Goal: Task Accomplishment & Management: Use online tool/utility

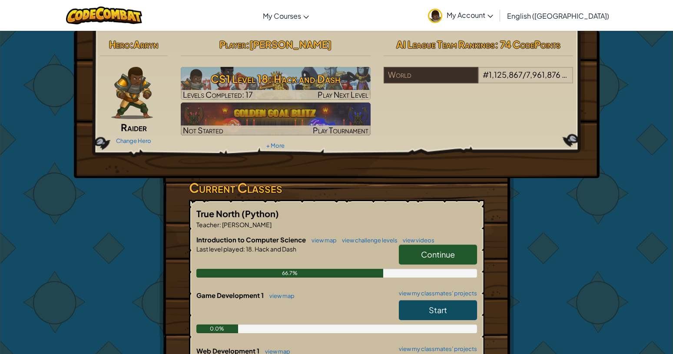
click at [295, 210] on h5 "True North (Python)" at bounding box center [336, 213] width 281 height 13
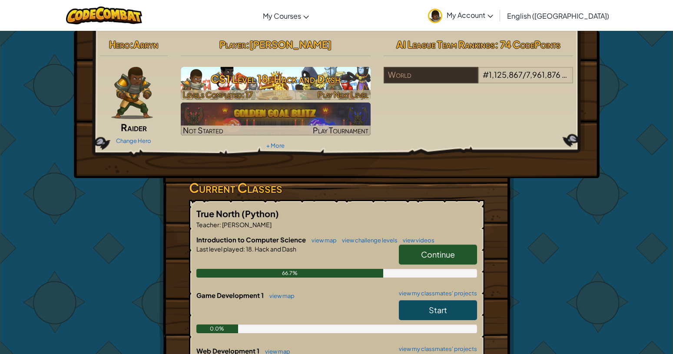
click at [208, 77] on h3 "CS1 Level 18: Hack and Dash" at bounding box center [276, 79] width 190 height 20
click at [246, 81] on h3 "CS1 Level 18: Hack and Dash" at bounding box center [276, 79] width 190 height 20
click at [334, 90] on span "Play Next Level" at bounding box center [343, 95] width 51 height 10
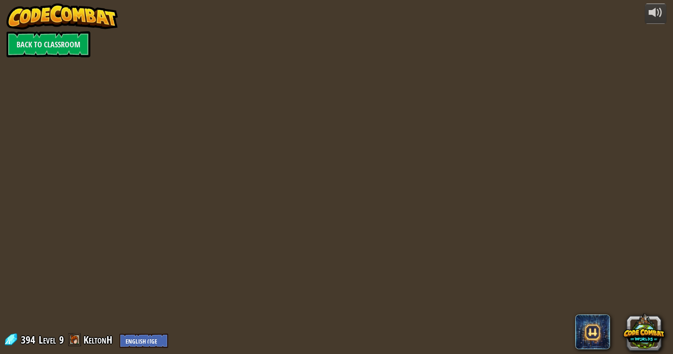
click at [334, 90] on div "powered by Back to Classroom 394 Level 9 KeltonH English ([GEOGRAPHIC_DATA]) En…" at bounding box center [336, 177] width 673 height 354
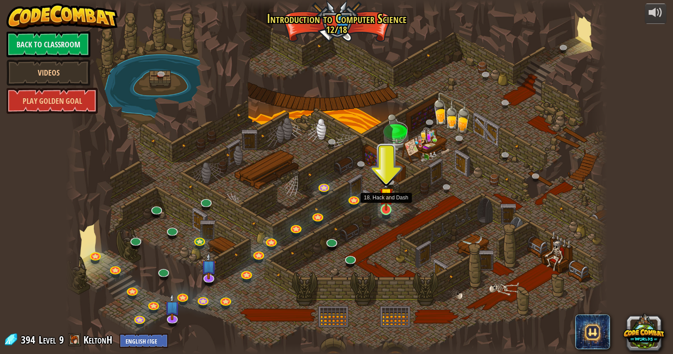
click at [385, 209] on img at bounding box center [386, 195] width 14 height 32
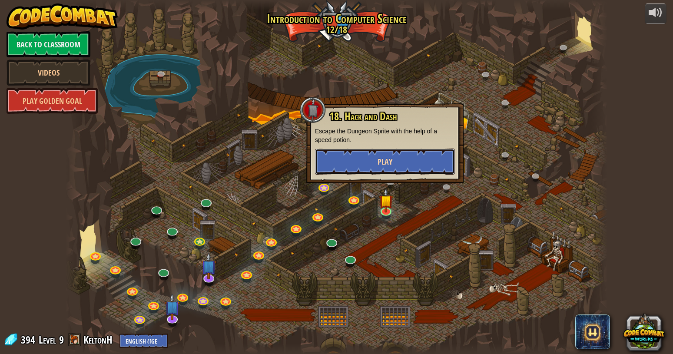
click at [399, 157] on button "Play" at bounding box center [385, 162] width 140 height 26
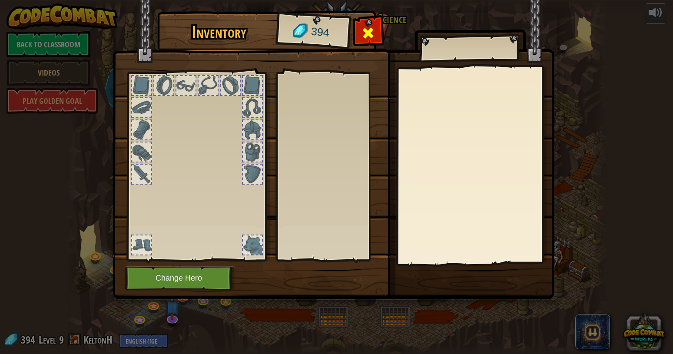
click at [370, 33] on span at bounding box center [368, 33] width 14 height 14
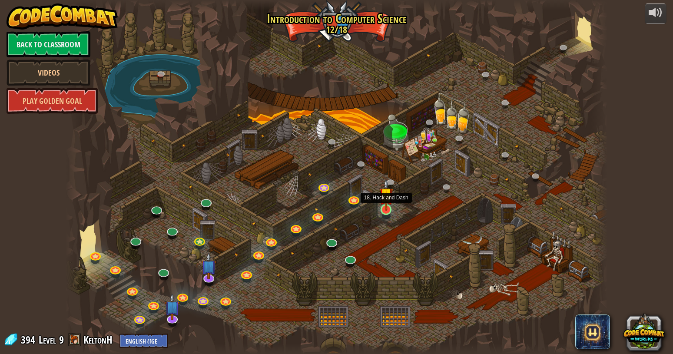
click at [389, 210] on img at bounding box center [386, 195] width 14 height 32
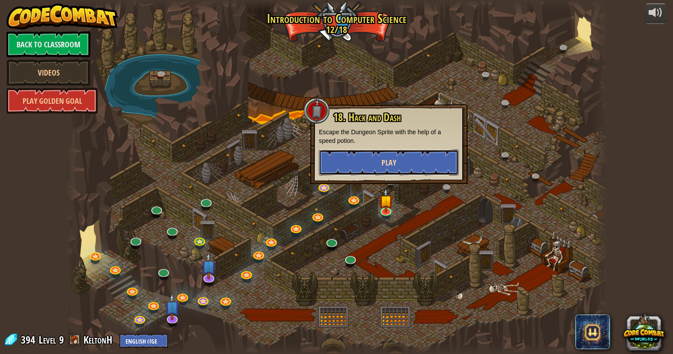
click at [379, 165] on button "Play" at bounding box center [389, 162] width 140 height 26
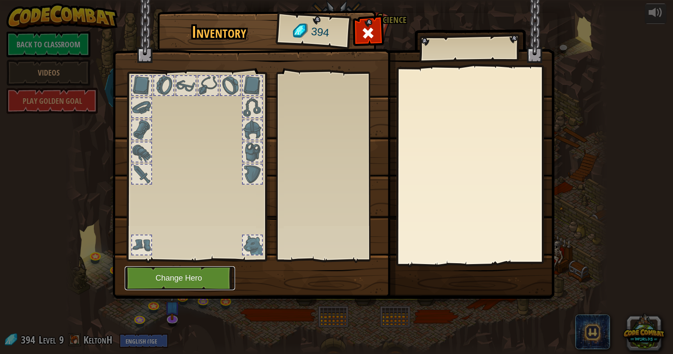
click at [148, 274] on button "Change Hero" at bounding box center [180, 278] width 110 height 24
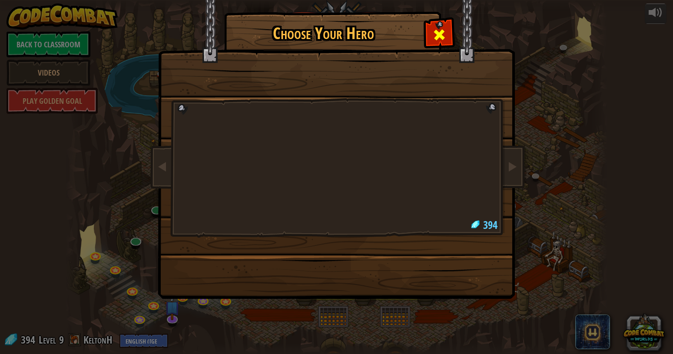
click at [436, 30] on span at bounding box center [439, 35] width 14 height 14
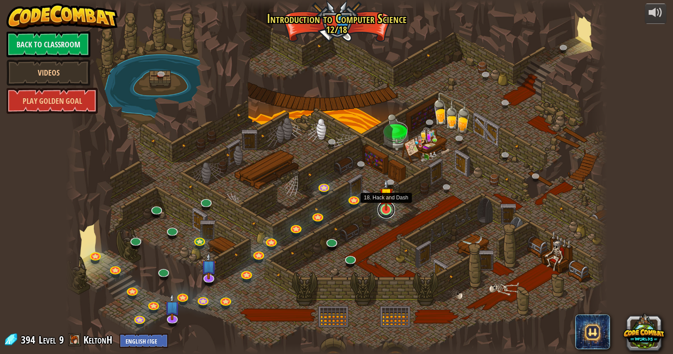
click at [382, 211] on link at bounding box center [386, 209] width 17 height 17
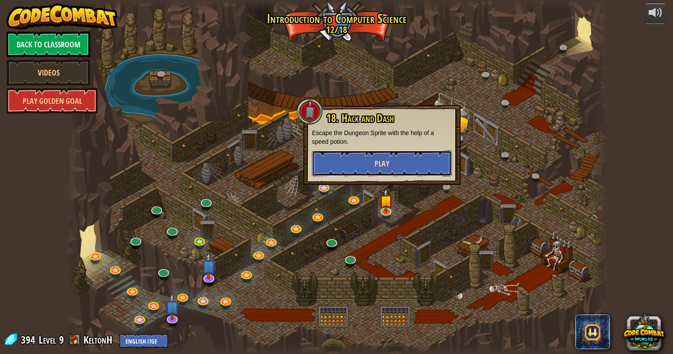
click at [383, 166] on span "Play" at bounding box center [382, 163] width 15 height 11
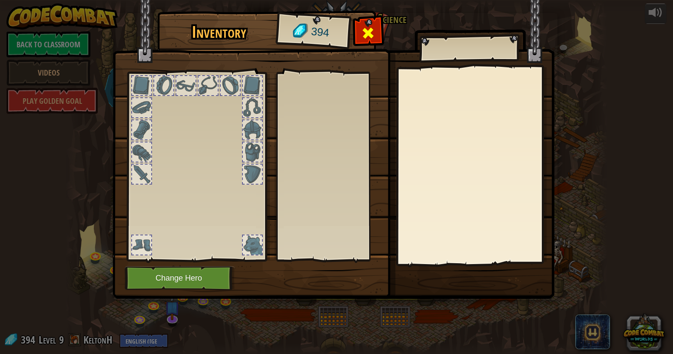
click at [360, 40] on div at bounding box center [368, 35] width 27 height 27
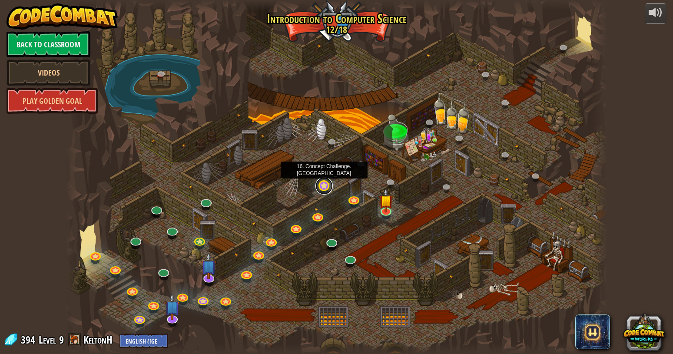
click at [326, 186] on link at bounding box center [323, 185] width 17 height 17
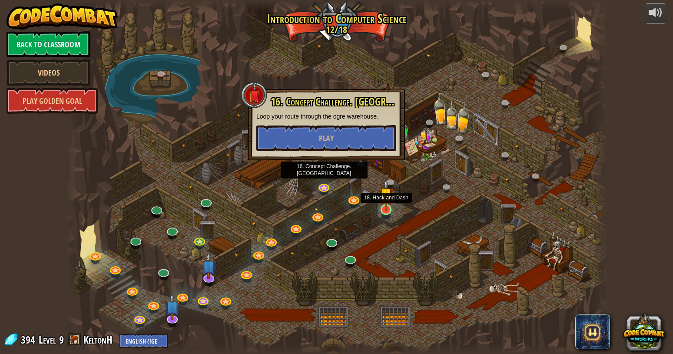
click at [391, 206] on img at bounding box center [386, 195] width 14 height 32
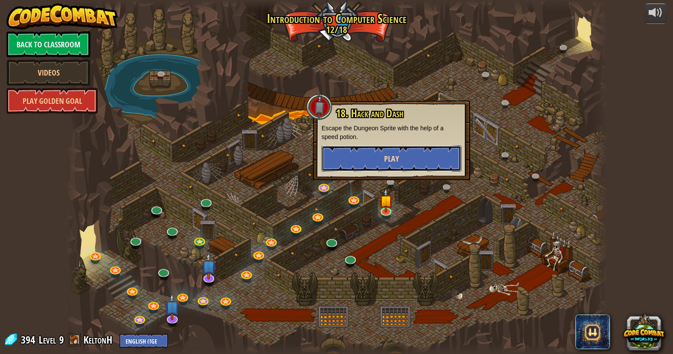
click at [350, 153] on button "Play" at bounding box center [392, 159] width 140 height 26
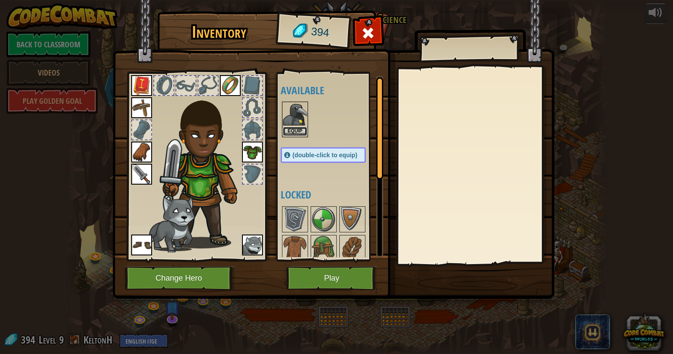
click at [291, 128] on button "Equip" at bounding box center [295, 131] width 24 height 9
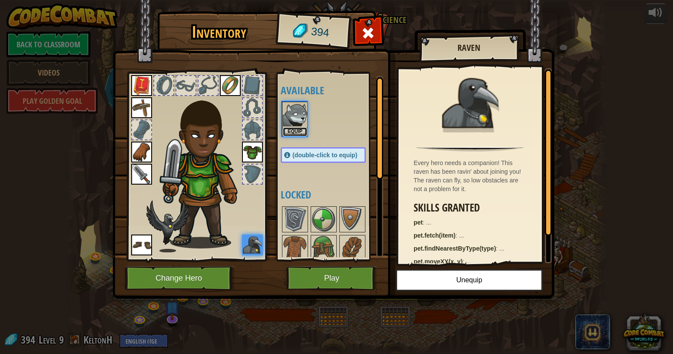
click at [291, 128] on button "Equip" at bounding box center [295, 131] width 24 height 9
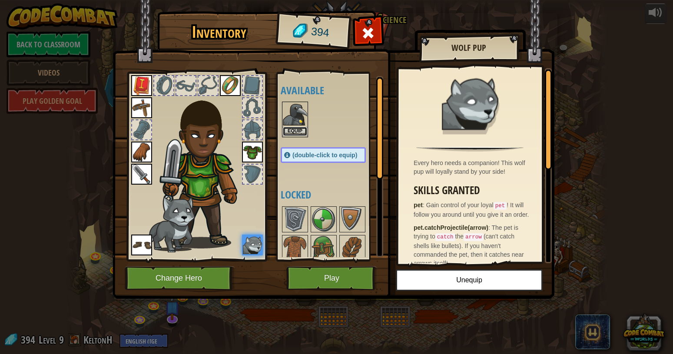
click at [291, 128] on button "Equip" at bounding box center [295, 131] width 24 height 9
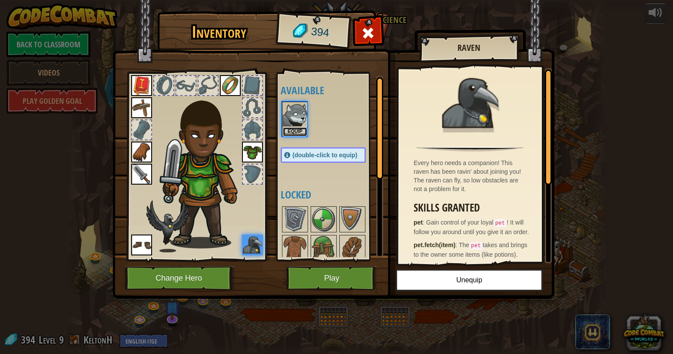
click at [291, 128] on button "Equip" at bounding box center [295, 131] width 24 height 9
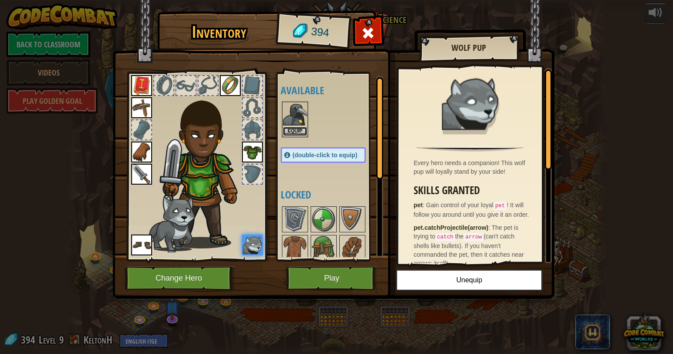
click at [291, 128] on button "Equip" at bounding box center [295, 131] width 24 height 9
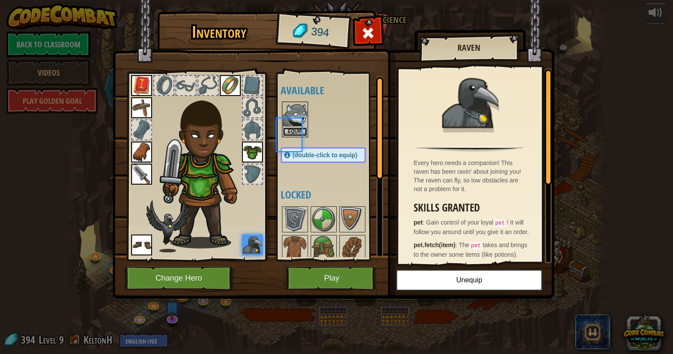
click at [291, 128] on button "Equip" at bounding box center [295, 131] width 24 height 9
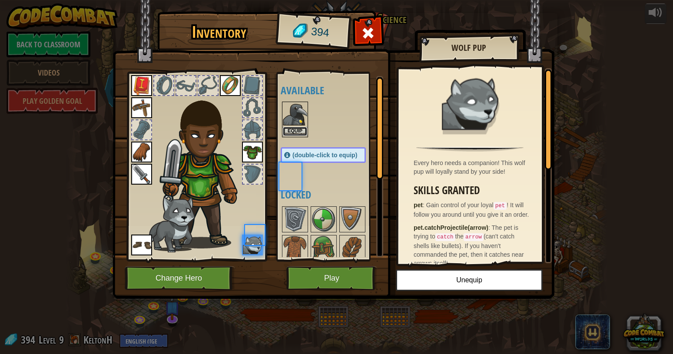
click at [291, 128] on button "Equip" at bounding box center [295, 131] width 24 height 9
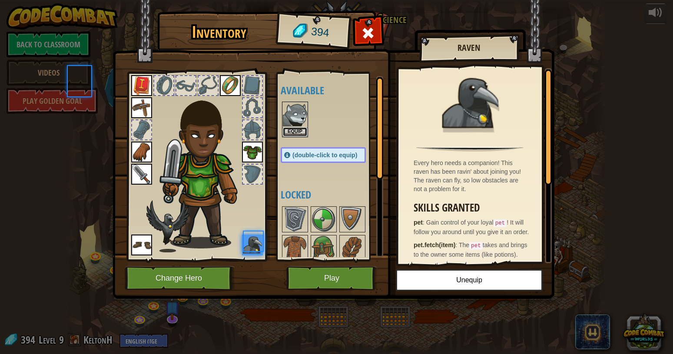
click at [291, 128] on button "Equip" at bounding box center [295, 131] width 24 height 9
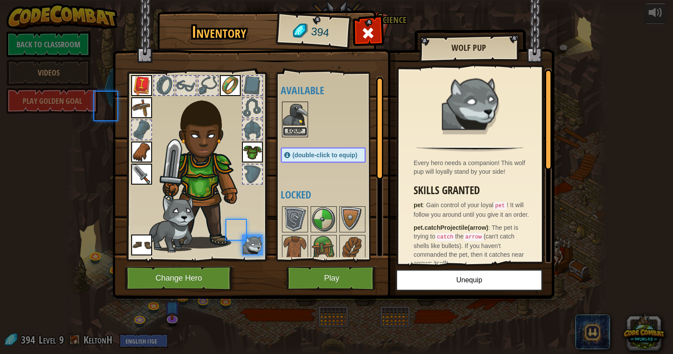
click at [291, 128] on button "Equip" at bounding box center [295, 131] width 24 height 9
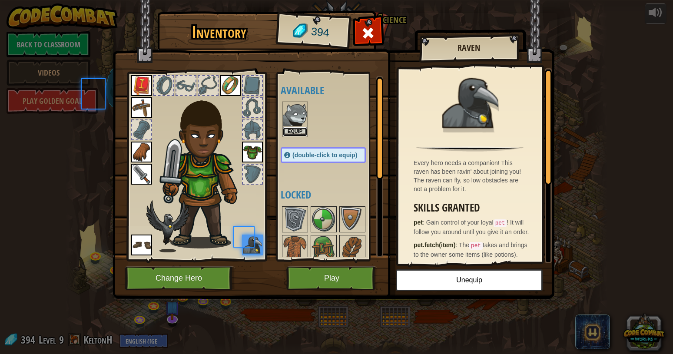
click at [291, 128] on button "Equip" at bounding box center [295, 131] width 24 height 9
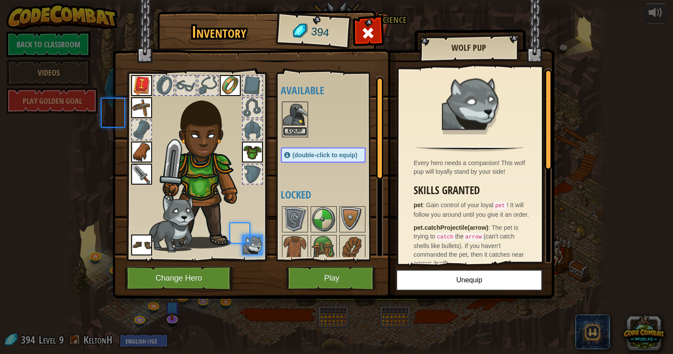
click at [291, 128] on button "Equip" at bounding box center [295, 131] width 24 height 9
click at [0, 0] on button "Equip" at bounding box center [0, 0] width 0 height 0
click at [291, 128] on button "Equip" at bounding box center [295, 131] width 24 height 9
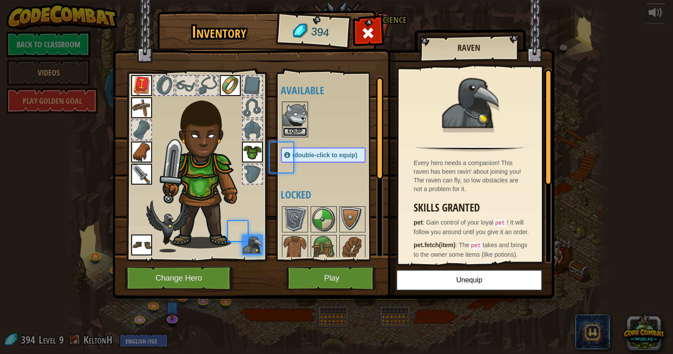
click at [291, 128] on button "Equip" at bounding box center [295, 131] width 24 height 9
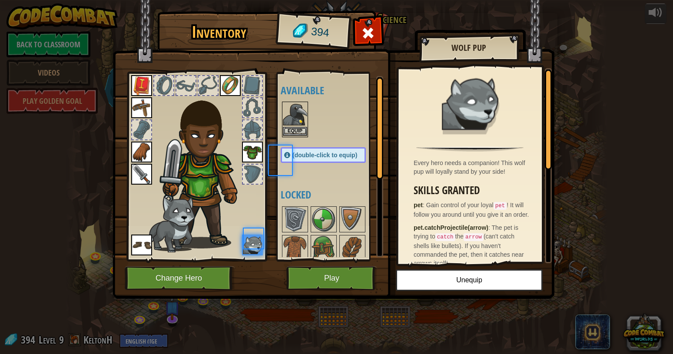
click at [291, 146] on div at bounding box center [280, 161] width 23 height 30
click at [291, 128] on button "Equip" at bounding box center [295, 131] width 24 height 9
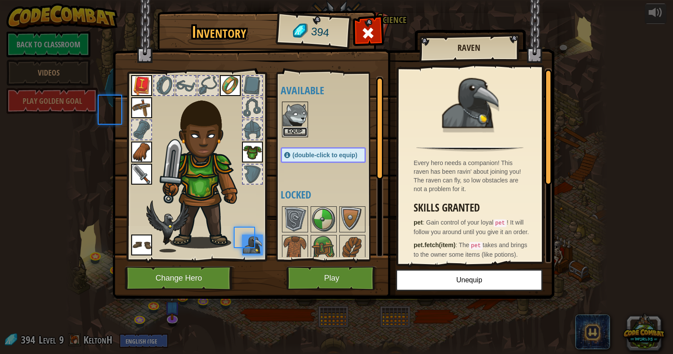
click at [291, 128] on button "Equip" at bounding box center [295, 131] width 24 height 9
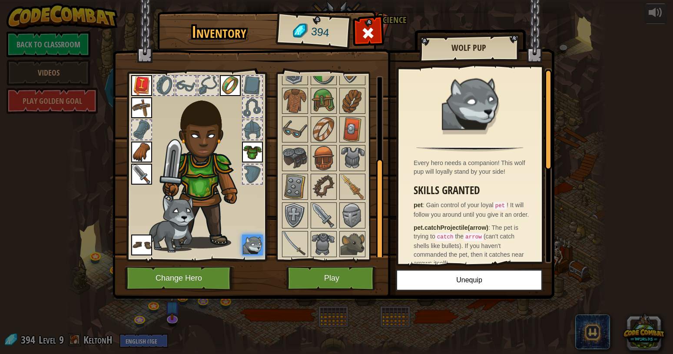
scroll to position [149, 0]
click at [292, 203] on img at bounding box center [295, 214] width 24 height 24
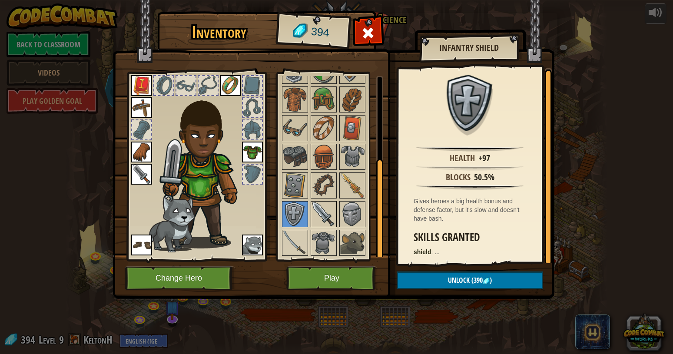
click at [322, 209] on img at bounding box center [324, 214] width 24 height 24
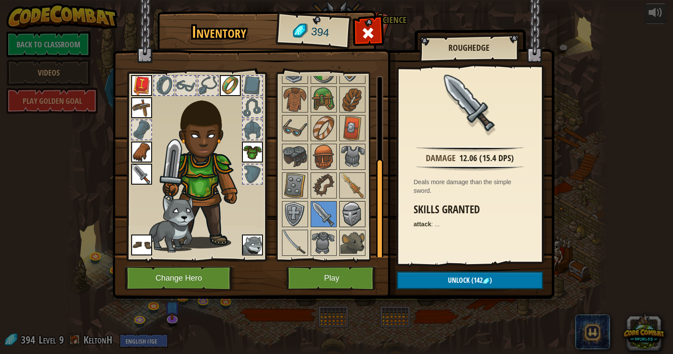
click at [345, 208] on img at bounding box center [352, 214] width 24 height 24
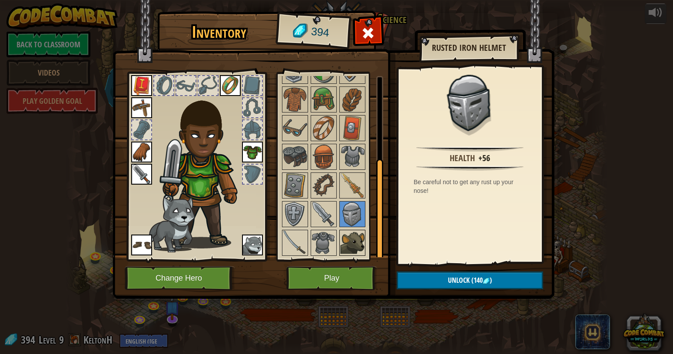
click at [352, 236] on img at bounding box center [352, 243] width 24 height 24
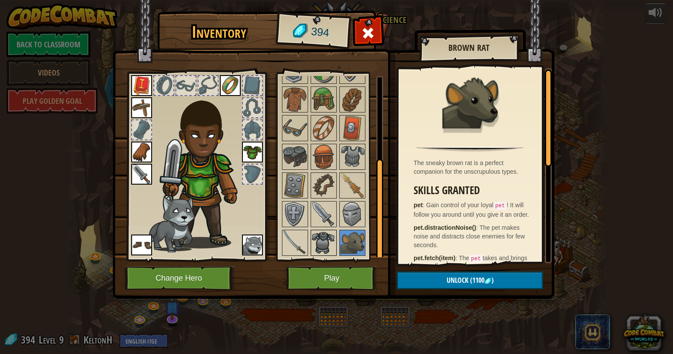
click at [327, 237] on img at bounding box center [324, 243] width 24 height 24
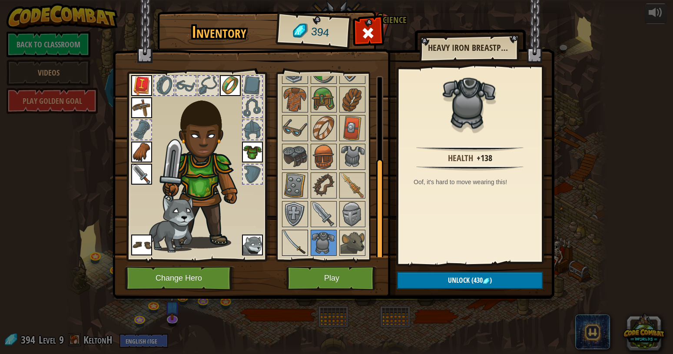
click at [290, 242] on img at bounding box center [295, 243] width 24 height 24
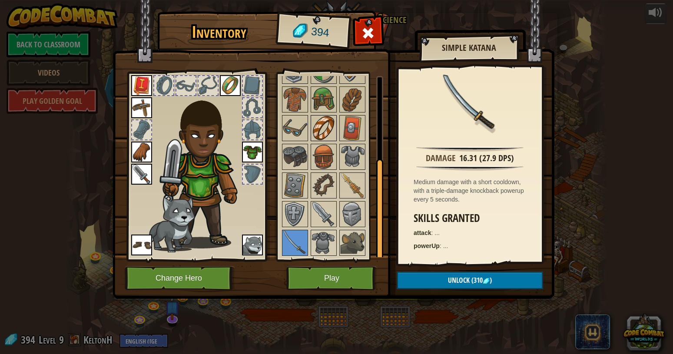
click at [323, 127] on img at bounding box center [324, 128] width 24 height 24
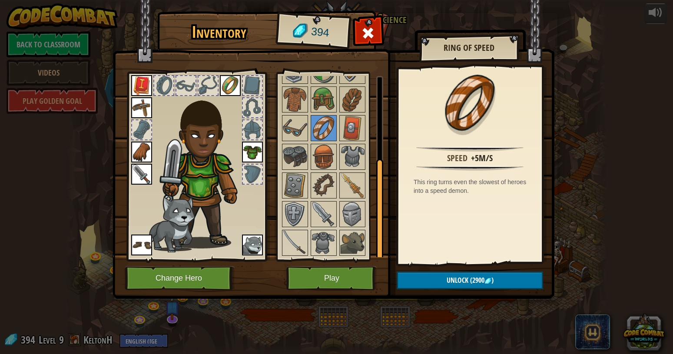
click at [261, 283] on img at bounding box center [334, 140] width 442 height 315
click at [307, 274] on button "Play" at bounding box center [331, 278] width 91 height 24
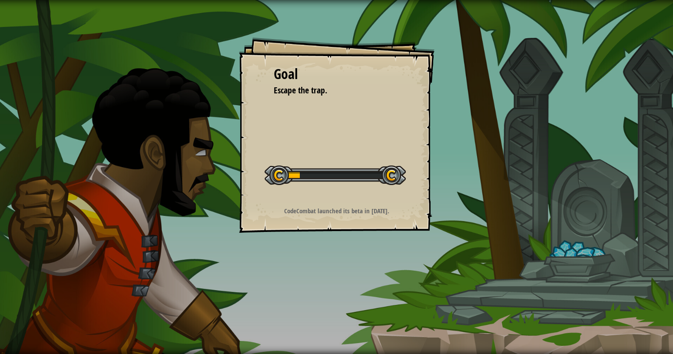
click at [244, 133] on div "Goal Escape the trap. Start Level Error loading from server. Try refreshing the…" at bounding box center [337, 135] width 196 height 196
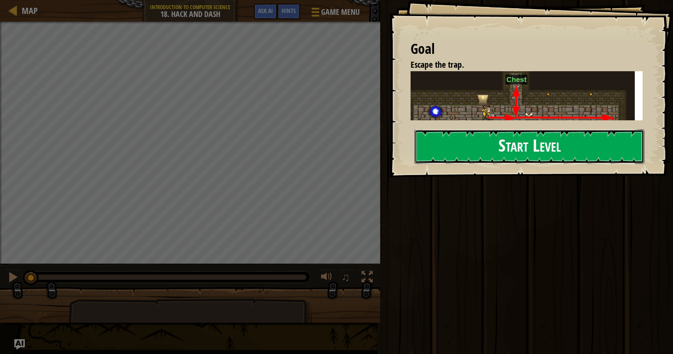
click at [504, 153] on button "Start Level" at bounding box center [530, 146] width 230 height 34
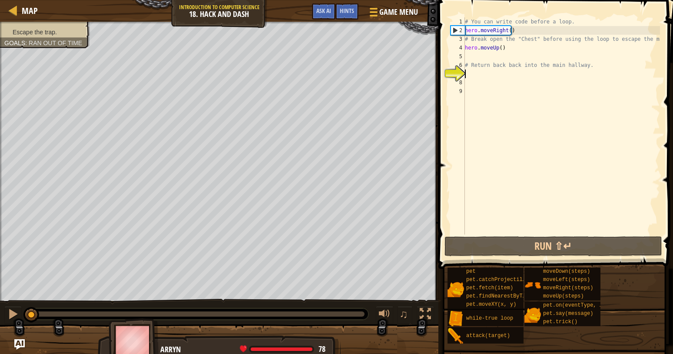
click at [488, 57] on div "# You can write code before a loop. hero . moveRight ( ) # Break open the "Ches…" at bounding box center [561, 134] width 197 height 235
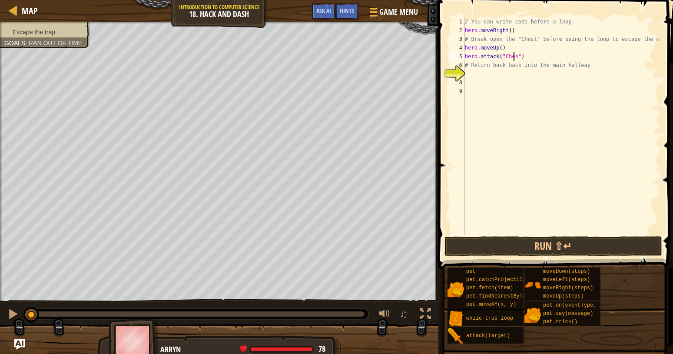
scroll to position [4, 4]
type textarea "hero.attack("Chest")"
click at [482, 75] on div "# You can write code before a loop. hero . moveRight ( ) # Break open the "Ches…" at bounding box center [561, 134] width 197 height 235
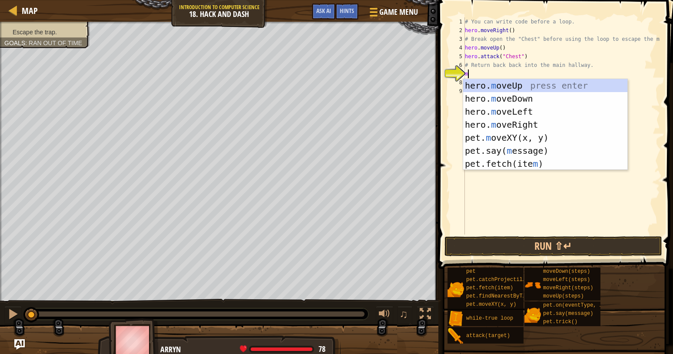
scroll to position [4, 0]
type textarea "md"
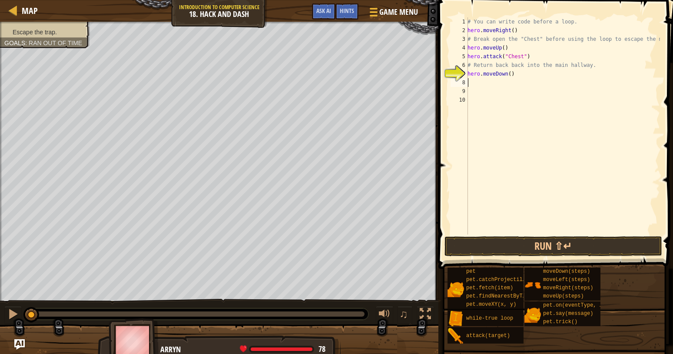
scroll to position [0, 0]
type textarea "w"
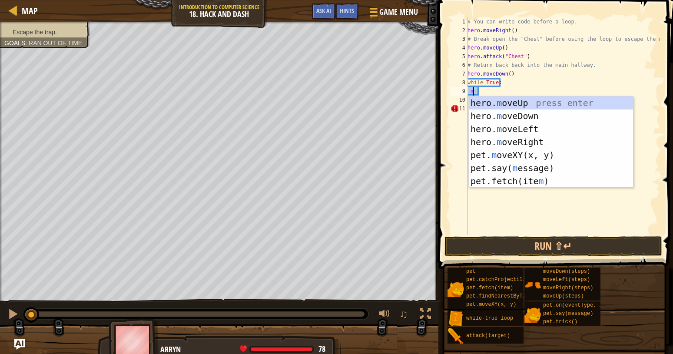
scroll to position [4, 0]
type textarea "mr"
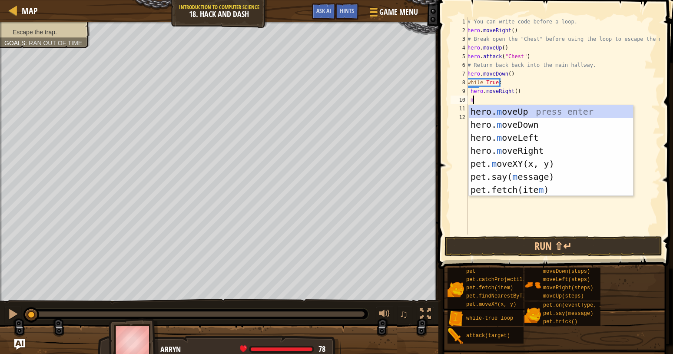
type textarea "md"
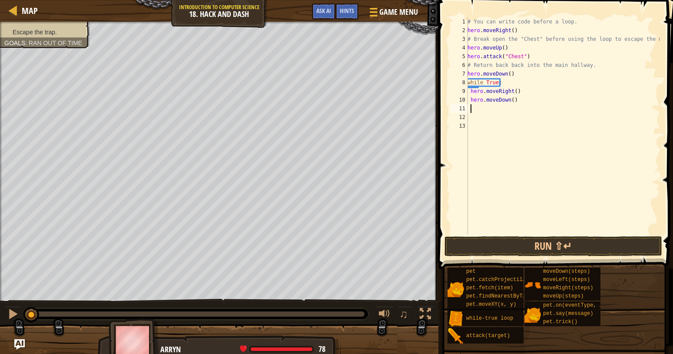
click at [513, 93] on div "# You can write code before a loop. hero . moveRight ( ) # Break open the "Ches…" at bounding box center [563, 134] width 194 height 235
click at [510, 101] on div "# You can write code before a loop. hero . moveRight ( ) # Break open the "Ches…" at bounding box center [563, 134] width 194 height 235
type textarea "hero.moveDown(3)"
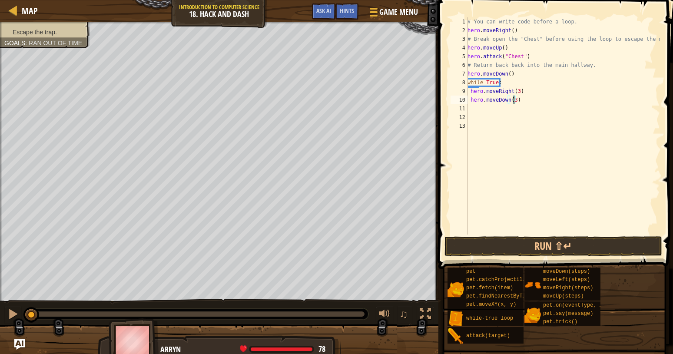
click at [474, 235] on span at bounding box center [557, 122] width 242 height 295
click at [478, 248] on button "Run ⇧↵" at bounding box center [553, 246] width 218 height 20
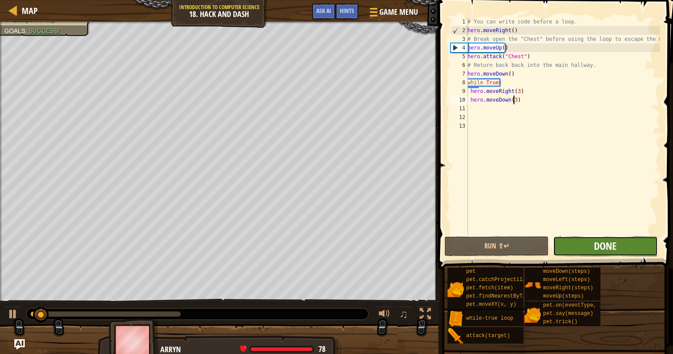
click at [599, 252] on span "Done" at bounding box center [605, 246] width 23 height 14
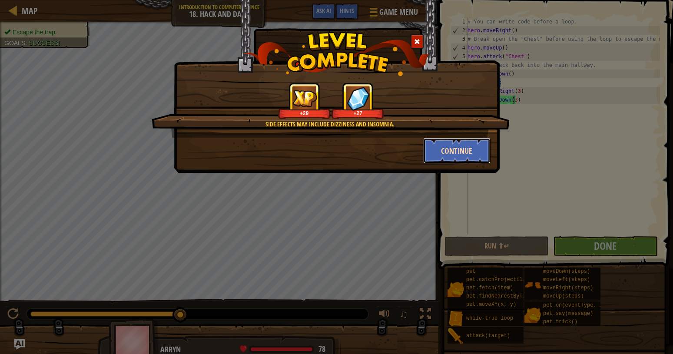
click at [453, 149] on button "Continue" at bounding box center [456, 151] width 67 height 26
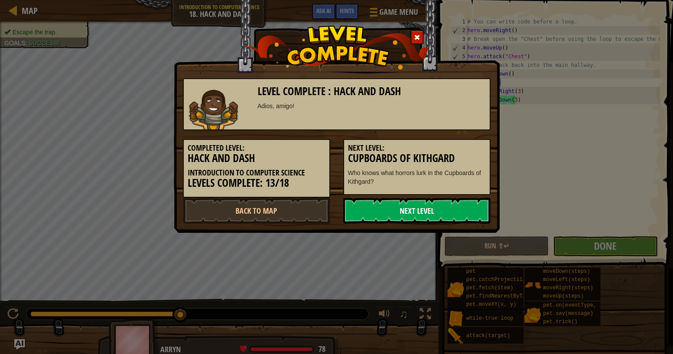
click at [403, 216] on link "Next Level" at bounding box center [416, 211] width 147 height 26
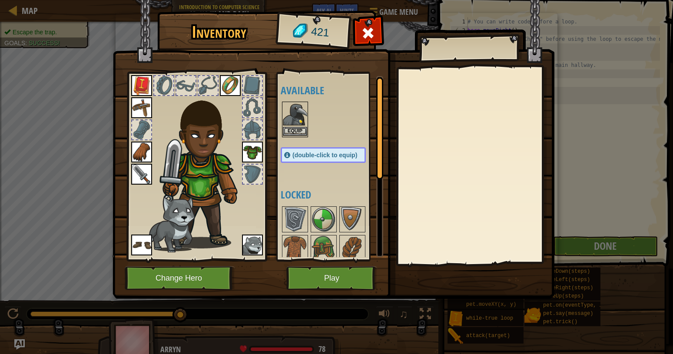
click at [303, 125] on img at bounding box center [295, 115] width 24 height 24
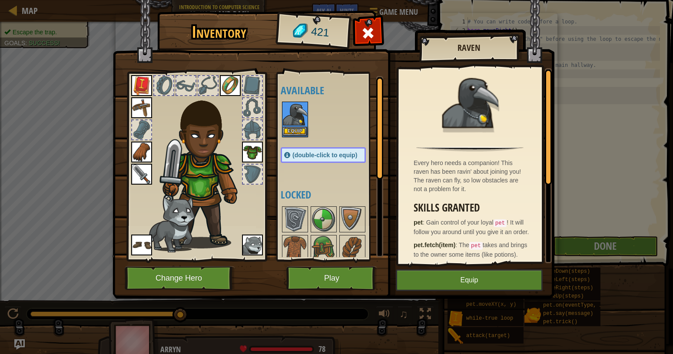
click at [302, 126] on img at bounding box center [295, 115] width 24 height 24
click at [299, 127] on button "Equip" at bounding box center [295, 131] width 24 height 9
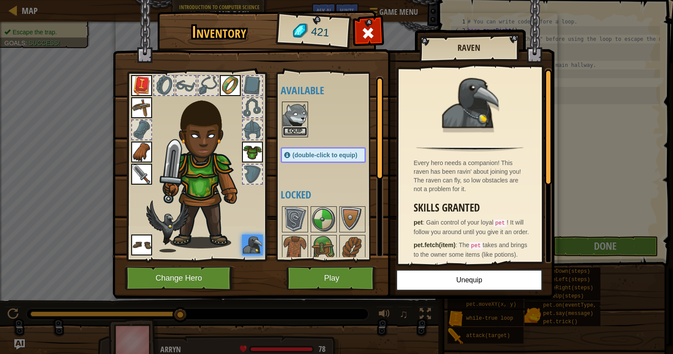
click at [299, 129] on button "Equip" at bounding box center [295, 131] width 24 height 9
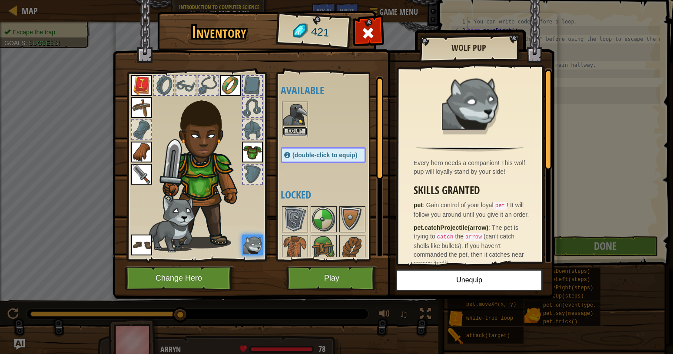
click at [298, 130] on button "Equip" at bounding box center [295, 131] width 24 height 9
click at [0, 0] on button "Equip" at bounding box center [0, 0] width 0 height 0
click at [298, 130] on button "Equip" at bounding box center [295, 131] width 24 height 9
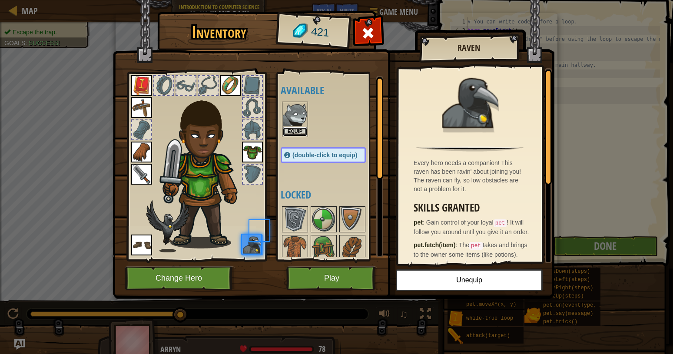
click at [298, 130] on button "Equip" at bounding box center [295, 131] width 24 height 9
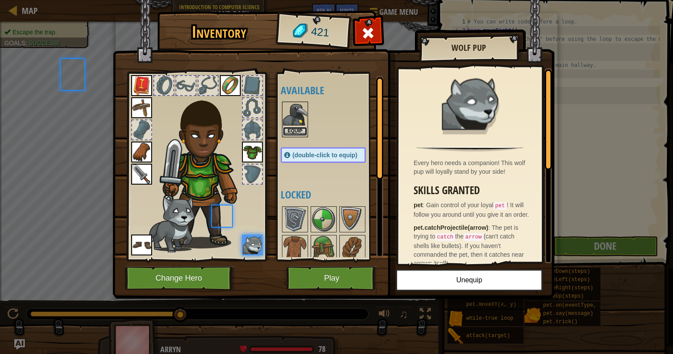
click at [298, 130] on button "Equip" at bounding box center [295, 131] width 24 height 9
click at [0, 0] on button "Equip" at bounding box center [0, 0] width 0 height 0
click at [298, 130] on button "Equip" at bounding box center [295, 131] width 24 height 9
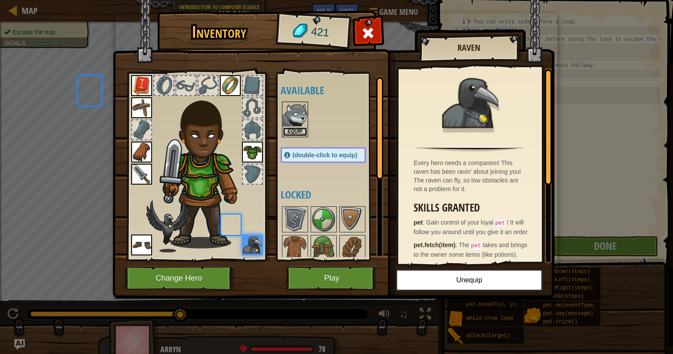
click at [298, 130] on button "Equip" at bounding box center [295, 131] width 24 height 9
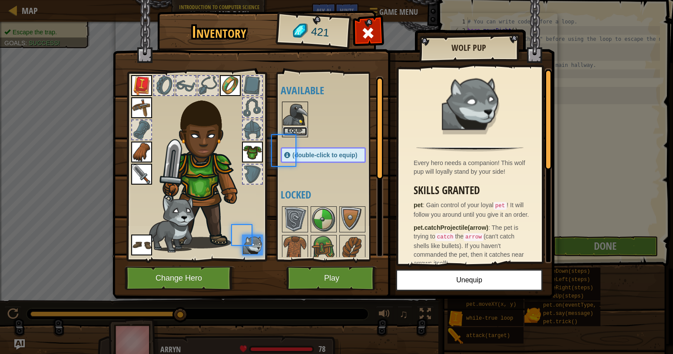
click at [298, 130] on button "Equip" at bounding box center [295, 131] width 24 height 9
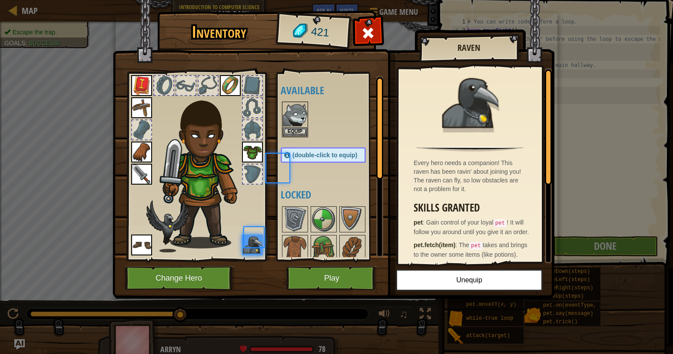
click at [289, 154] on div at bounding box center [277, 168] width 23 height 29
click at [298, 130] on button "Equip" at bounding box center [295, 131] width 24 height 9
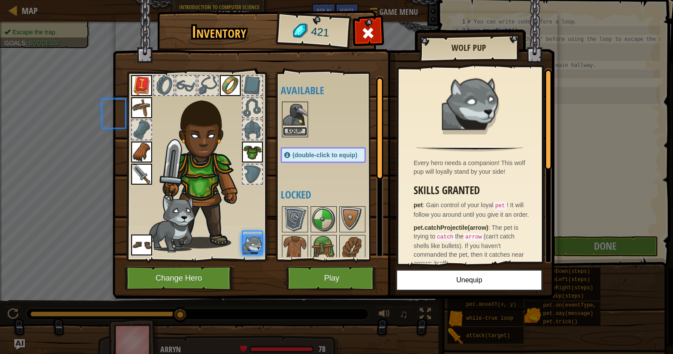
click at [298, 130] on button "Equip" at bounding box center [295, 131] width 24 height 9
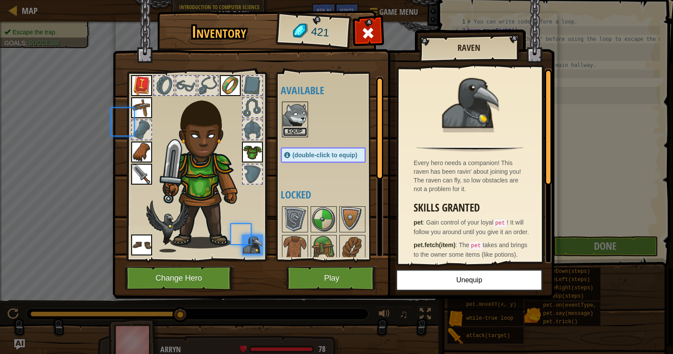
click at [298, 130] on button "Equip" at bounding box center [295, 131] width 24 height 9
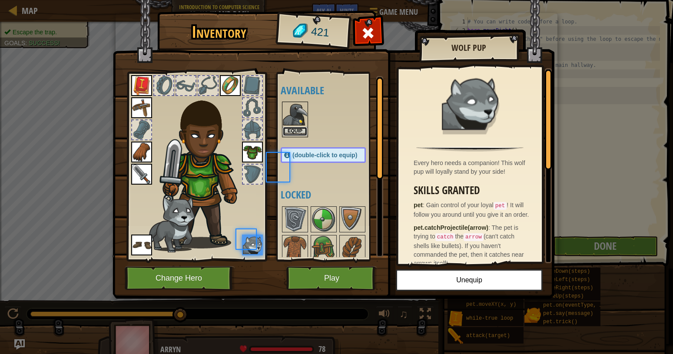
click at [298, 130] on button "Equip" at bounding box center [295, 131] width 24 height 9
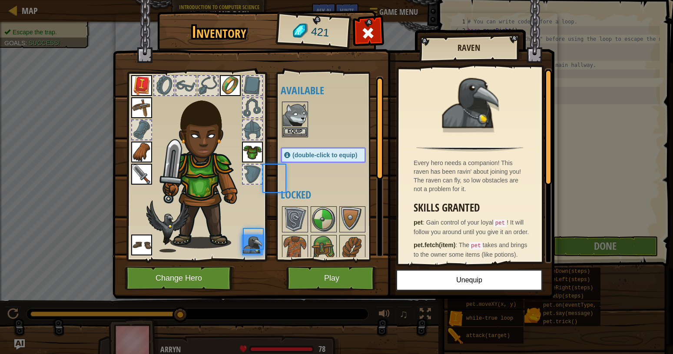
click at [285, 165] on div at bounding box center [274, 178] width 22 height 27
click at [298, 130] on button "Equip" at bounding box center [295, 131] width 24 height 9
click at [0, 0] on button "Equip" at bounding box center [0, 0] width 0 height 0
click at [298, 130] on button "Equip" at bounding box center [295, 131] width 24 height 9
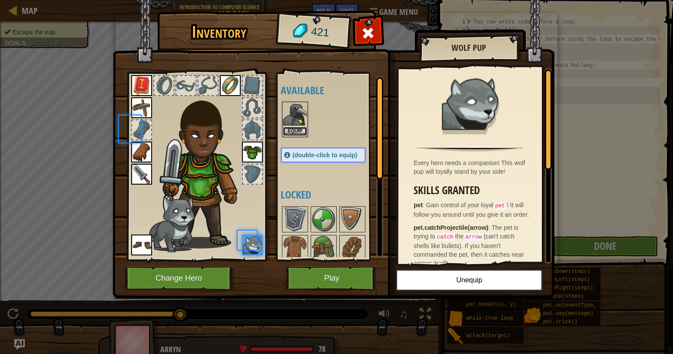
click at [298, 130] on button "Equip" at bounding box center [295, 131] width 24 height 9
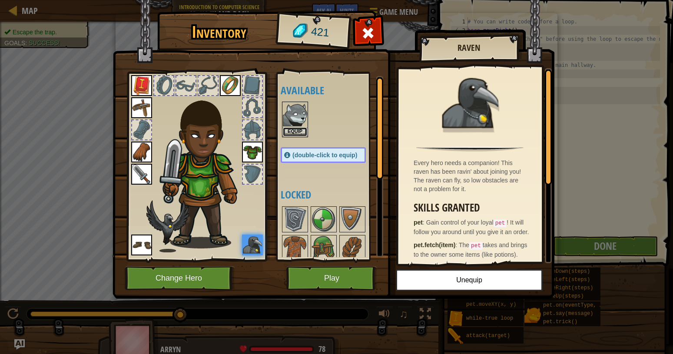
click at [298, 130] on button "Equip" at bounding box center [295, 131] width 24 height 9
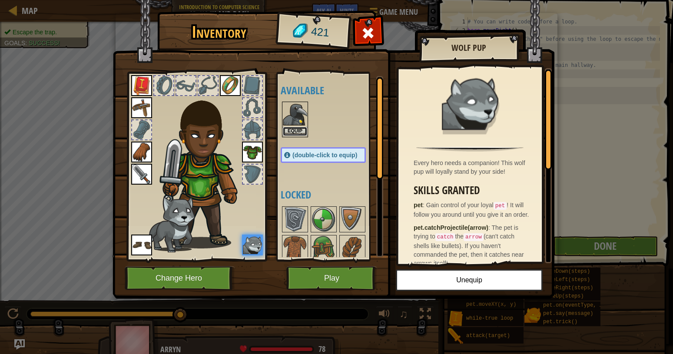
click at [298, 130] on button "Equip" at bounding box center [295, 131] width 24 height 9
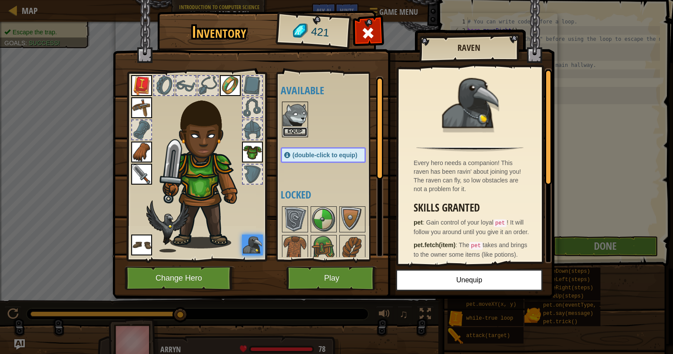
click at [298, 130] on button "Equip" at bounding box center [295, 131] width 24 height 9
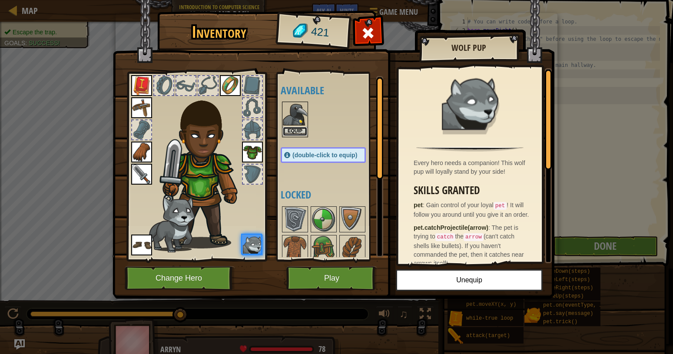
click at [299, 130] on button "Equip" at bounding box center [295, 131] width 24 height 9
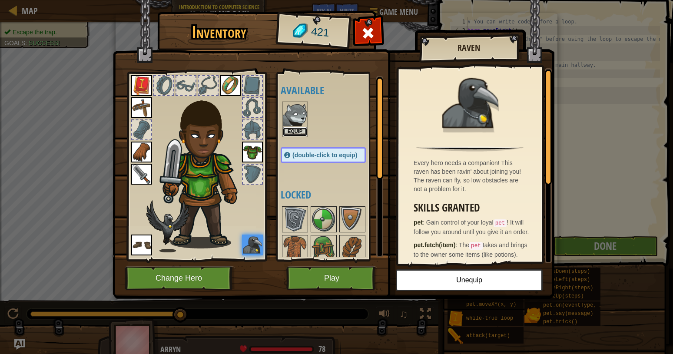
click at [299, 130] on button "Equip" at bounding box center [295, 131] width 24 height 9
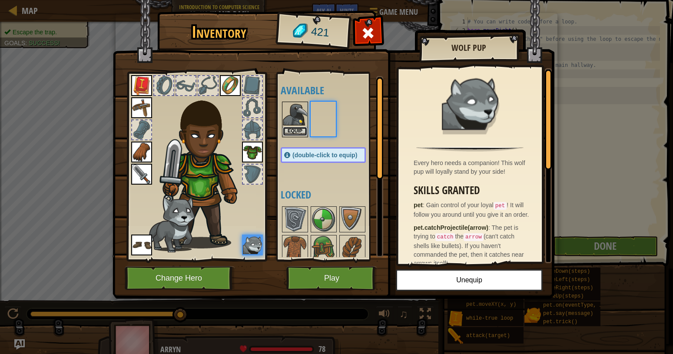
click at [299, 130] on button "Equip" at bounding box center [295, 131] width 24 height 9
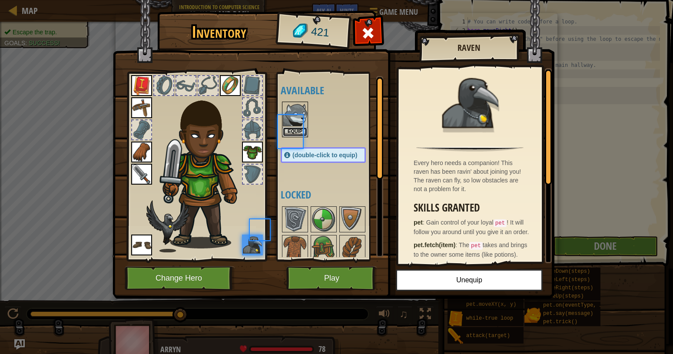
click at [299, 130] on button "Equip" at bounding box center [295, 131] width 24 height 9
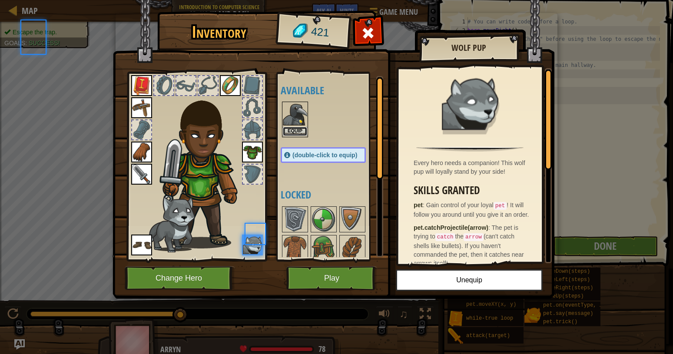
click at [299, 130] on button "Equip" at bounding box center [295, 131] width 24 height 9
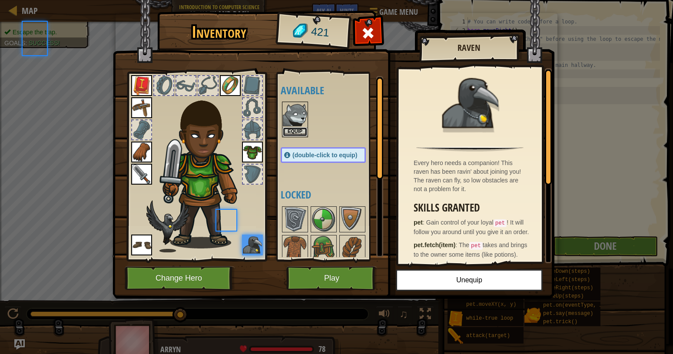
click at [299, 130] on button "Equip" at bounding box center [295, 131] width 24 height 9
click at [0, 0] on button "Equip" at bounding box center [0, 0] width 0 height 0
click at [299, 130] on button "Equip" at bounding box center [295, 131] width 24 height 9
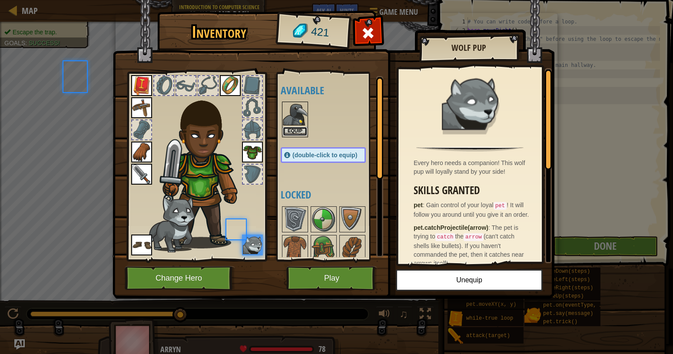
click at [299, 130] on button "Equip" at bounding box center [295, 131] width 24 height 9
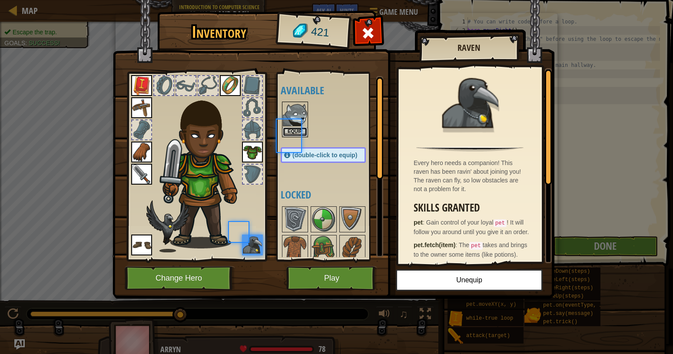
click at [299, 130] on button "Equip" at bounding box center [295, 131] width 24 height 9
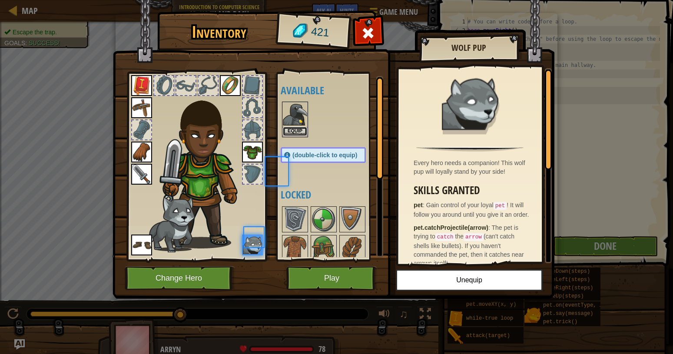
click at [299, 130] on button "Equip" at bounding box center [295, 131] width 24 height 9
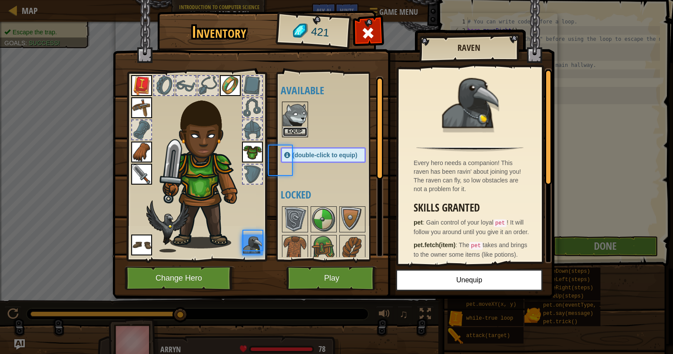
click at [299, 130] on button "Equip" at bounding box center [295, 131] width 24 height 9
click at [0, 0] on button "Equip" at bounding box center [0, 0] width 0 height 0
click at [299, 130] on button "Equip" at bounding box center [295, 131] width 24 height 9
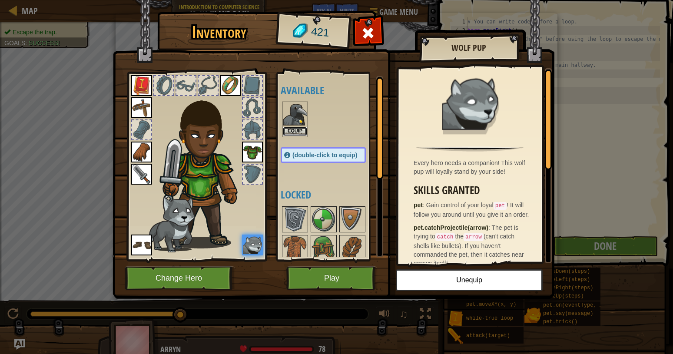
click at [299, 130] on button "Equip" at bounding box center [295, 131] width 24 height 9
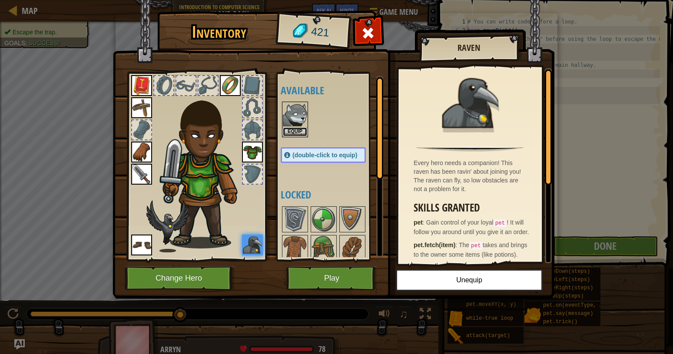
click at [299, 130] on button "Equip" at bounding box center [295, 131] width 24 height 9
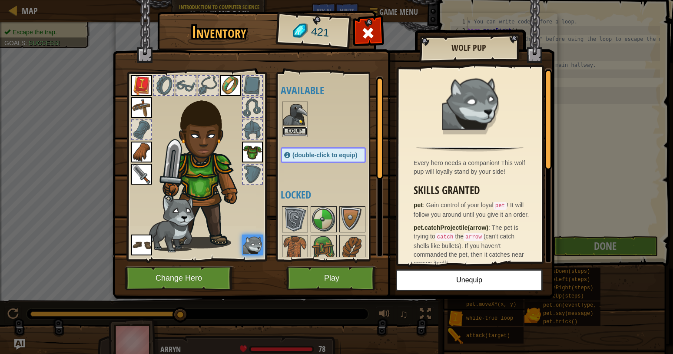
click at [299, 130] on button "Equip" at bounding box center [295, 131] width 24 height 9
click at [0, 0] on button "Equip" at bounding box center [0, 0] width 0 height 0
click at [299, 130] on button "Equip" at bounding box center [295, 131] width 24 height 9
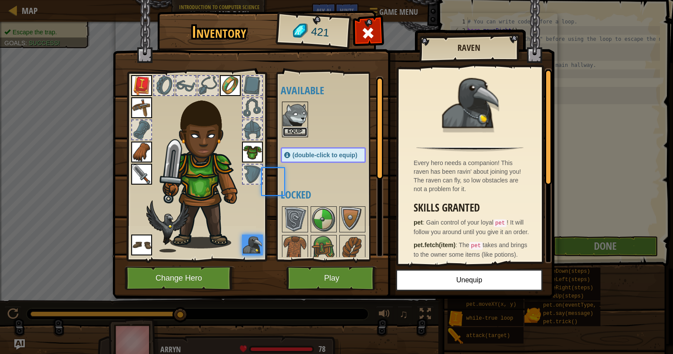
click at [299, 130] on button "Equip" at bounding box center [295, 131] width 24 height 9
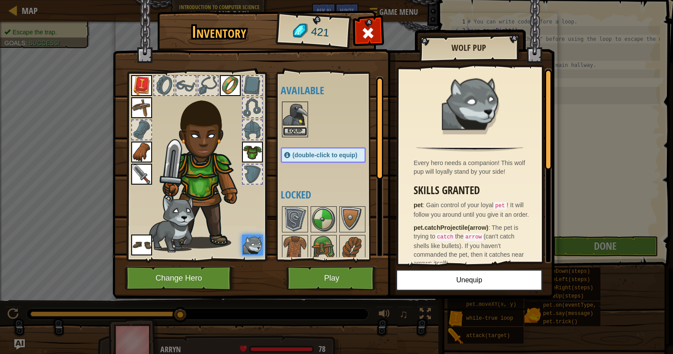
click at [299, 130] on button "Equip" at bounding box center [295, 131] width 24 height 9
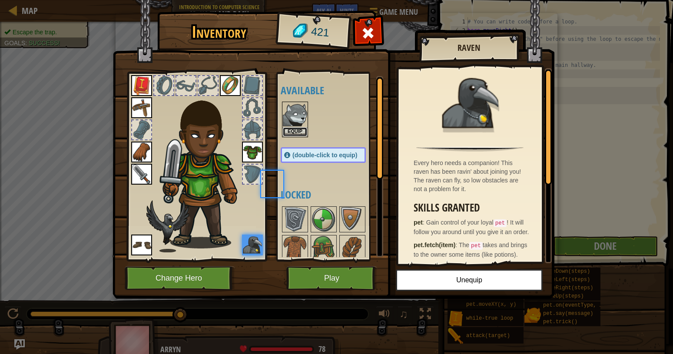
click at [299, 130] on button "Equip" at bounding box center [295, 131] width 24 height 9
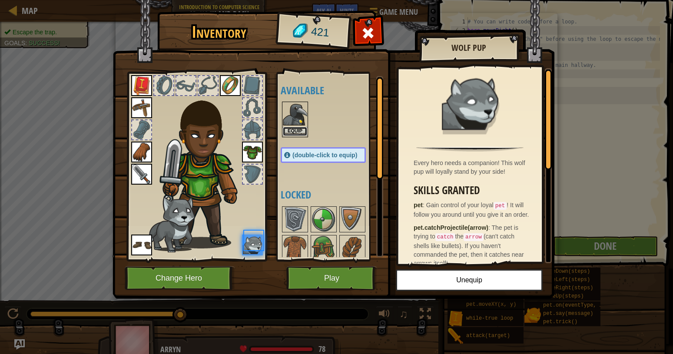
click at [299, 130] on button "Equip" at bounding box center [295, 131] width 24 height 9
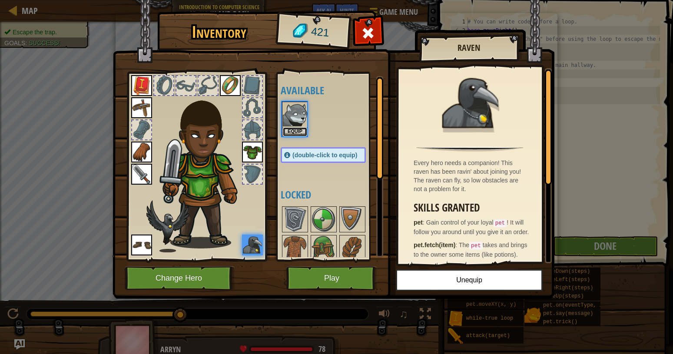
click at [299, 130] on button "Equip" at bounding box center [295, 131] width 24 height 9
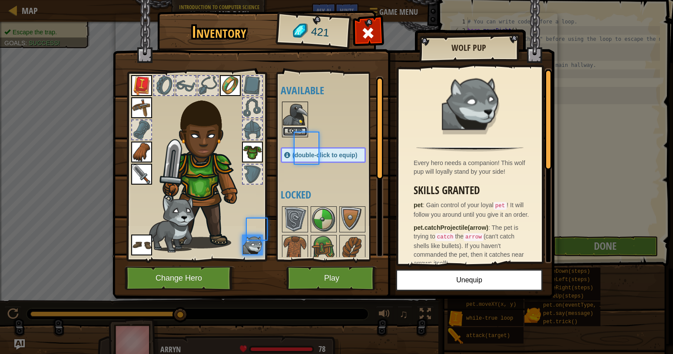
click at [299, 130] on button "Equip" at bounding box center [295, 131] width 24 height 9
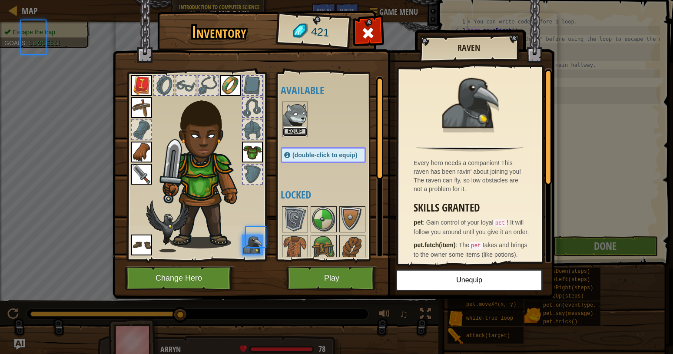
click at [299, 130] on button "Equip" at bounding box center [295, 131] width 24 height 9
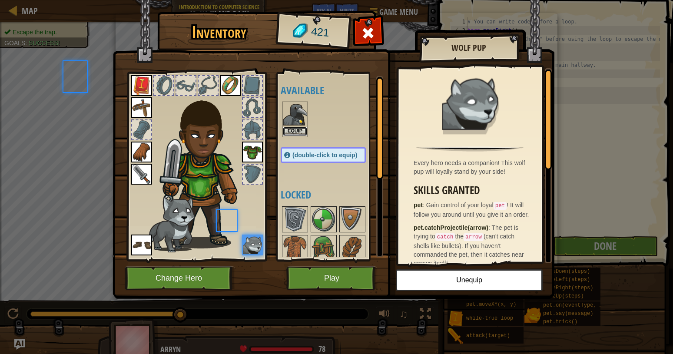
click at [299, 130] on button "Equip" at bounding box center [295, 131] width 24 height 9
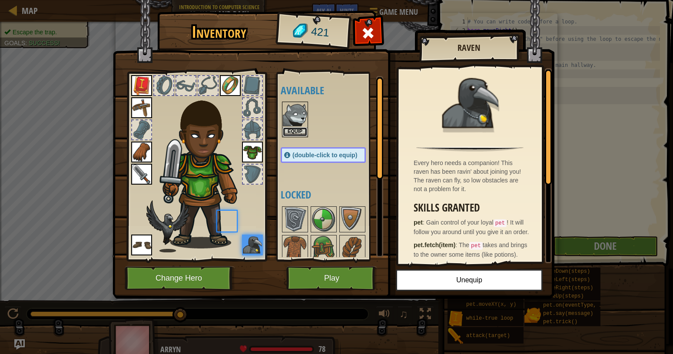
click at [299, 130] on button "Equip" at bounding box center [295, 131] width 24 height 9
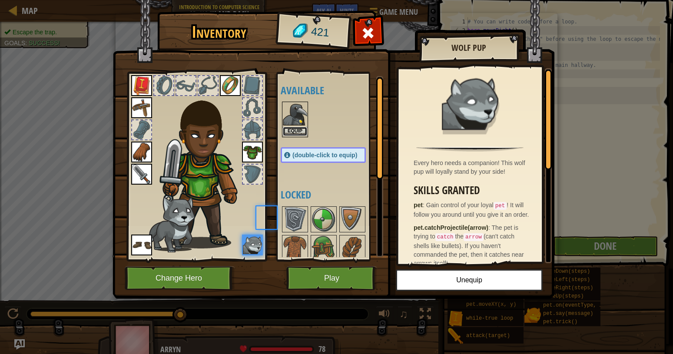
click at [299, 130] on button "Equip" at bounding box center [295, 131] width 24 height 9
click at [0, 0] on button "Equip" at bounding box center [0, 0] width 0 height 0
click at [299, 130] on button "Equip" at bounding box center [295, 131] width 24 height 9
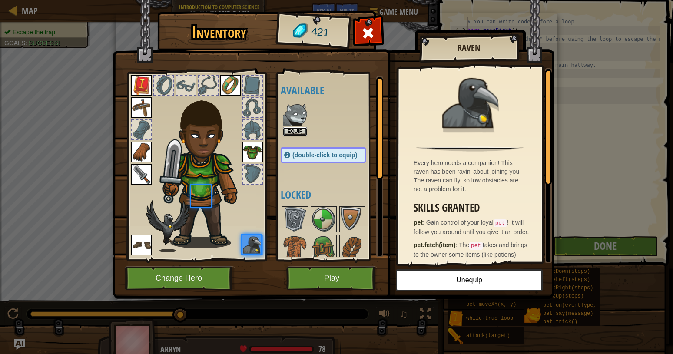
click at [299, 130] on button "Equip" at bounding box center [295, 131] width 24 height 9
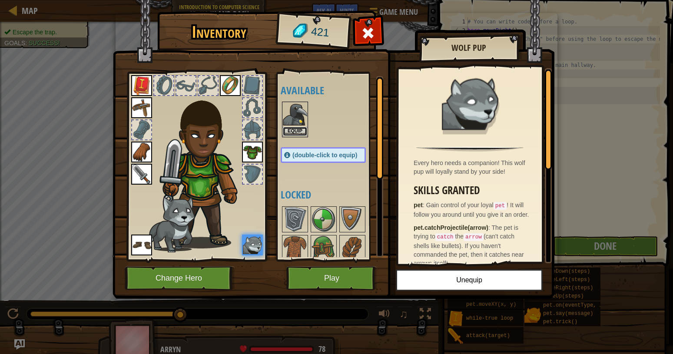
click at [299, 130] on button "Equip" at bounding box center [295, 131] width 24 height 9
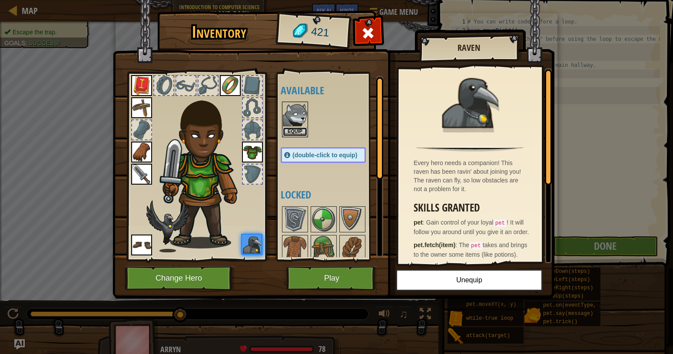
click at [299, 130] on button "Equip" at bounding box center [295, 131] width 24 height 9
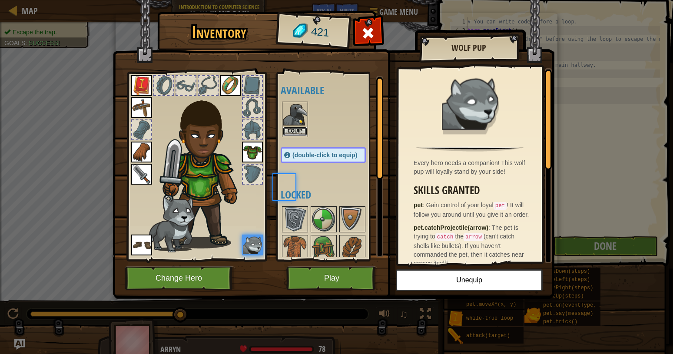
click at [299, 130] on button "Equip" at bounding box center [295, 131] width 24 height 9
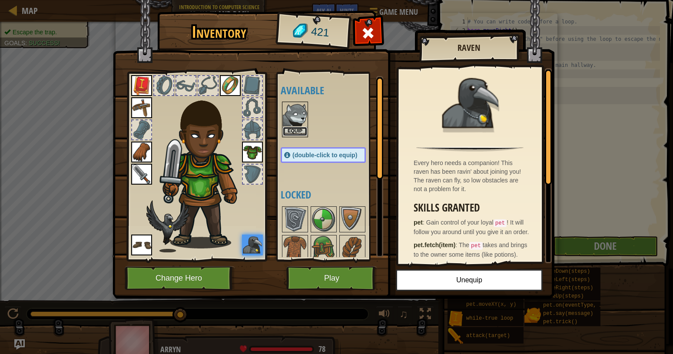
click at [300, 129] on button "Equip" at bounding box center [295, 131] width 24 height 9
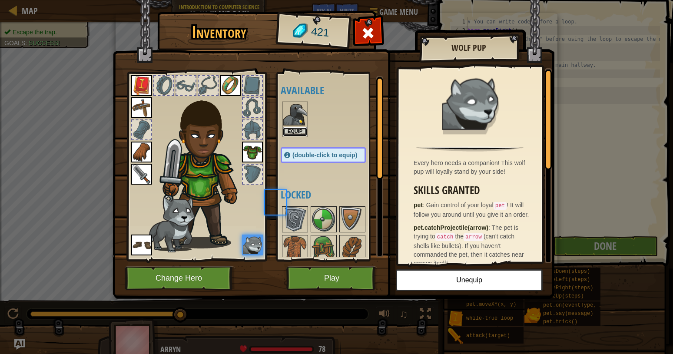
click at [300, 129] on button "Equip" at bounding box center [295, 131] width 24 height 9
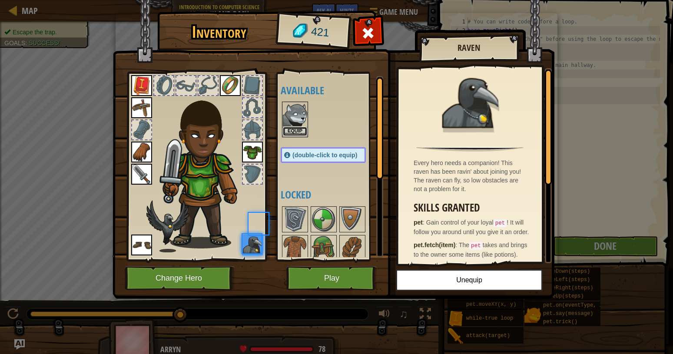
click at [300, 129] on button "Equip" at bounding box center [295, 131] width 24 height 9
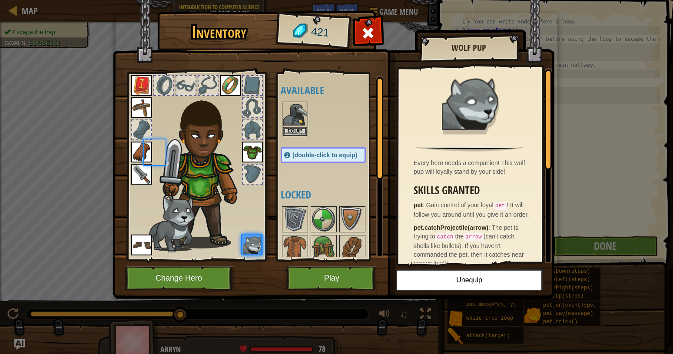
click at [302, 122] on img at bounding box center [295, 115] width 24 height 24
click at [300, 130] on button "Equip" at bounding box center [295, 131] width 24 height 9
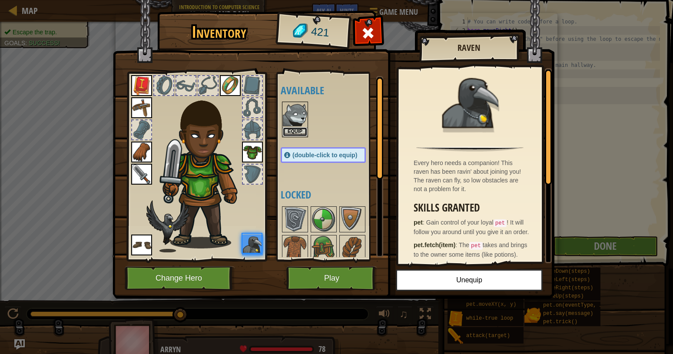
click at [300, 130] on button "Equip" at bounding box center [295, 131] width 24 height 9
click at [0, 0] on button "Equip" at bounding box center [0, 0] width 0 height 0
click at [300, 130] on button "Equip" at bounding box center [295, 131] width 24 height 9
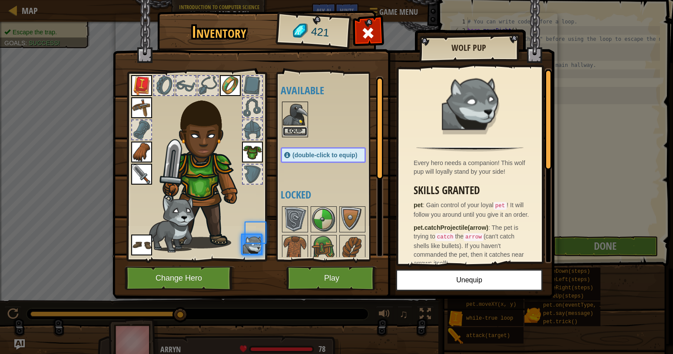
click at [300, 130] on button "Equip" at bounding box center [295, 131] width 24 height 9
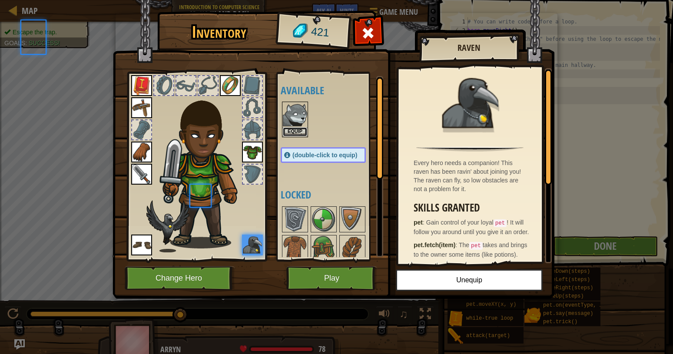
click at [300, 130] on button "Equip" at bounding box center [295, 131] width 24 height 9
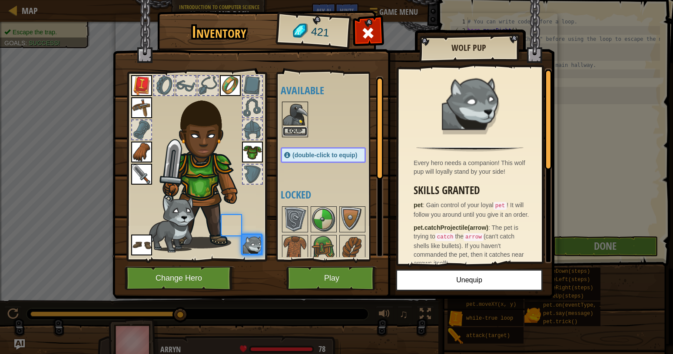
click at [300, 130] on button "Equip" at bounding box center [295, 131] width 24 height 9
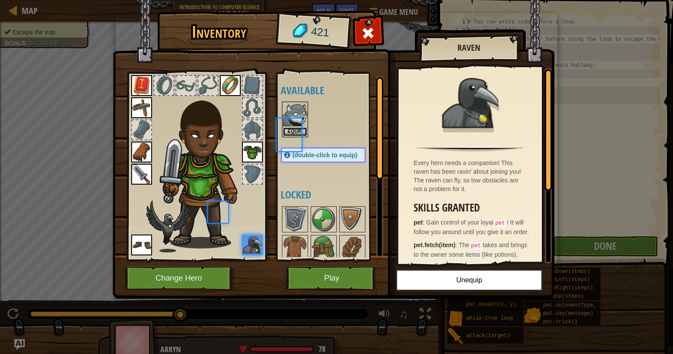
click at [300, 130] on button "Equip" at bounding box center [295, 131] width 24 height 9
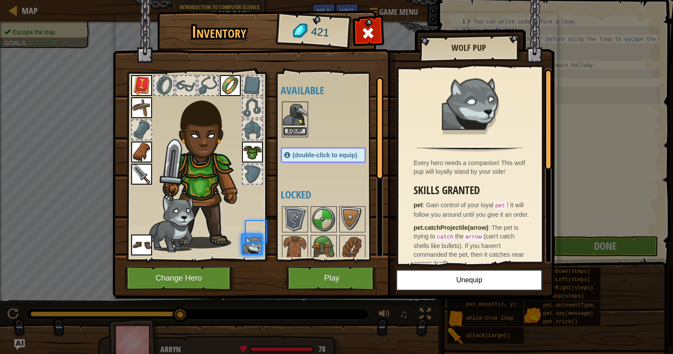
click at [300, 130] on button "Equip" at bounding box center [295, 131] width 24 height 9
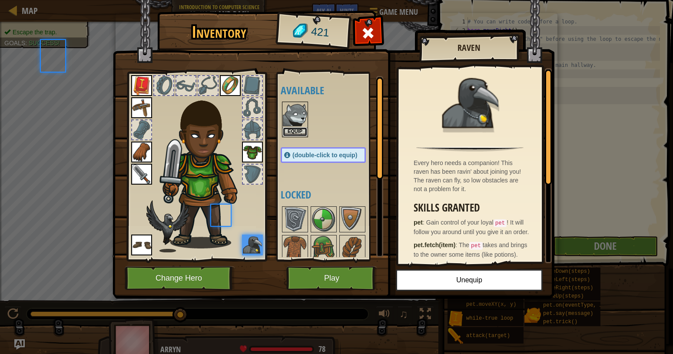
click at [300, 130] on button "Equip" at bounding box center [295, 131] width 24 height 9
click at [0, 0] on button "Equip" at bounding box center [0, 0] width 0 height 0
click at [300, 130] on button "Equip" at bounding box center [295, 131] width 24 height 9
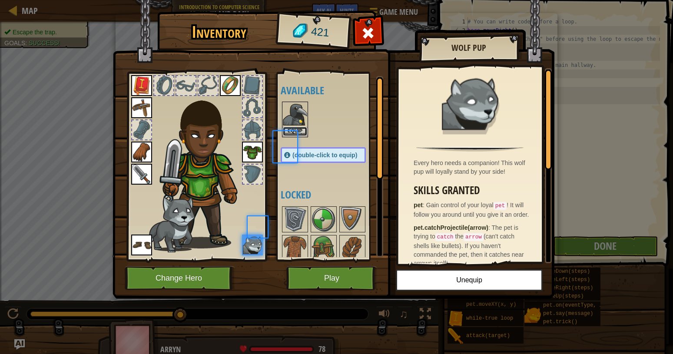
click at [300, 130] on button "Equip" at bounding box center [295, 131] width 24 height 9
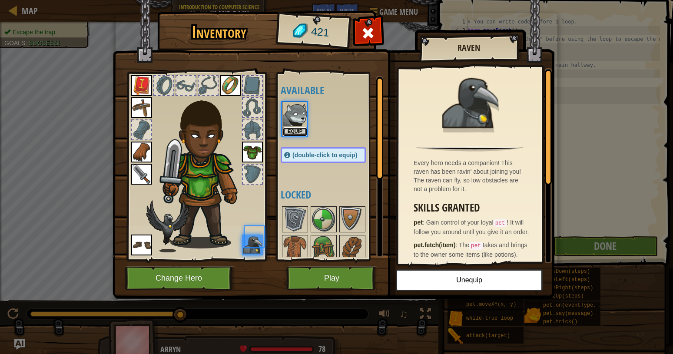
click at [300, 130] on button "Equip" at bounding box center [295, 131] width 24 height 9
click at [300, 1] on body "Map Introduction to Computer Science 18. Hack and Dash Game Menu Done Hints Ask…" at bounding box center [336, 0] width 673 height 1
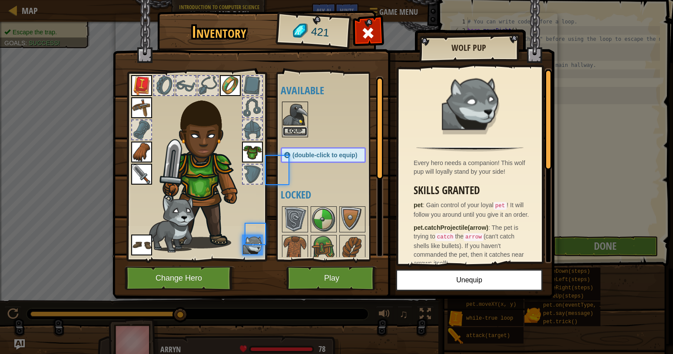
click at [300, 130] on button "Equip" at bounding box center [295, 131] width 24 height 9
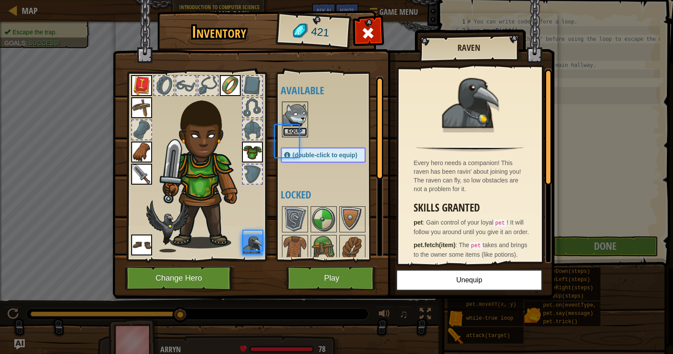
click at [300, 130] on button "Equip" at bounding box center [295, 131] width 24 height 9
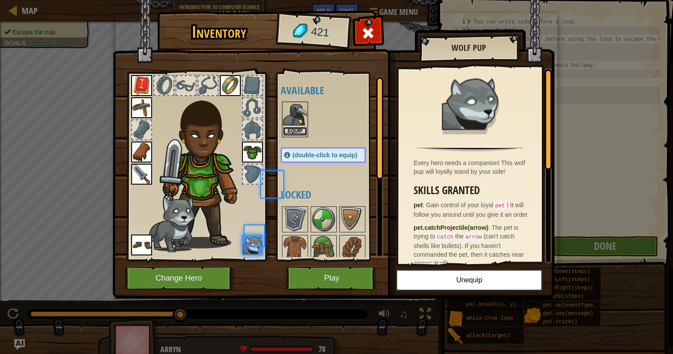
click at [300, 130] on button "Equip" at bounding box center [295, 131] width 24 height 9
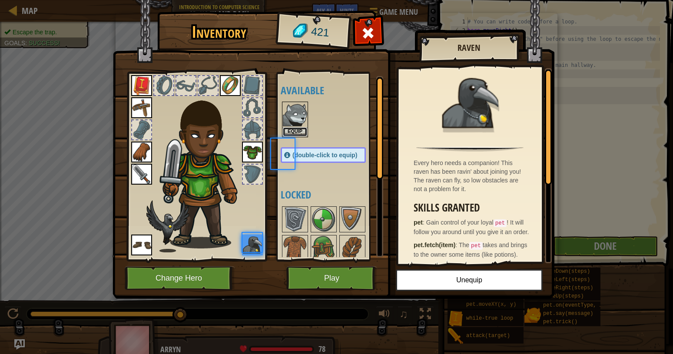
click at [300, 130] on button "Equip" at bounding box center [295, 131] width 24 height 9
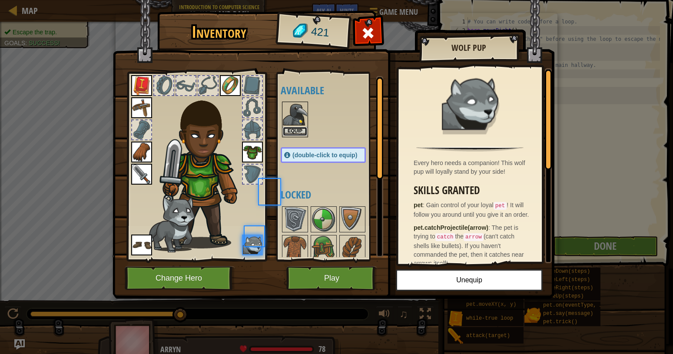
click at [300, 130] on button "Equip" at bounding box center [295, 131] width 24 height 9
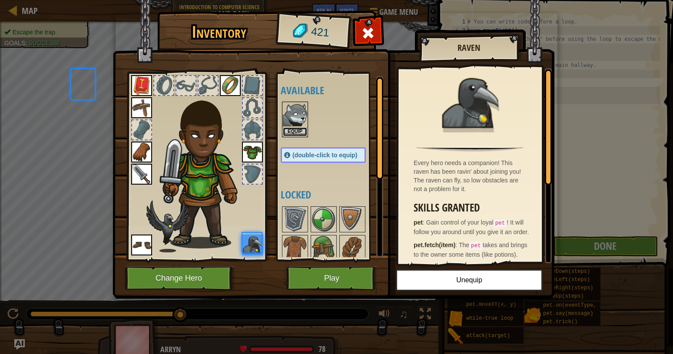
click at [300, 130] on button "Equip" at bounding box center [295, 131] width 24 height 9
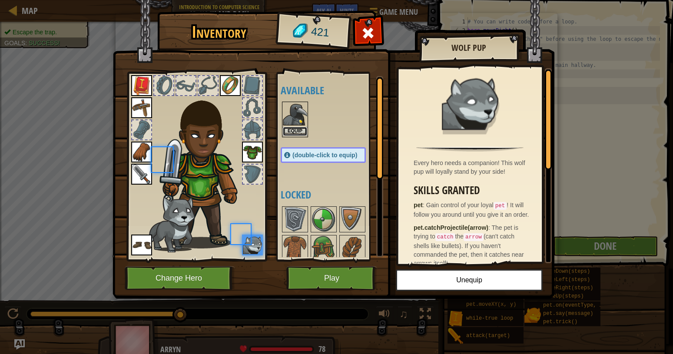
click at [300, 130] on button "Equip" at bounding box center [295, 131] width 24 height 9
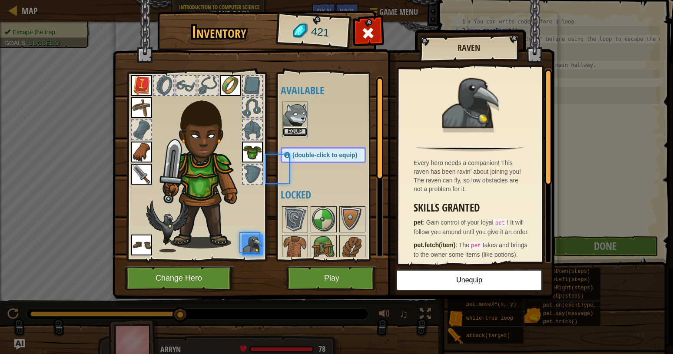
click at [300, 130] on button "Equip" at bounding box center [295, 131] width 24 height 9
click at [0, 0] on button "Equip" at bounding box center [0, 0] width 0 height 0
click at [300, 130] on button "Equip" at bounding box center [295, 131] width 24 height 9
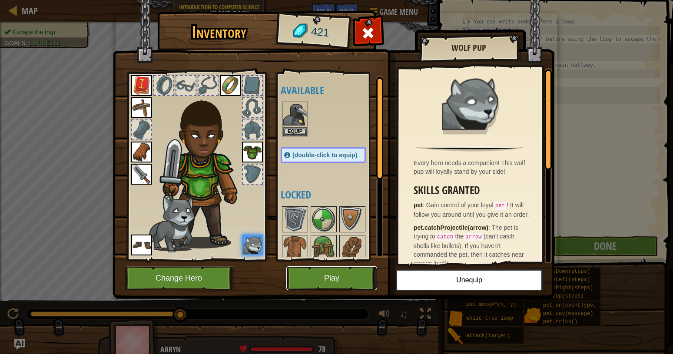
click at [310, 279] on button "Play" at bounding box center [331, 278] width 91 height 24
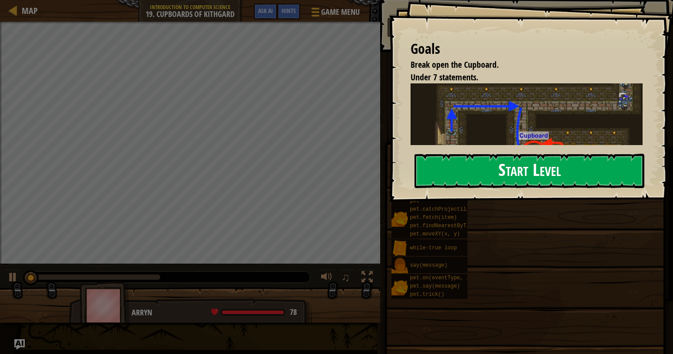
click at [475, 175] on button "Start Level" at bounding box center [530, 171] width 230 height 34
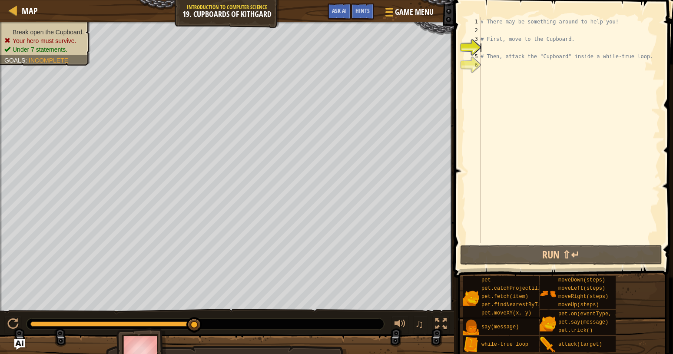
click at [488, 51] on div "# There may be something around to help you! # First, move to the Cupboard. # T…" at bounding box center [569, 138] width 181 height 243
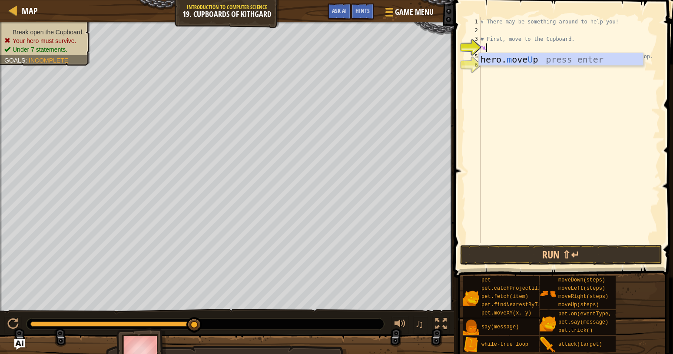
type textarea "mu"
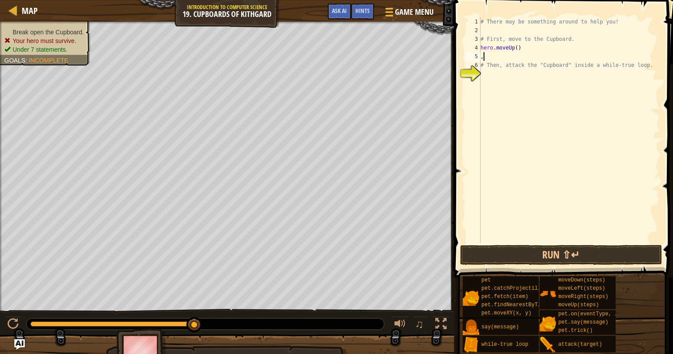
type textarea ",r"
type textarea ","
type textarea "mr"
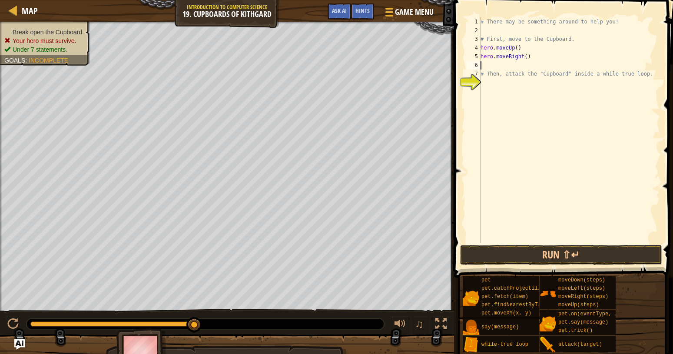
click at [524, 61] on div "# There may be something around to help you! # First, move to the Cupboard. her…" at bounding box center [569, 138] width 181 height 243
click at [518, 53] on div "# There may be something around to help you! # First, move to the Cupboard. her…" at bounding box center [569, 138] width 181 height 243
click at [523, 55] on div "# There may be something around to help you! # First, move to the Cupboard. her…" at bounding box center [569, 138] width 181 height 243
click at [493, 71] on div "# There may be something around to help you! # First, move to the Cupboard. her…" at bounding box center [569, 138] width 181 height 243
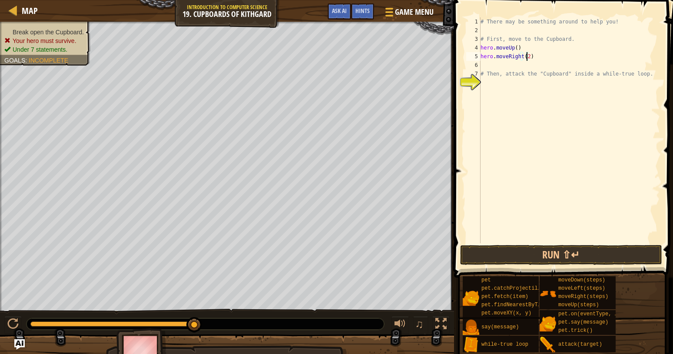
type textarea "# Then, attack the "Cupboard" inside a while-true loop."
click at [493, 71] on div "# There may be something around to help you! # First, move to the Cupboard. her…" at bounding box center [569, 138] width 181 height 243
click at [492, 65] on div "# There may be something around to help you! # First, move to the Cupboard. her…" at bounding box center [569, 138] width 181 height 243
type textarea "md"
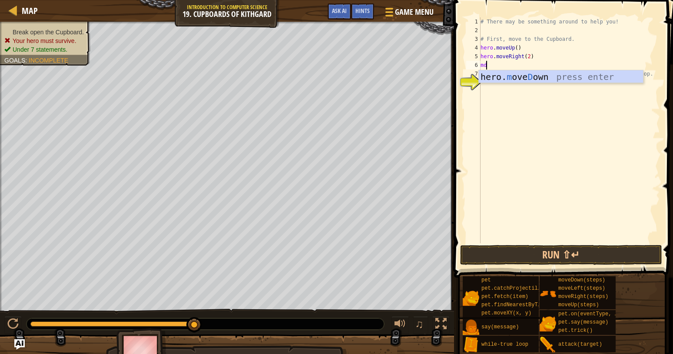
scroll to position [0, 0]
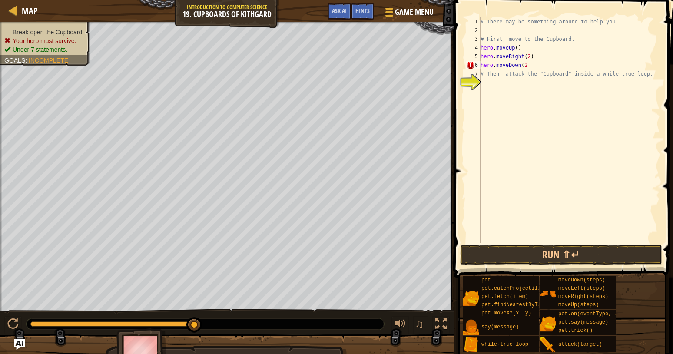
type textarea "hero.moveDown(2)"
type textarea "# Then, attack the "Cupboard" inside a while-true loop."
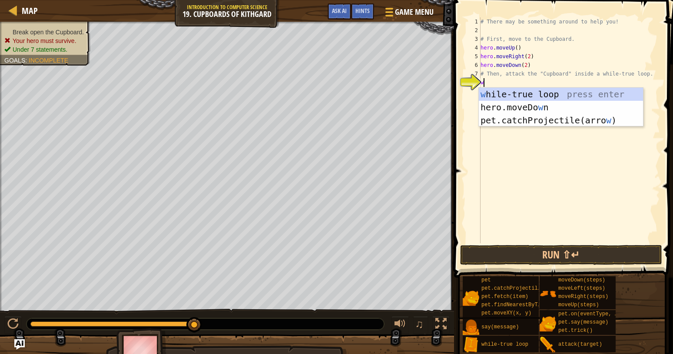
type textarea "w"
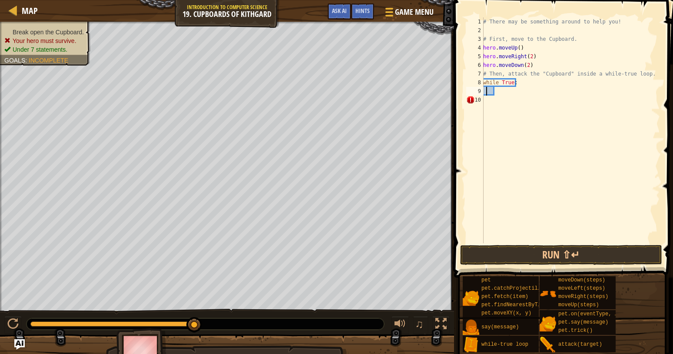
click at [486, 93] on div "# There may be something around to help you! # First, move to the Cupboard. her…" at bounding box center [570, 138] width 179 height 243
type textarea "hero.attack("Cupboard")"
click at [547, 253] on button "Run ⇧↵" at bounding box center [561, 255] width 202 height 20
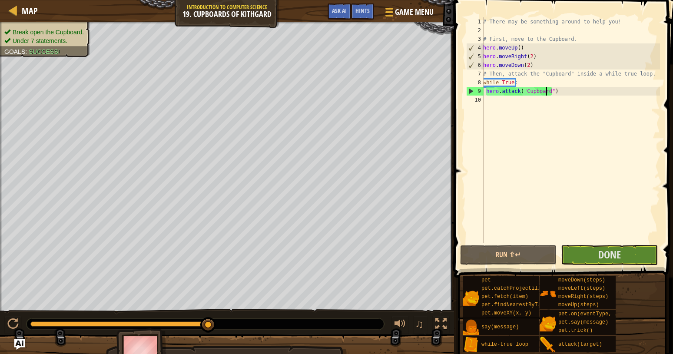
click at [492, 107] on div "# There may be something around to help you! # First, move to the Cupboard. her…" at bounding box center [570, 138] width 179 height 243
type textarea "mu"
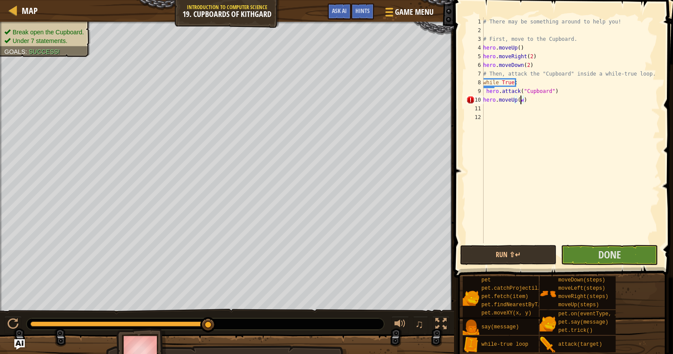
scroll to position [4, 3]
type textarea "hero.moveUp(2)"
click at [488, 113] on div "# There may be something around to help you! # First, move to the Cupboard. her…" at bounding box center [570, 138] width 179 height 243
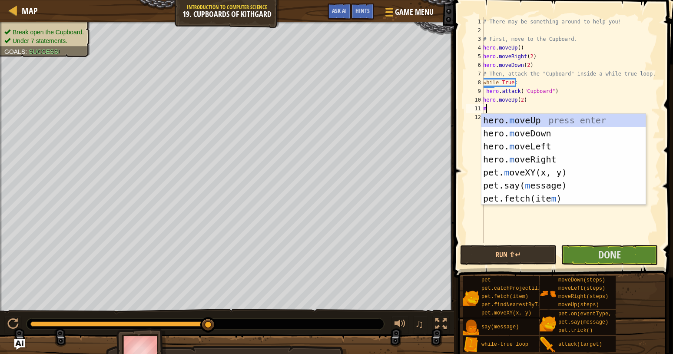
type textarea "mr"
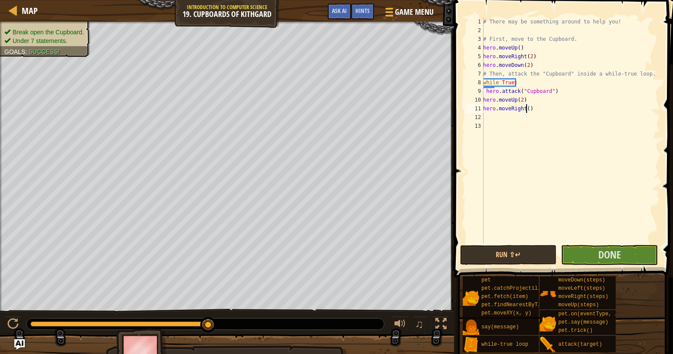
scroll to position [4, 3]
type textarea "hero.moveRight(3)"
click at [482, 249] on button "Run ⇧↵" at bounding box center [508, 255] width 97 height 20
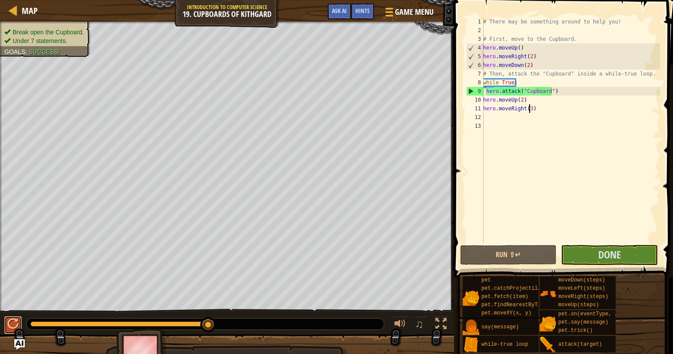
click at [12, 324] on div at bounding box center [12, 323] width 11 height 11
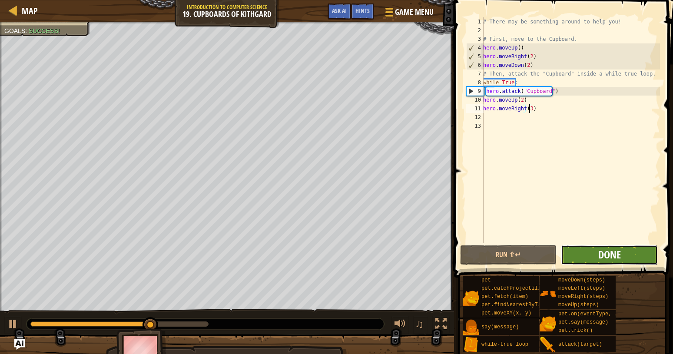
click at [617, 252] on span "Done" at bounding box center [609, 255] width 23 height 14
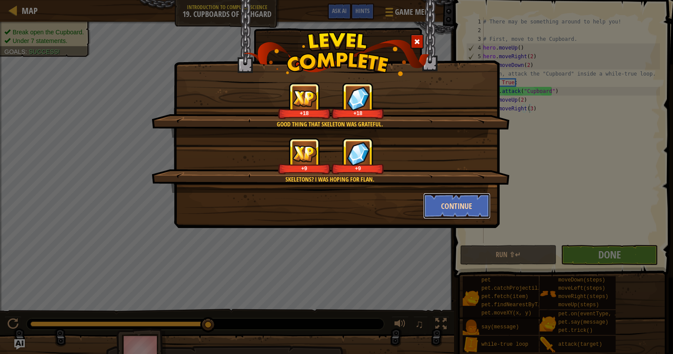
click at [474, 199] on button "Continue" at bounding box center [456, 206] width 67 height 26
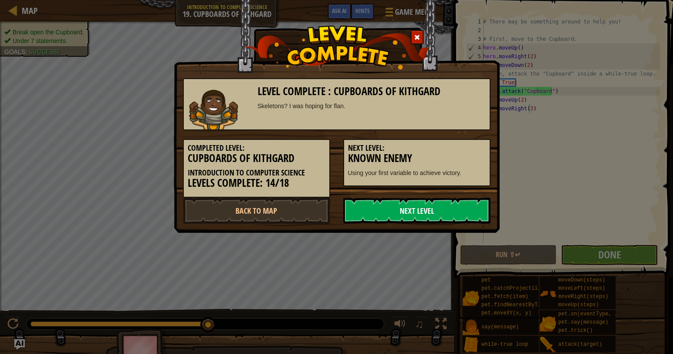
click at [467, 214] on link "Next Level" at bounding box center [416, 211] width 147 height 26
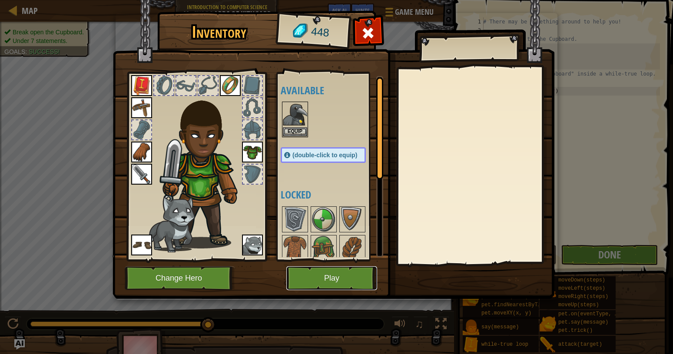
click at [325, 277] on button "Play" at bounding box center [331, 278] width 91 height 24
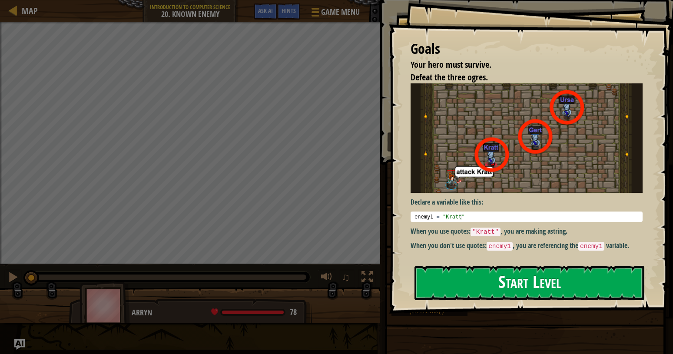
click at [469, 293] on button "Start Level" at bounding box center [530, 283] width 230 height 34
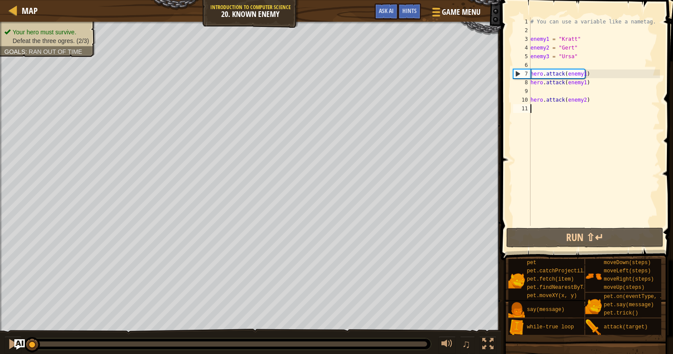
type textarea "p"
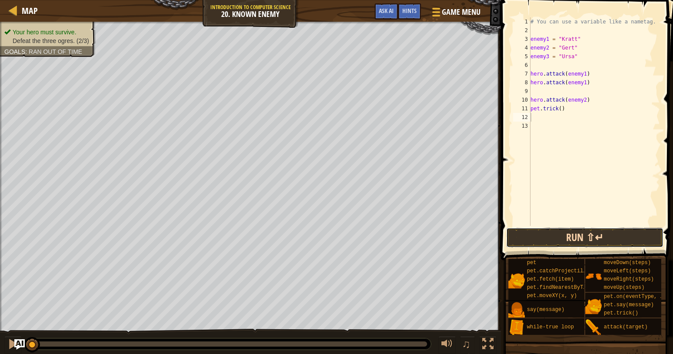
click at [557, 246] on button "Run ⇧↵" at bounding box center [584, 238] width 157 height 20
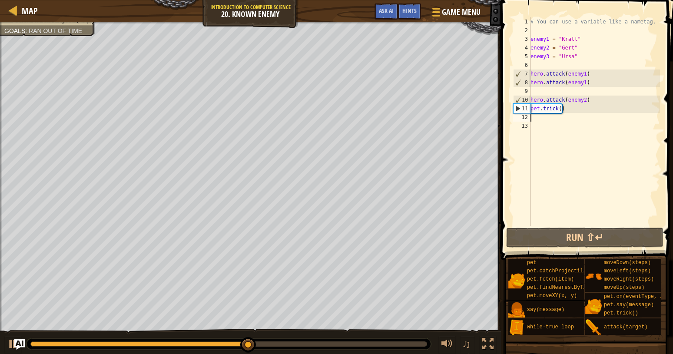
click at [557, 172] on div "# You can use a variable like a nametag. enemy1 = "Kratt" enemy2 = "Gert" enemy…" at bounding box center [594, 130] width 131 height 226
click at [557, 171] on div "# You can use a variable like a nametag. enemy1 = "Kratt" enemy2 = "Gert" enemy…" at bounding box center [594, 130] width 131 height 226
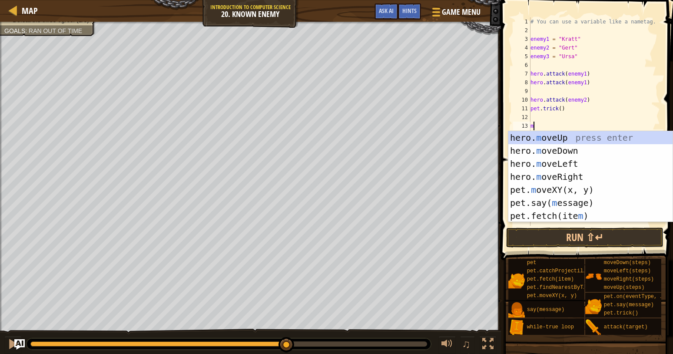
type textarea "mu"
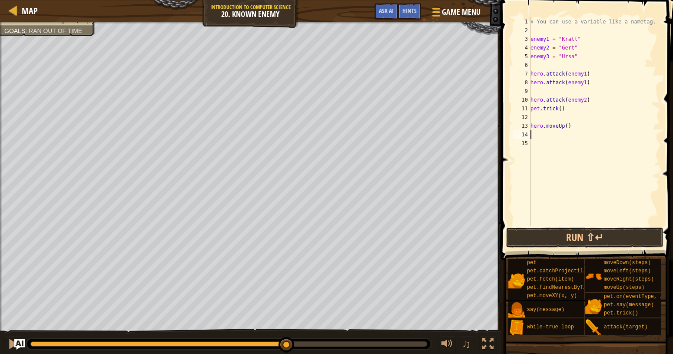
scroll to position [0, 0]
click at [564, 125] on div "# You can use a variable like a nametag. enemy1 = "Kratt" enemy2 = "Gert" enemy…" at bounding box center [594, 130] width 131 height 226
click at [551, 236] on button "Run ⇧↵" at bounding box center [584, 238] width 157 height 20
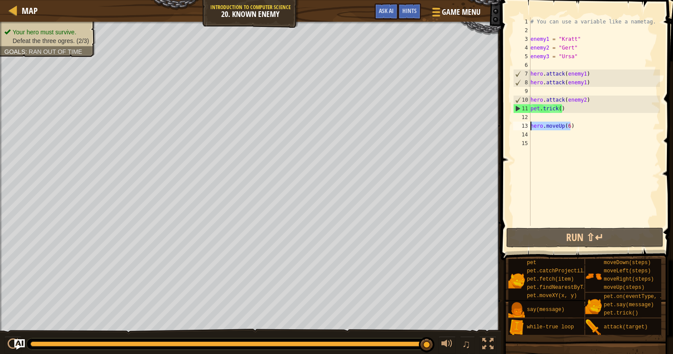
drag, startPoint x: 574, startPoint y: 127, endPoint x: 525, endPoint y: 128, distance: 48.2
click at [529, 128] on div "# You can use a variable like a nametag. enemy1 = "Kratt" enemy2 = "Gert" enemy…" at bounding box center [594, 121] width 131 height 209
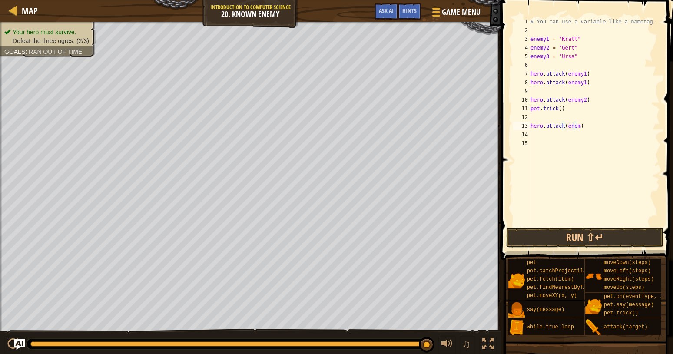
scroll to position [4, 4]
type textarea "hero.attack(enemy3)"
click at [571, 234] on button "Run ⇧↵" at bounding box center [584, 238] width 157 height 20
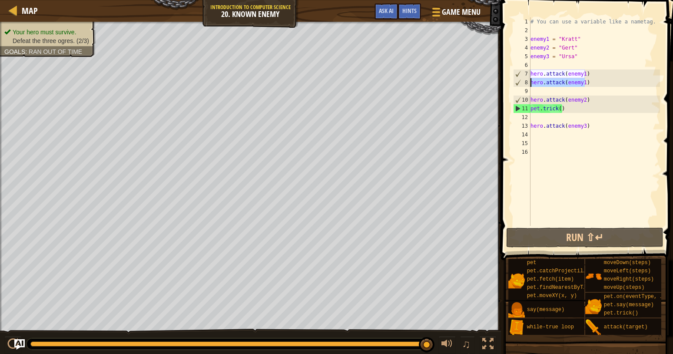
drag, startPoint x: 596, startPoint y: 82, endPoint x: 527, endPoint y: 84, distance: 68.7
click at [529, 84] on div "# You can use a variable like a nametag. enemy1 = "Kratt" enemy2 = "Gert" enemy…" at bounding box center [594, 121] width 131 height 209
type textarea "hero.attack(enemy1)"
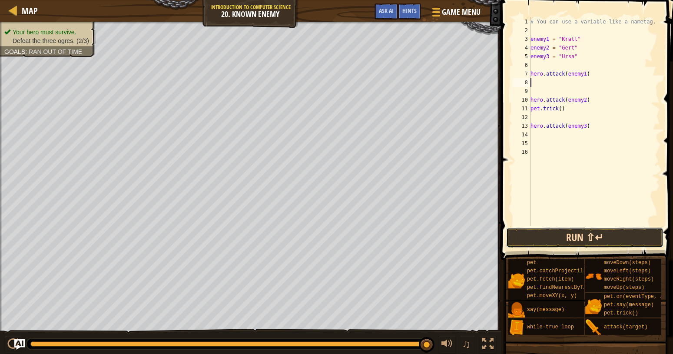
click at [560, 230] on button "Run ⇧↵" at bounding box center [584, 238] width 157 height 20
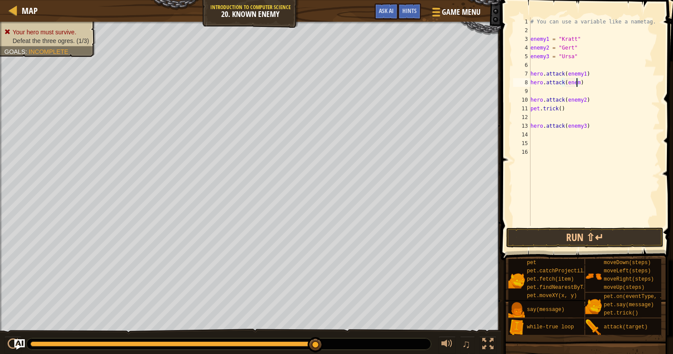
scroll to position [4, 4]
click at [594, 101] on div "# You can use a variable like a nametag. enemy1 = "Kratt" enemy2 = "Gert" enemy…" at bounding box center [594, 130] width 131 height 226
type textarea "hero.attack(enemy2)"
drag, startPoint x: 562, startPoint y: 119, endPoint x: 527, endPoint y: 118, distance: 35.6
click at [529, 118] on div "# You can use a variable like a nametag. enemy1 = "Kratt" enemy2 = "Gert" enemy…" at bounding box center [594, 121] width 131 height 209
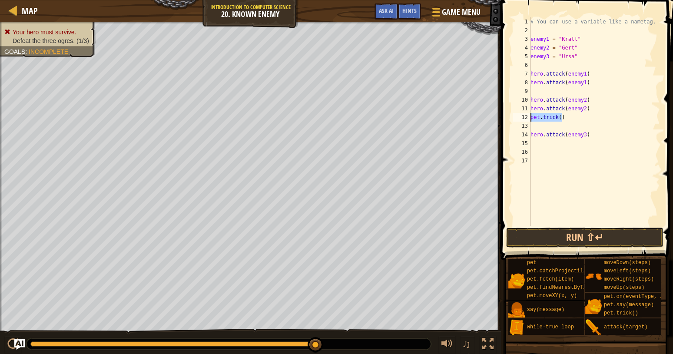
type textarea "pet.trick()"
click at [541, 128] on div "# You can use a variable like a nametag. enemy1 = "Kratt" enemy2 = "Gert" enemy…" at bounding box center [594, 130] width 131 height 226
click at [545, 140] on div "# You can use a variable like a nametag. enemy1 = "Kratt" enemy2 = "Gert" enemy…" at bounding box center [594, 130] width 131 height 226
click at [539, 132] on div "# You can use a variable like a nametag. enemy1 = "Kratt" enemy2 = "Gert" enemy…" at bounding box center [594, 130] width 131 height 226
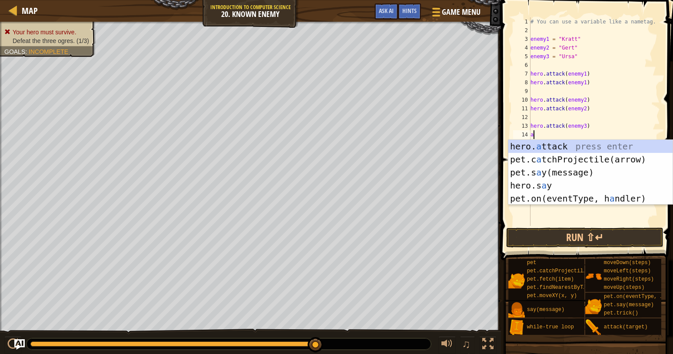
type textarea "hero.attack(enemy)"
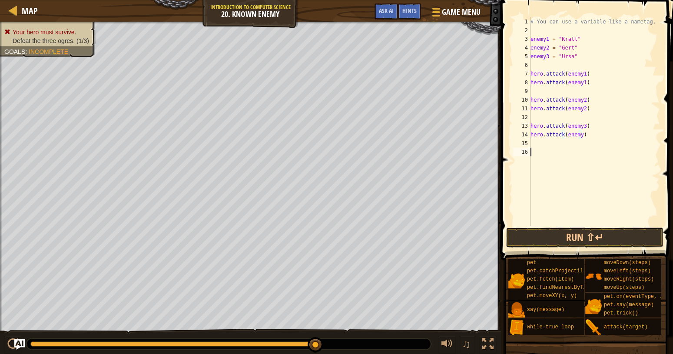
click at [549, 159] on div "# You can use a variable like a nametag. enemy1 = "Kratt" enemy2 = "Gert" enemy…" at bounding box center [594, 130] width 131 height 226
click at [579, 133] on div "# You can use a variable like a nametag. enemy1 = "Kratt" enemy2 = "Gert" enemy…" at bounding box center [594, 130] width 131 height 226
type textarea "hero.attack(enemy3)"
click at [538, 157] on div "# You can use a variable like a nametag. enemy1 = "Kratt" enemy2 = "Gert" enemy…" at bounding box center [594, 130] width 131 height 226
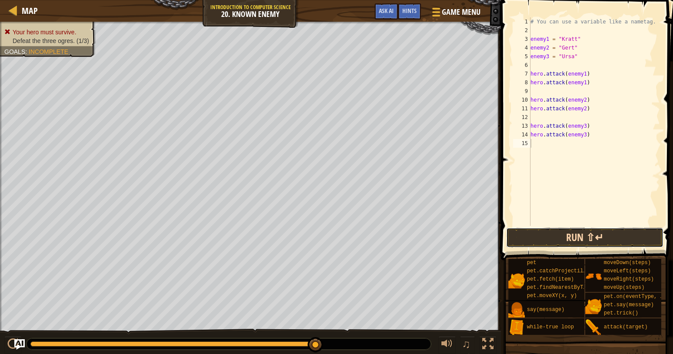
click at [541, 246] on button "Run ⇧↵" at bounding box center [584, 238] width 157 height 20
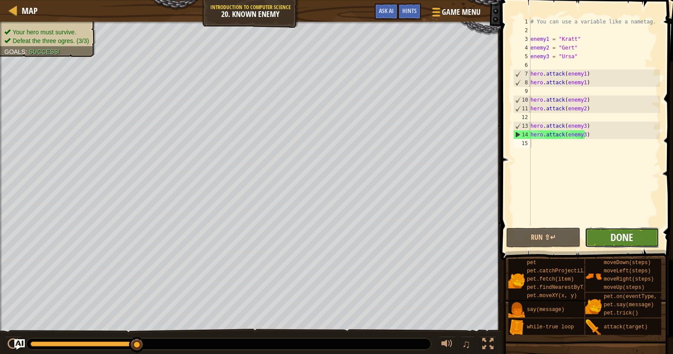
click at [621, 232] on span "Done" at bounding box center [621, 237] width 23 height 14
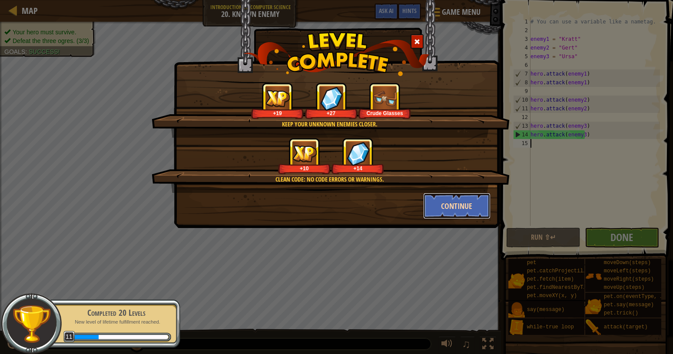
click at [476, 212] on button "Continue" at bounding box center [456, 206] width 67 height 26
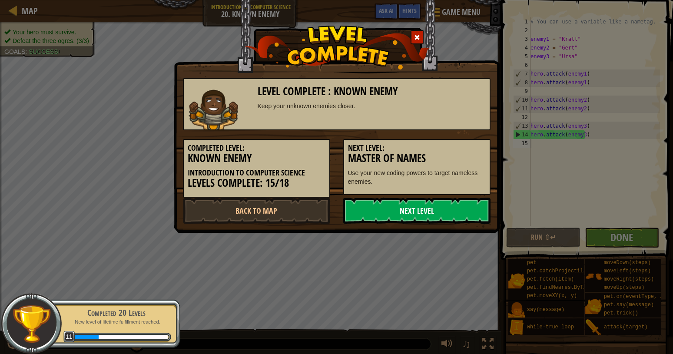
click at [452, 205] on link "Next Level" at bounding box center [416, 211] width 147 height 26
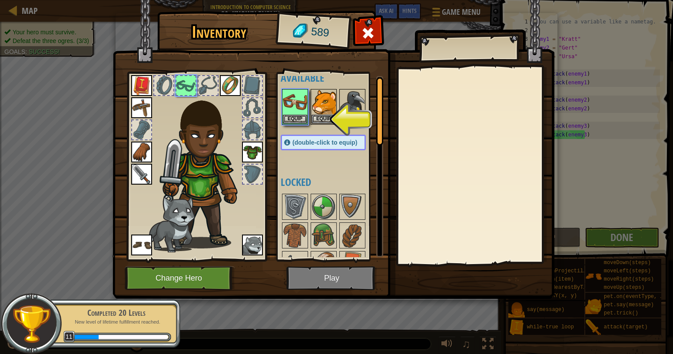
scroll to position [0, 0]
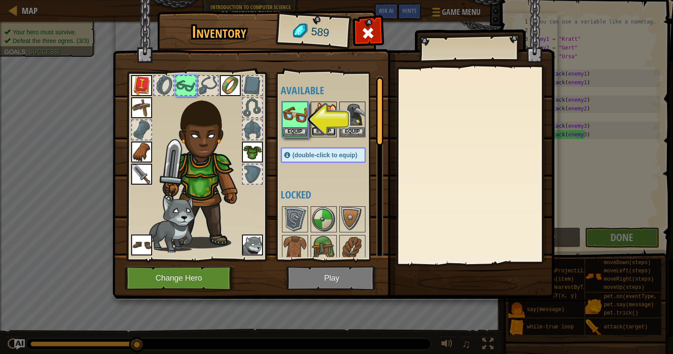
click at [327, 127] on button "Equip" at bounding box center [324, 131] width 24 height 9
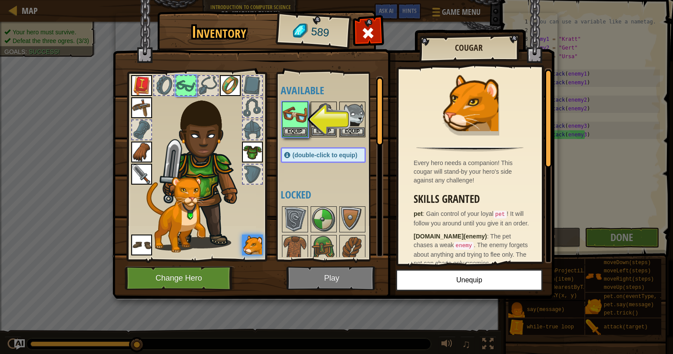
click at [322, 127] on img at bounding box center [324, 115] width 24 height 24
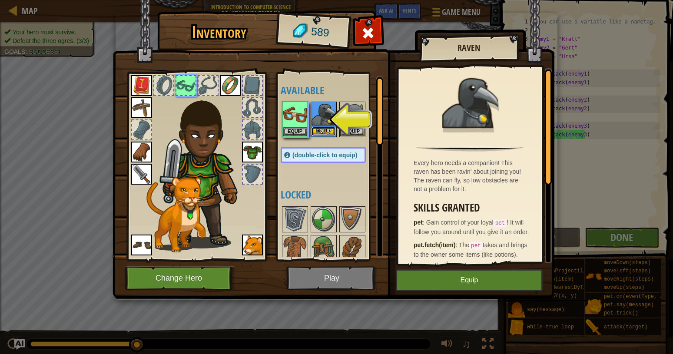
click at [319, 127] on button "Equip" at bounding box center [324, 131] width 24 height 9
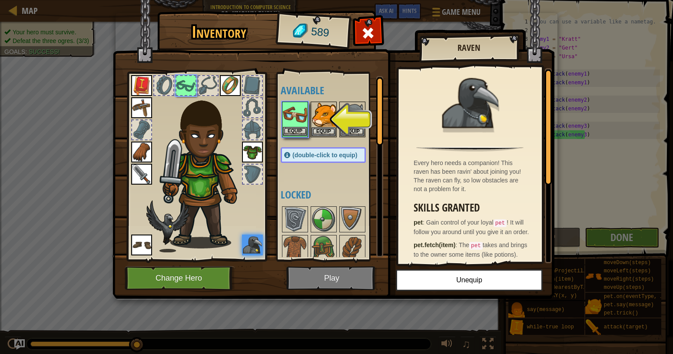
click at [290, 126] on img at bounding box center [295, 115] width 24 height 24
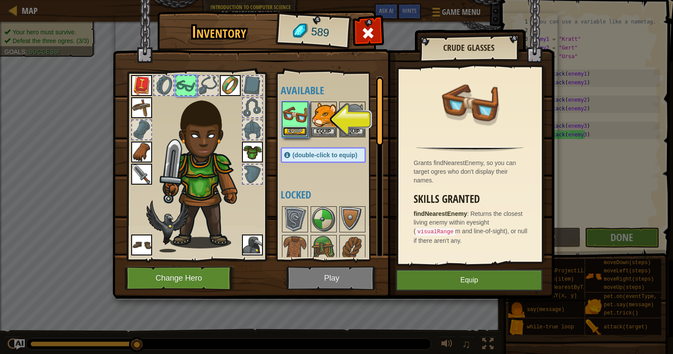
click at [292, 129] on button "Equip" at bounding box center [295, 131] width 24 height 9
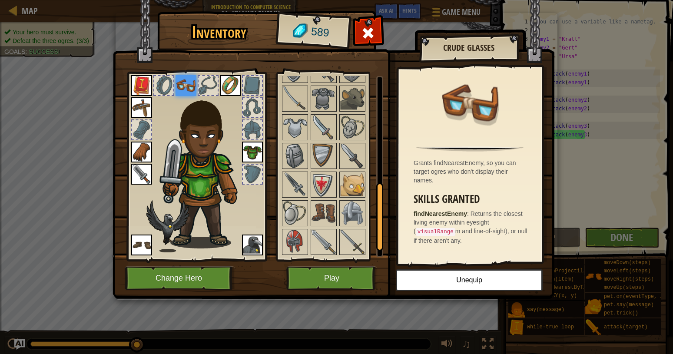
scroll to position [321, 0]
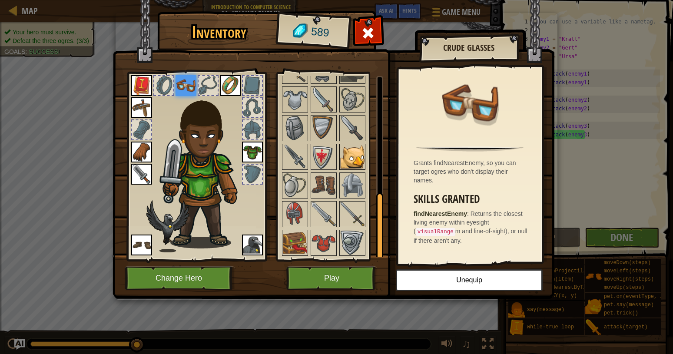
click at [359, 156] on img at bounding box center [352, 157] width 24 height 24
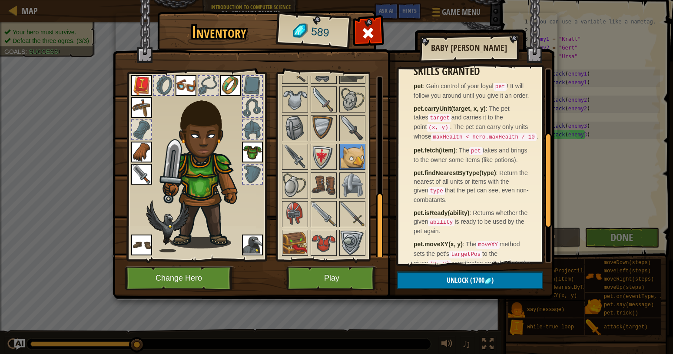
scroll to position [133, 0]
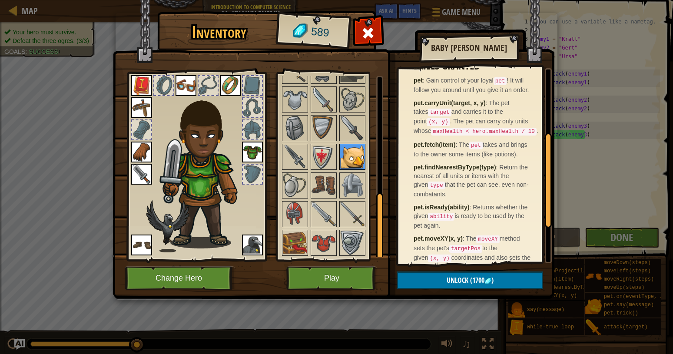
click at [345, 165] on img at bounding box center [352, 157] width 24 height 24
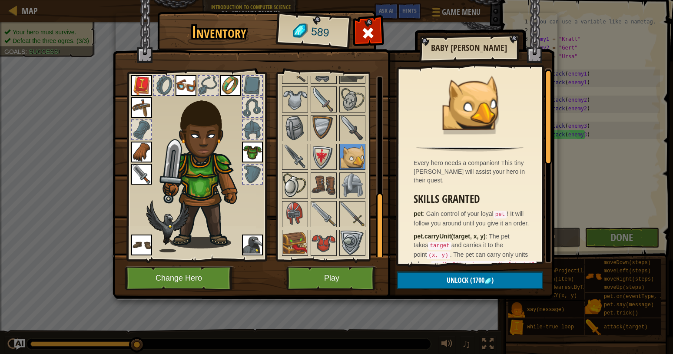
click at [291, 180] on img at bounding box center [295, 185] width 24 height 24
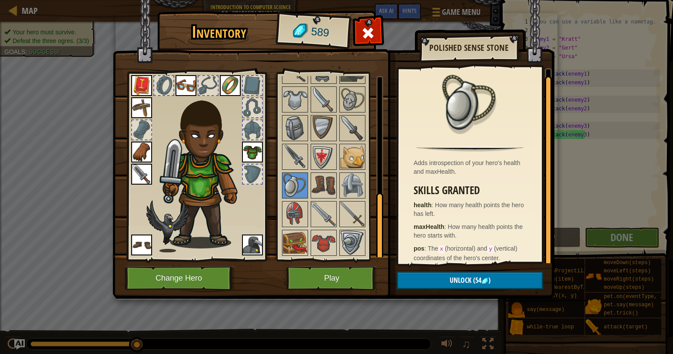
scroll to position [7, 0]
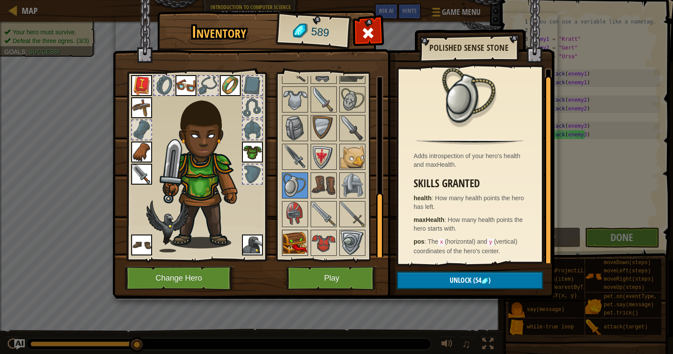
click at [307, 235] on img at bounding box center [295, 243] width 24 height 24
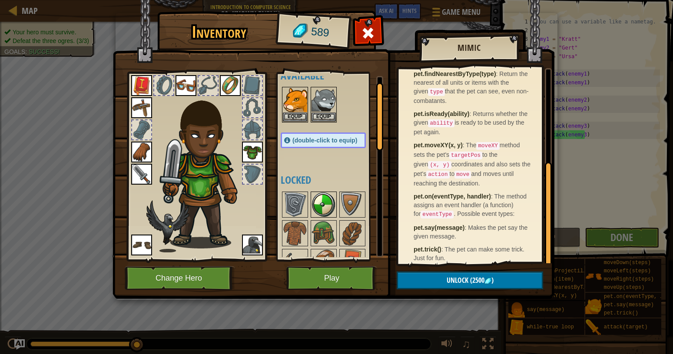
scroll to position [0, 0]
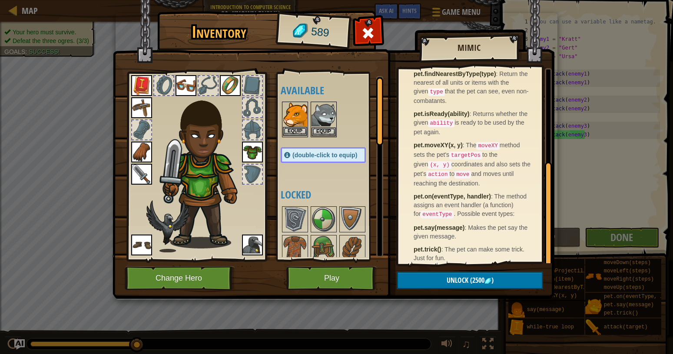
click at [302, 126] on img at bounding box center [295, 115] width 24 height 24
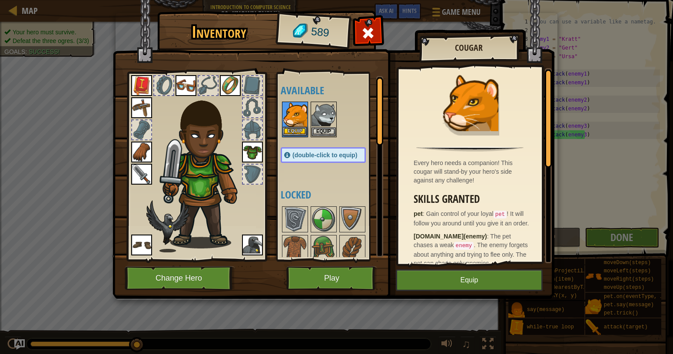
click at [302, 126] on img at bounding box center [295, 115] width 24 height 24
click at [301, 129] on button "Equip" at bounding box center [295, 131] width 24 height 9
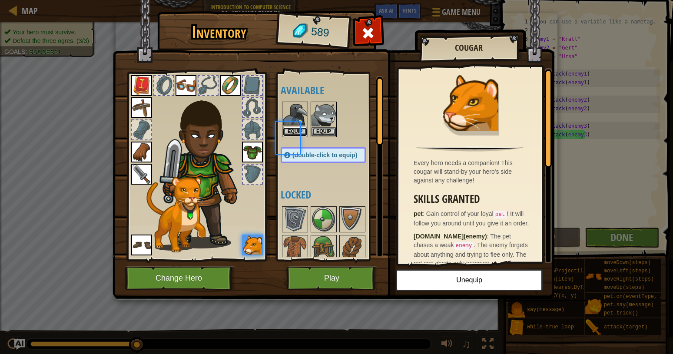
click at [301, 129] on button "Equip" at bounding box center [295, 131] width 24 height 9
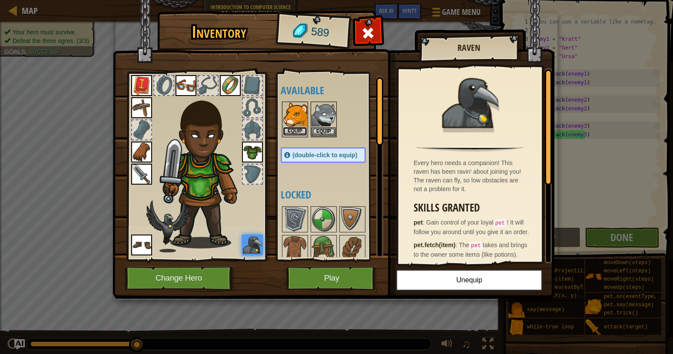
click at [301, 129] on button "Equip" at bounding box center [295, 131] width 24 height 9
click at [0, 0] on button "Equip" at bounding box center [0, 0] width 0 height 0
click at [301, 129] on button "Equip" at bounding box center [295, 131] width 24 height 9
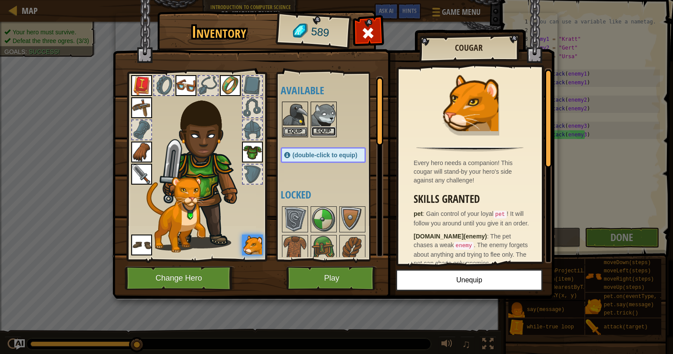
click at [323, 127] on button "Equip" at bounding box center [324, 131] width 24 height 9
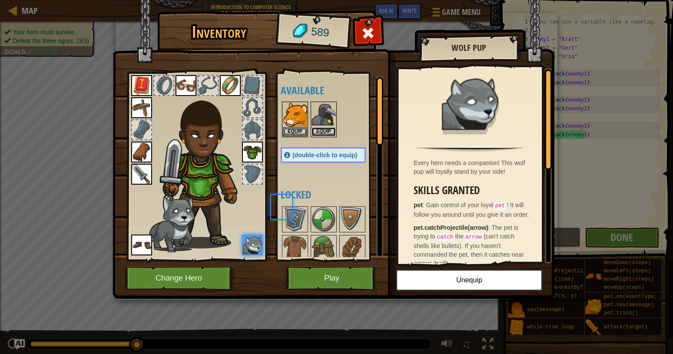
click at [323, 127] on button "Equip" at bounding box center [324, 131] width 24 height 9
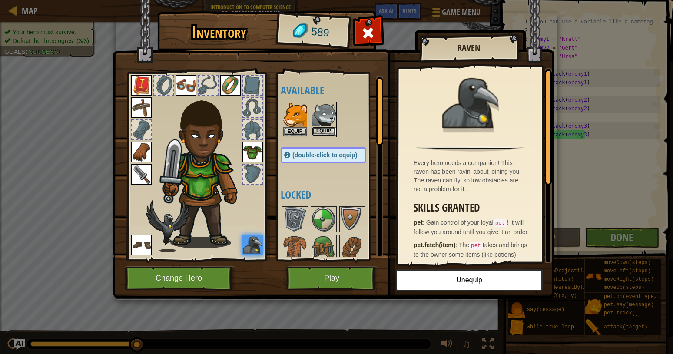
click at [326, 129] on button "Equip" at bounding box center [324, 131] width 24 height 9
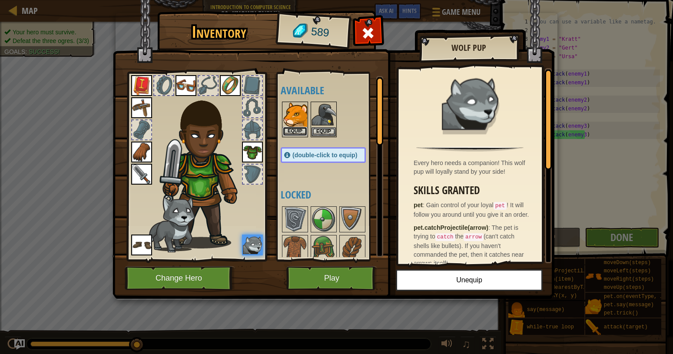
click at [292, 132] on button "Equip" at bounding box center [295, 131] width 24 height 9
click at [312, 132] on button "Equip" at bounding box center [324, 131] width 24 height 9
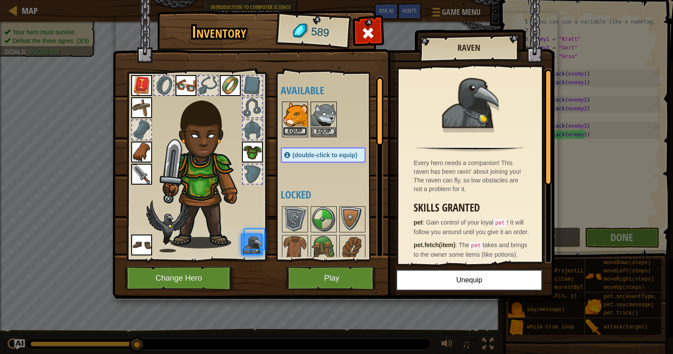
click at [292, 132] on button "Equip" at bounding box center [295, 131] width 24 height 9
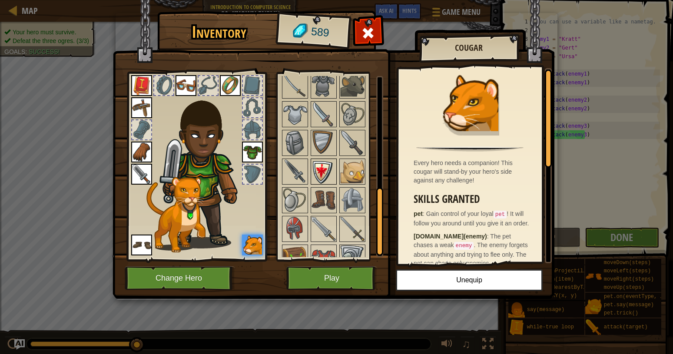
scroll to position [321, 0]
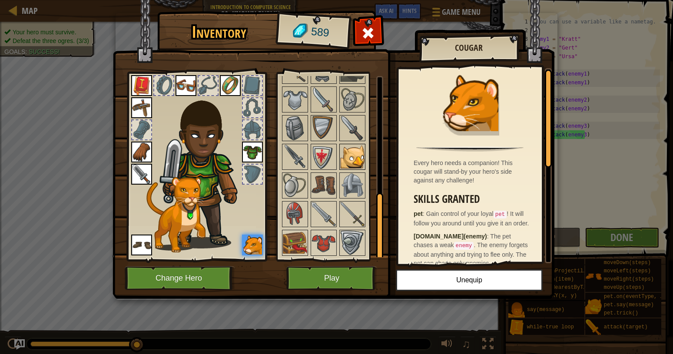
click at [348, 145] on img at bounding box center [352, 157] width 24 height 24
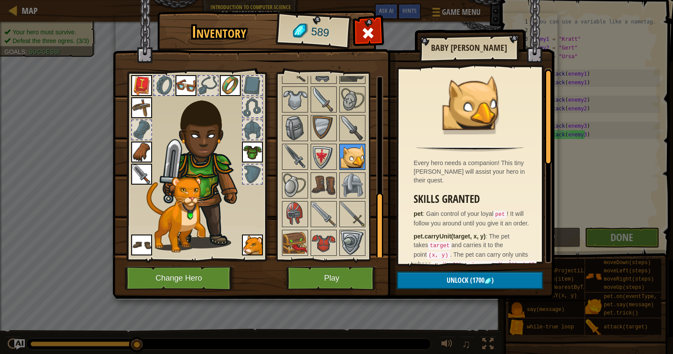
click at [349, 148] on img at bounding box center [352, 157] width 24 height 24
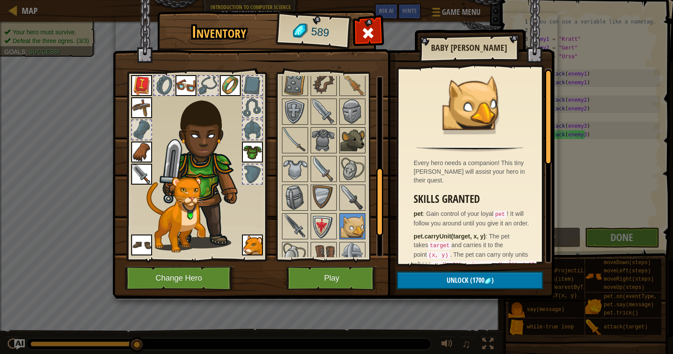
click at [356, 143] on img at bounding box center [352, 140] width 24 height 24
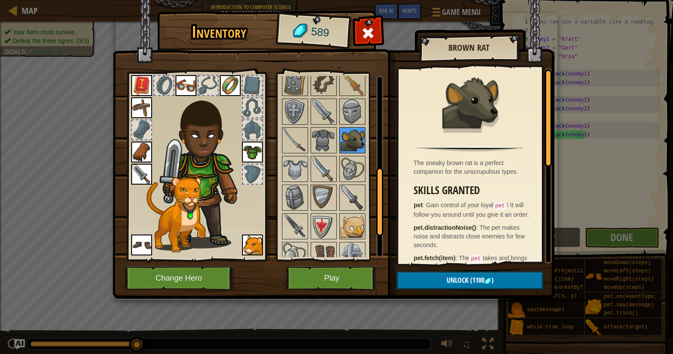
click at [356, 143] on img at bounding box center [352, 140] width 24 height 24
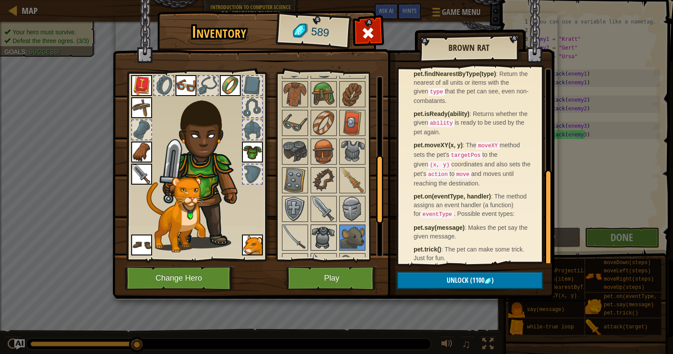
scroll to position [223, 0]
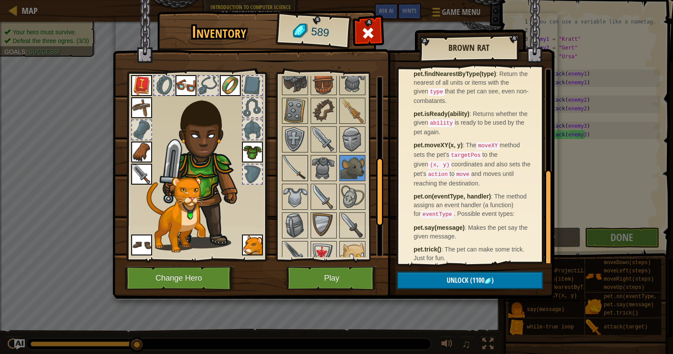
click at [296, 166] on img at bounding box center [295, 168] width 24 height 24
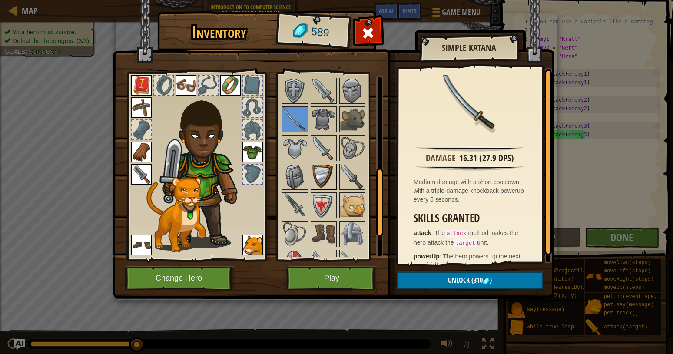
scroll to position [279, 0]
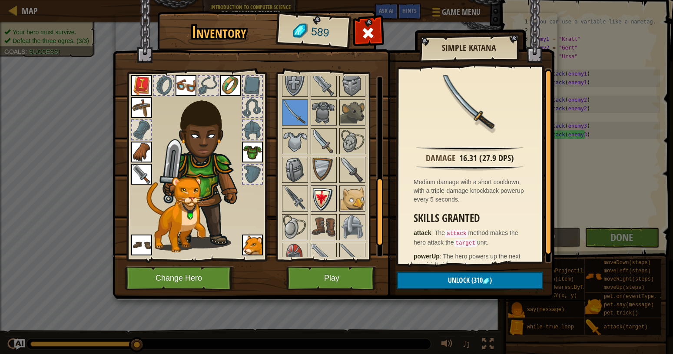
click at [321, 205] on img at bounding box center [324, 198] width 24 height 24
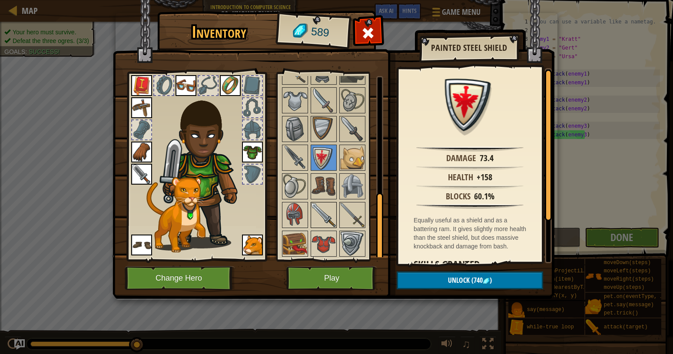
scroll to position [321, 0]
click at [331, 114] on div at bounding box center [332, 70] width 103 height 373
click at [328, 124] on img at bounding box center [324, 128] width 24 height 24
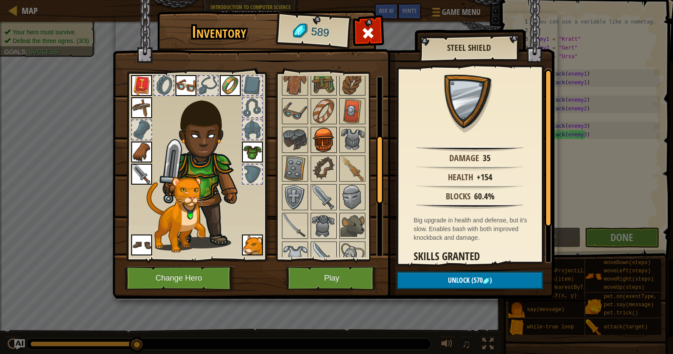
scroll to position [154, 0]
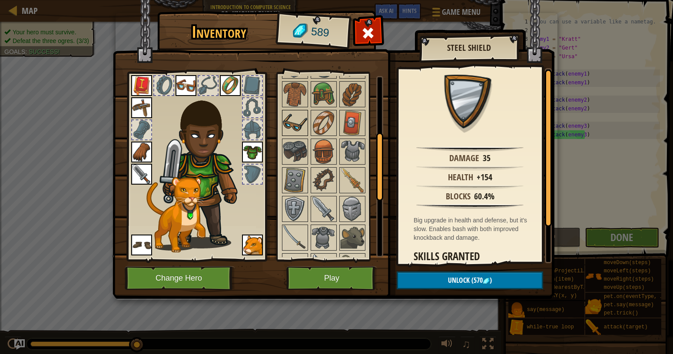
click at [304, 132] on img at bounding box center [295, 123] width 24 height 24
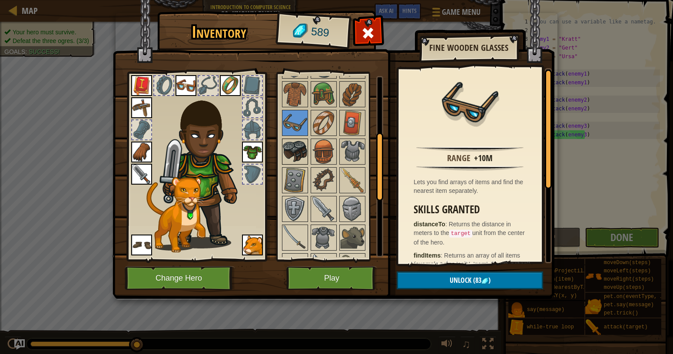
click at [296, 146] on img at bounding box center [295, 151] width 24 height 24
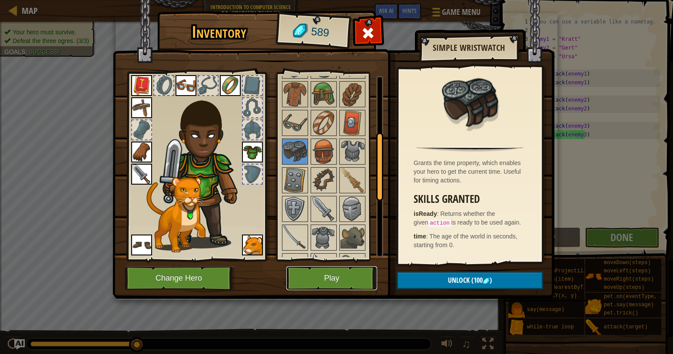
click at [335, 269] on button "Play" at bounding box center [331, 278] width 91 height 24
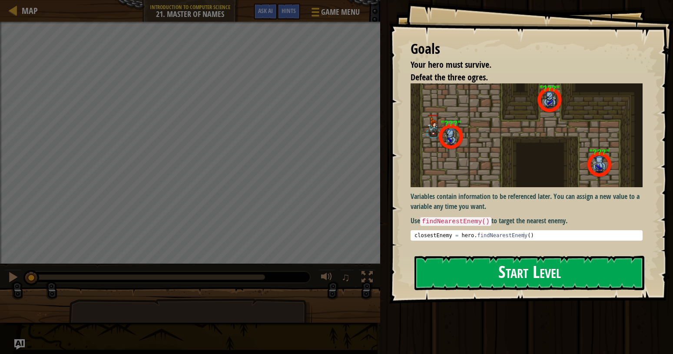
click at [541, 289] on div "Start Level" at bounding box center [530, 273] width 230 height 35
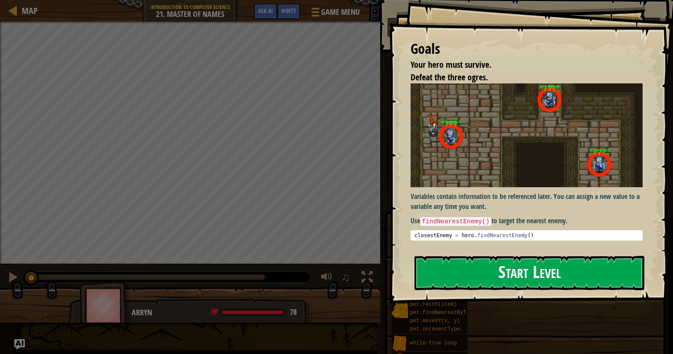
click at [545, 264] on button "Start Level" at bounding box center [530, 273] width 230 height 34
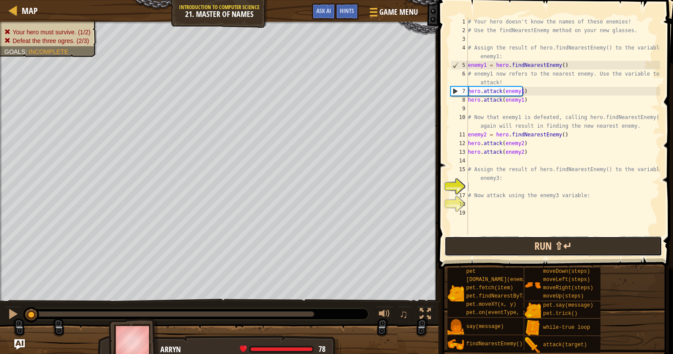
click at [567, 245] on button "Run ⇧↵" at bounding box center [553, 246] width 218 height 20
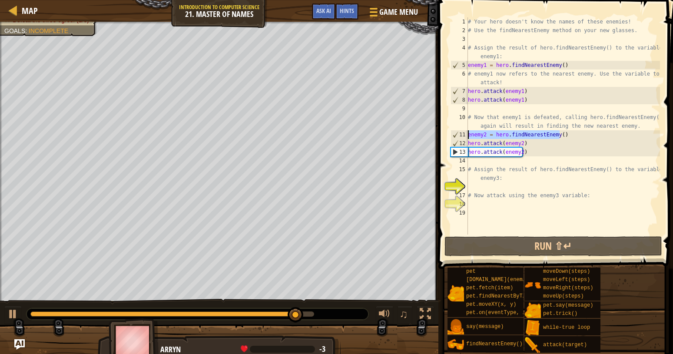
drag, startPoint x: 579, startPoint y: 135, endPoint x: 465, endPoint y: 137, distance: 113.9
click at [466, 137] on div "# Your hero doesn't know the names of these enemies! # Use the findNearestEnemy…" at bounding box center [563, 125] width 194 height 217
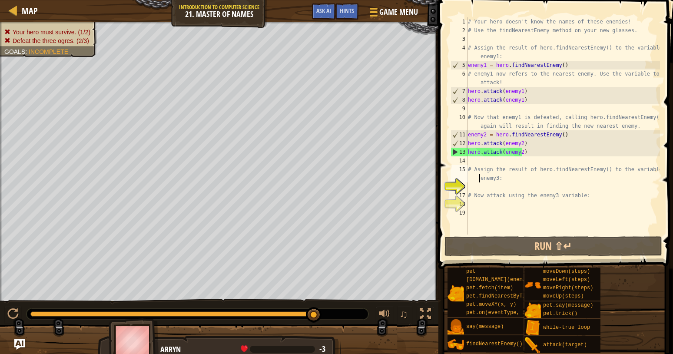
click at [473, 178] on div "# Your hero doesn't know the names of these enemies! # Use the findNearestEnemy…" at bounding box center [563, 134] width 194 height 235
type textarea "# Assign the result of hero.findNearestEnemy() to the variable enemy3:"
click at [471, 188] on div "# Your hero doesn't know the names of these enemies! # Use the findNearestEnemy…" at bounding box center [563, 134] width 194 height 235
paste textarea "enemy2 = hero.findNearestEnemy()"
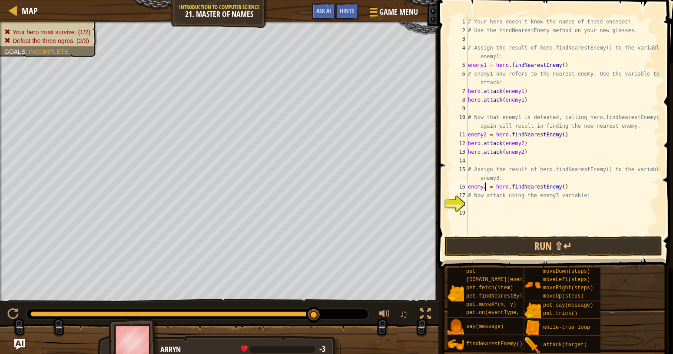
click at [485, 186] on div "# Your hero doesn't know the names of these enemies! # Use the findNearestEnemy…" at bounding box center [563, 134] width 194 height 235
type textarea "enemy3 = hero.findNearestEnemy()"
click at [483, 205] on div "# Your hero doesn't know the names of these enemies! # Use the findNearestEnemy…" at bounding box center [563, 134] width 194 height 235
type textarea "w"
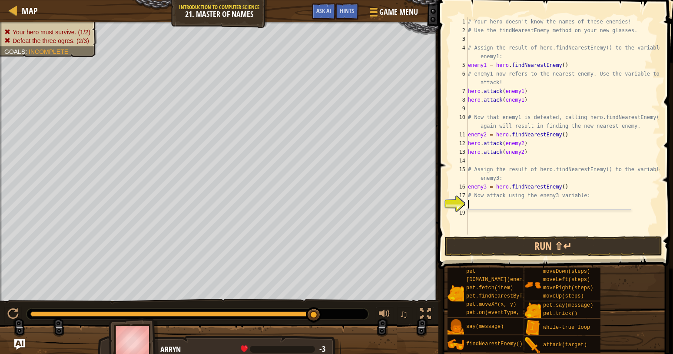
scroll to position [4, 0]
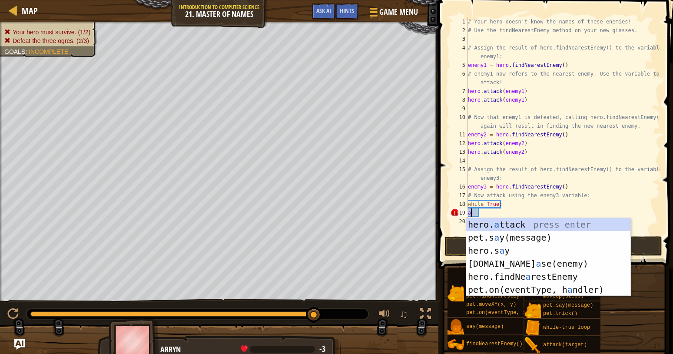
type textarea "hero.attack(enemy)"
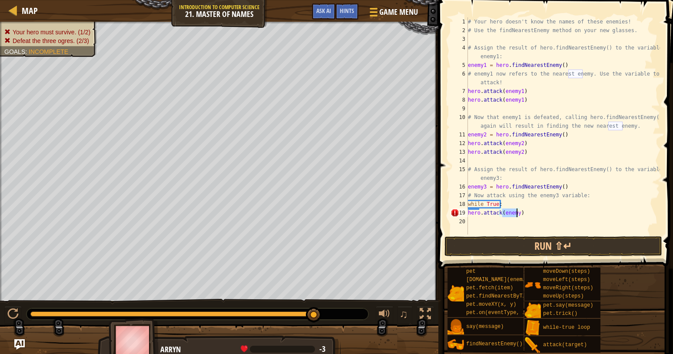
click at [493, 229] on div "# Your hero doesn't know the names of these enemies! # Use the findNearestEnemy…" at bounding box center [563, 134] width 194 height 235
click at [515, 212] on div "# Your hero doesn't know the names of these enemies! # Use the findNearestEnemy…" at bounding box center [563, 134] width 194 height 235
click at [520, 244] on button "Run ⇧↵" at bounding box center [553, 246] width 218 height 20
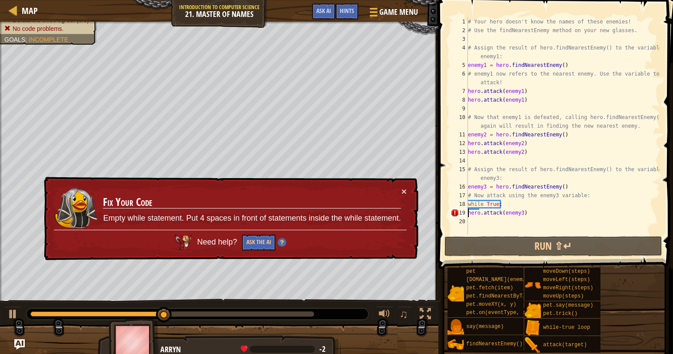
click at [469, 215] on div "# Your hero doesn't know the names of these enemies! # Use the findNearestEnemy…" at bounding box center [563, 134] width 194 height 235
type textarea "hero.attack(enemy3)"
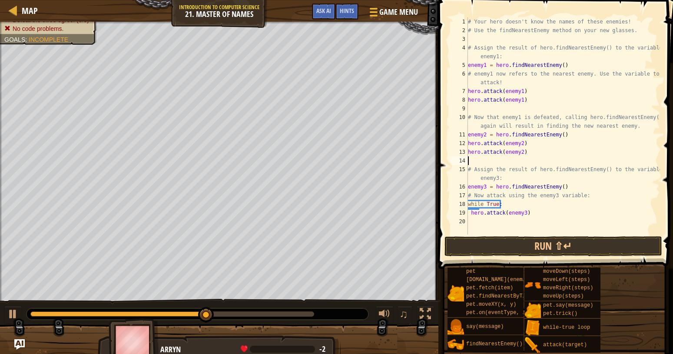
click at [548, 162] on div "# Your hero doesn't know the names of these enemies! # Use the findNearestEnemy…" at bounding box center [563, 134] width 194 height 235
drag, startPoint x: 470, startPoint y: 243, endPoint x: 497, endPoint y: 207, distance: 45.4
click at [480, 218] on div "1 2 3 4 5 6 7 8 9 10 11 12 13 14 15 16 17 18 19 20 # Your hero doesn't know the…" at bounding box center [554, 151] width 237 height 295
click at [472, 244] on button "Run ⇧↵" at bounding box center [553, 246] width 218 height 20
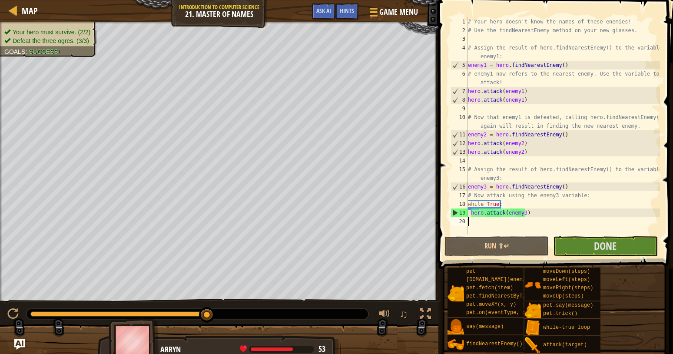
click at [508, 227] on div "# Your hero doesn't know the names of these enemies! # Use the findNearestEnemy…" at bounding box center [563, 134] width 194 height 235
paste textarea "enemy2 = hero.findNearestEnemy()"
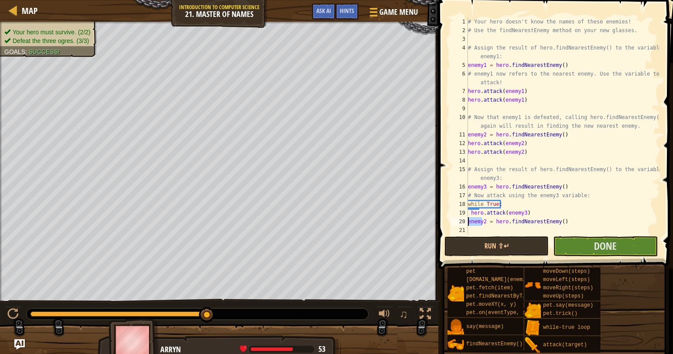
drag, startPoint x: 483, startPoint y: 219, endPoint x: 463, endPoint y: 224, distance: 20.1
click at [466, 224] on div "# Your hero doesn't know the names of these enemies! # Use the findNearestEnemy…" at bounding box center [563, 125] width 194 height 217
type textarea "BigBOY = hero.findNearestEnemy()"
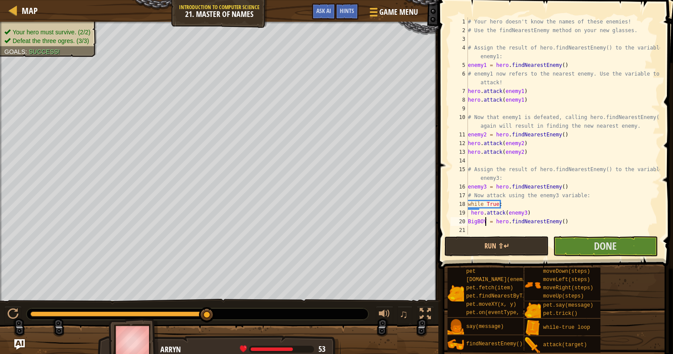
click at [510, 232] on div "# Your hero doesn't know the names of these enemies! # Use the findNearestEnemy…" at bounding box center [563, 134] width 194 height 235
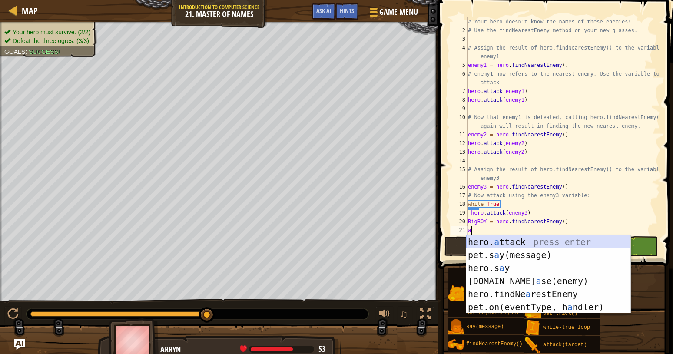
click at [510, 242] on div "hero. a ttack press enter pet.s a y(message) press enter hero.s a y press enter…" at bounding box center [548, 287] width 164 height 104
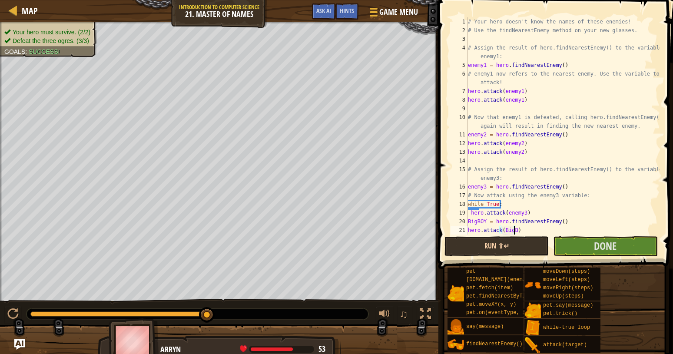
scroll to position [4, 4]
click at [562, 226] on div "# Your hero doesn't know the names of these enemies! # Use the findNearestEnemy…" at bounding box center [563, 134] width 194 height 235
type textarea "BigBOY = hero.findNearestEnemy()"
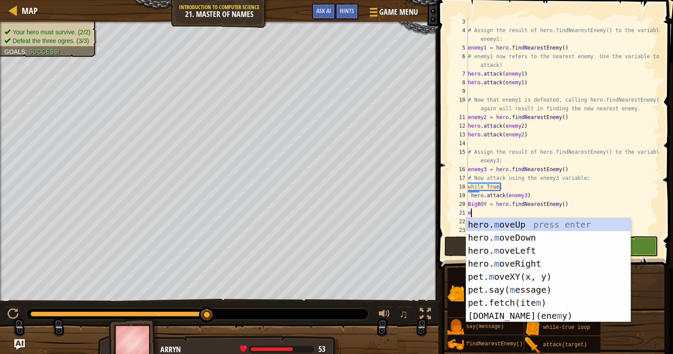
scroll to position [4, 0]
type textarea "mu"
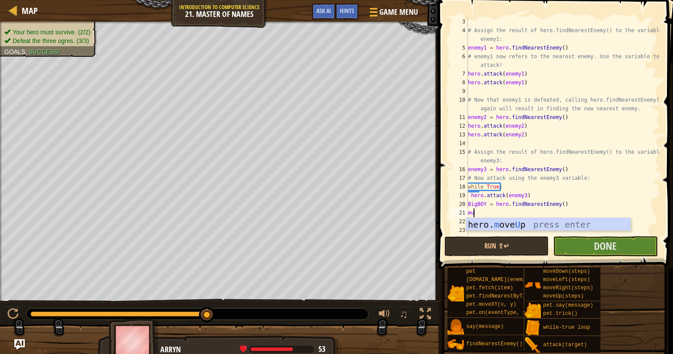
scroll to position [0, 0]
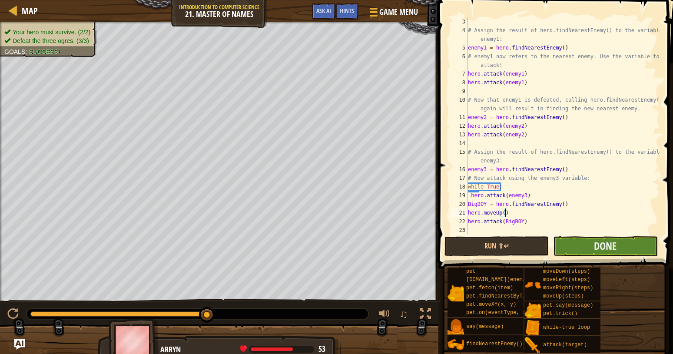
type textarea "hero.moveUp()"
click at [591, 243] on button "Done" at bounding box center [605, 246] width 104 height 20
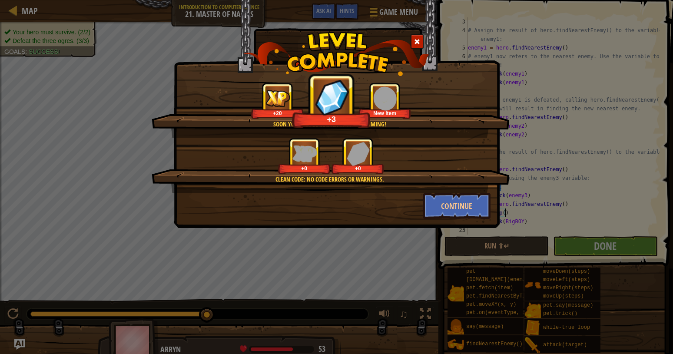
click at [414, 42] on div at bounding box center [417, 41] width 13 height 14
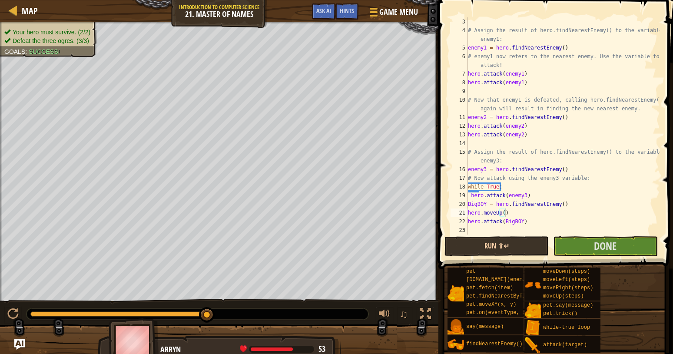
drag, startPoint x: 480, startPoint y: 236, endPoint x: 480, endPoint y: 243, distance: 7.4
click at [480, 238] on div "hero.moveUp() 3 4 5 6 7 8 9 10 11 12 13 14 15 16 17 18 19 20 21 22 23 # Assign …" at bounding box center [554, 151] width 237 height 295
click at [480, 246] on button "Run ⇧↵" at bounding box center [496, 246] width 104 height 20
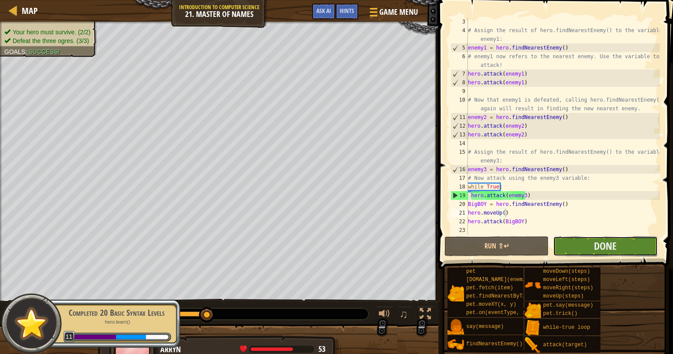
click at [587, 249] on button "Done" at bounding box center [605, 246] width 104 height 20
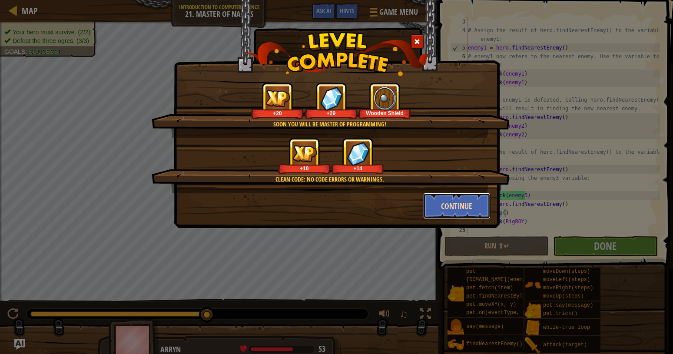
click at [460, 199] on button "Continue" at bounding box center [456, 206] width 67 height 26
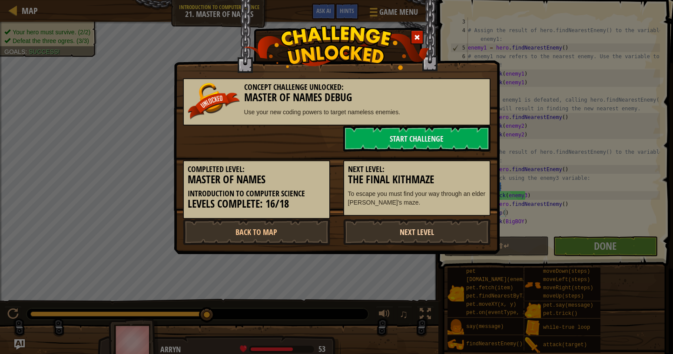
drag, startPoint x: 432, startPoint y: 232, endPoint x: 432, endPoint y: 238, distance: 5.6
click at [432, 238] on link "Next Level" at bounding box center [416, 232] width 147 height 26
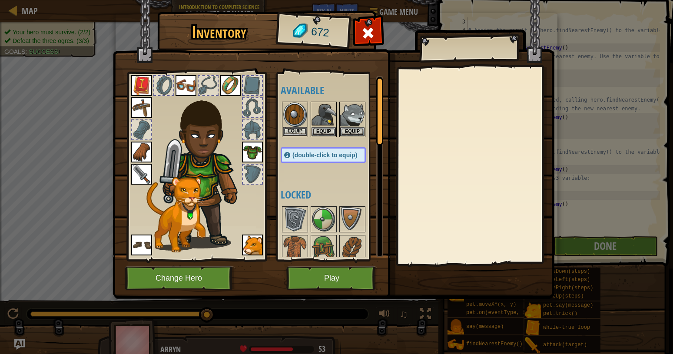
click at [294, 127] on img at bounding box center [295, 115] width 24 height 24
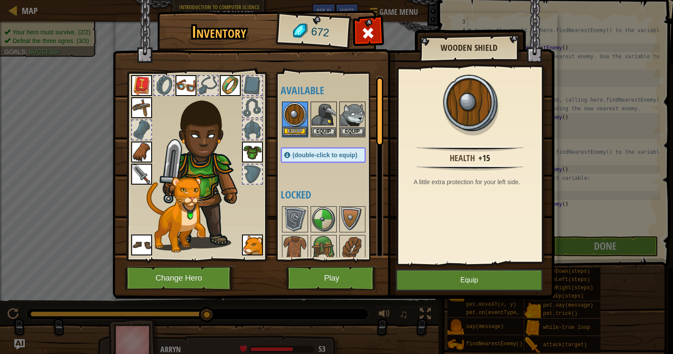
click at [294, 127] on img at bounding box center [295, 115] width 24 height 24
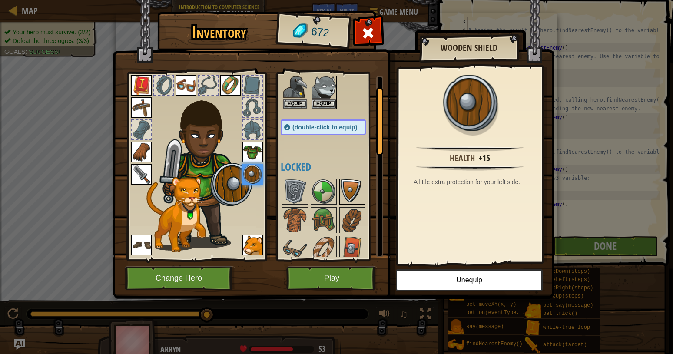
scroll to position [83, 0]
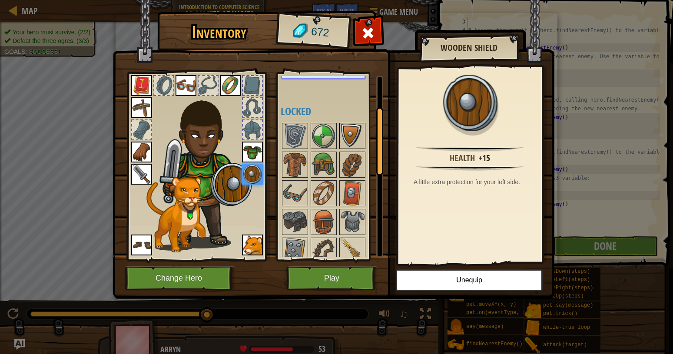
click at [340, 129] on img at bounding box center [352, 136] width 24 height 24
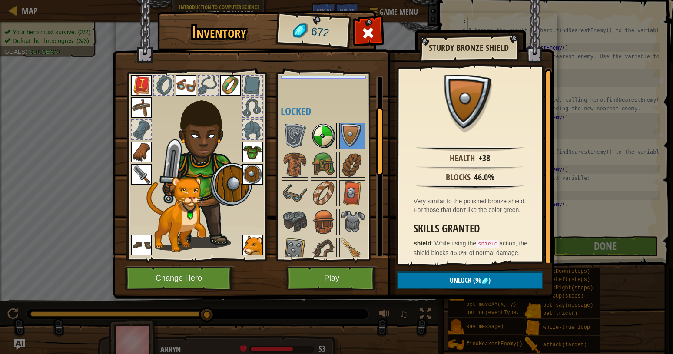
drag, startPoint x: 328, startPoint y: 125, endPoint x: 328, endPoint y: 132, distance: 7.0
click at [328, 132] on img at bounding box center [324, 136] width 24 height 24
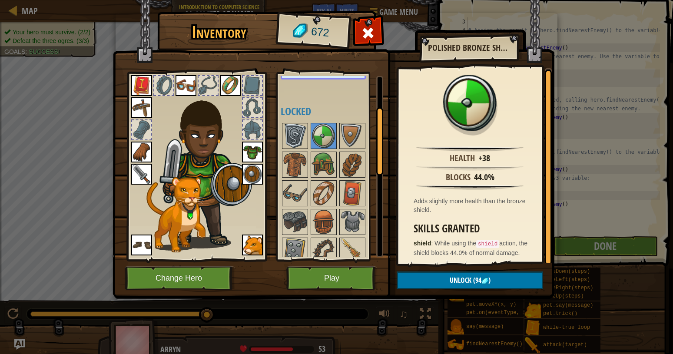
click at [294, 133] on img at bounding box center [295, 136] width 24 height 24
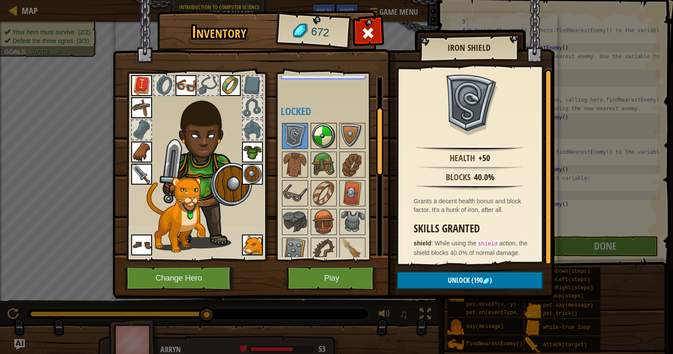
click at [326, 135] on img at bounding box center [324, 136] width 24 height 24
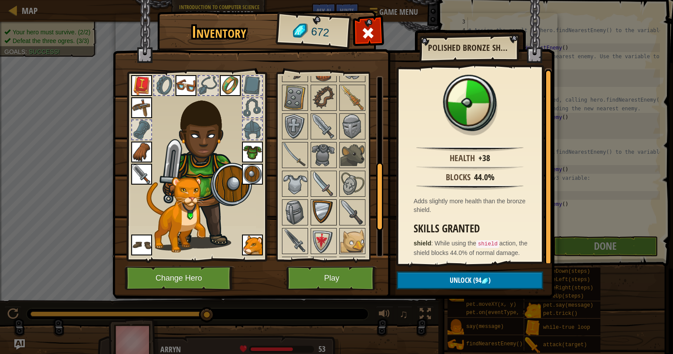
scroll to position [306, 0]
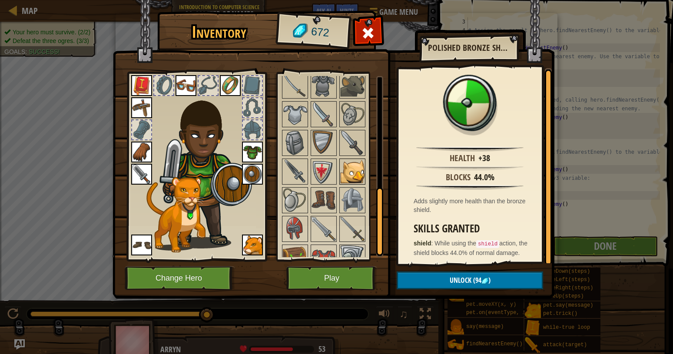
click at [350, 173] on img at bounding box center [352, 171] width 24 height 24
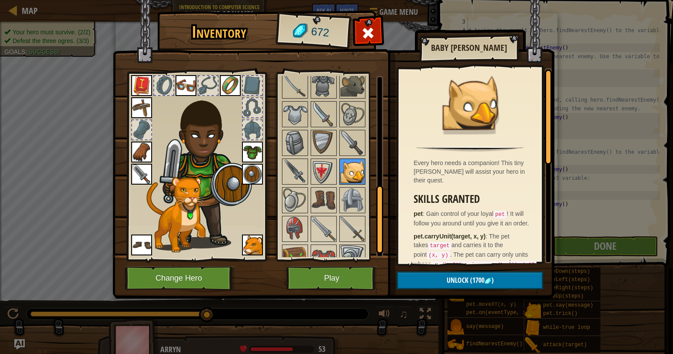
scroll to position [264, 0]
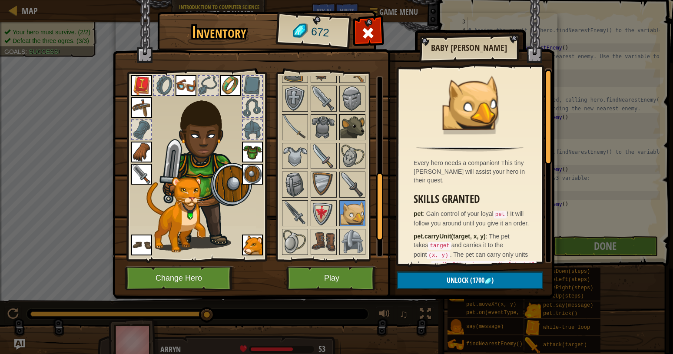
click at [364, 123] on img at bounding box center [352, 127] width 24 height 24
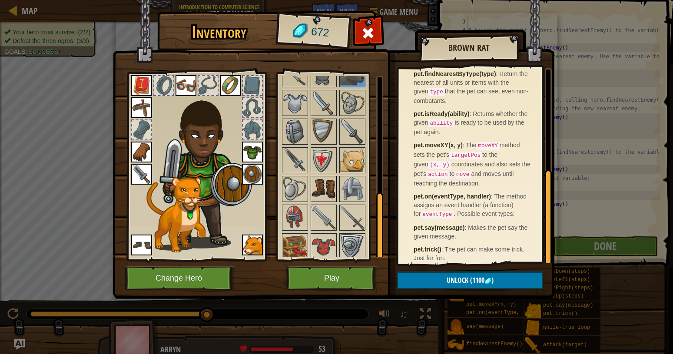
scroll to position [320, 0]
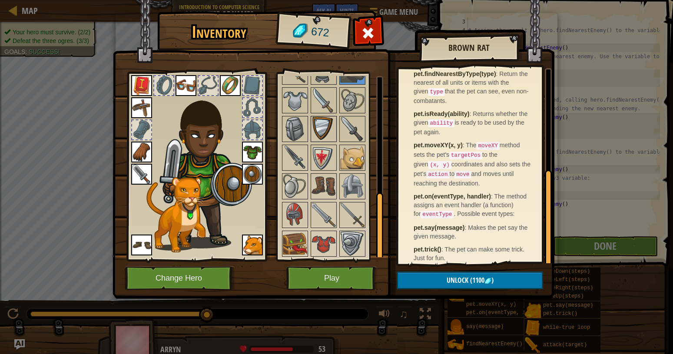
click at [319, 122] on img at bounding box center [324, 129] width 24 height 24
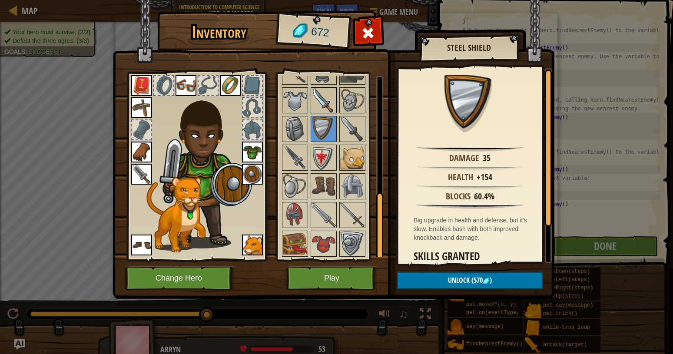
click at [319, 106] on img at bounding box center [324, 100] width 24 height 24
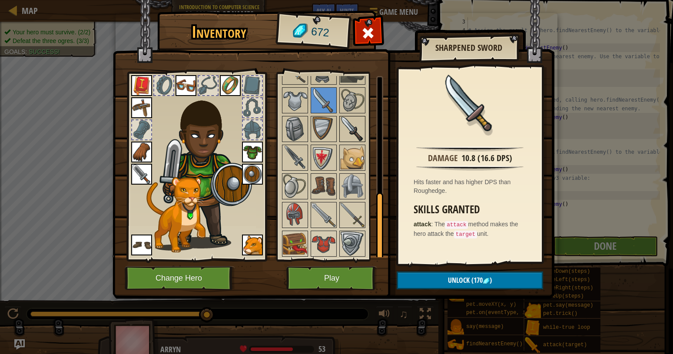
click at [355, 130] on img at bounding box center [352, 129] width 24 height 24
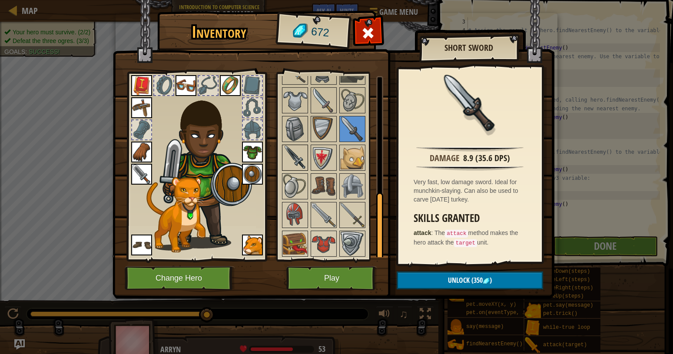
click at [298, 158] on img at bounding box center [295, 158] width 24 height 24
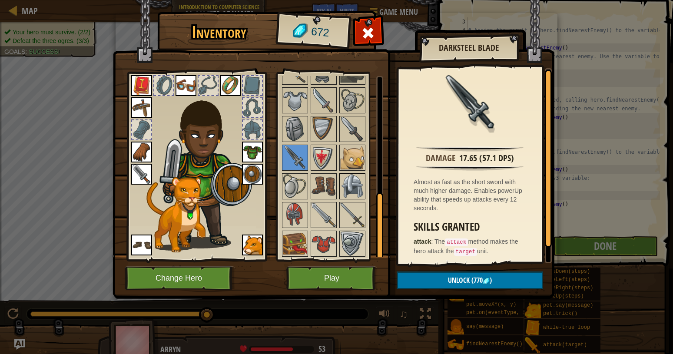
scroll to position [321, 0]
drag, startPoint x: 345, startPoint y: 212, endPoint x: 300, endPoint y: 209, distance: 44.8
click at [344, 212] on img at bounding box center [352, 214] width 24 height 24
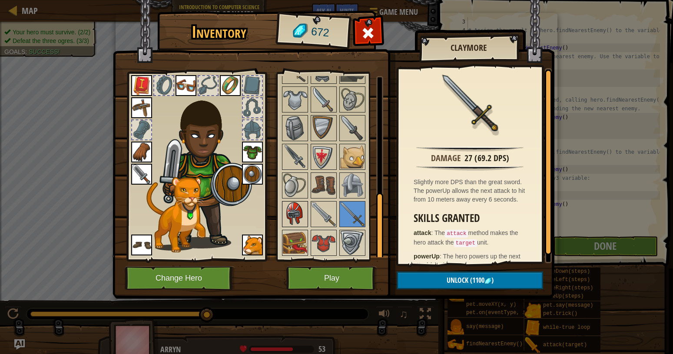
click at [301, 209] on img at bounding box center [295, 214] width 24 height 24
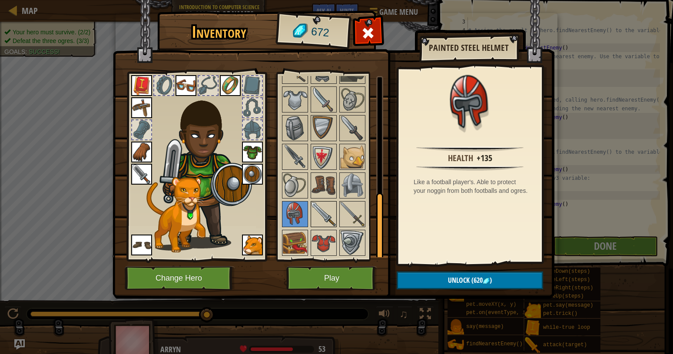
click at [326, 215] on img at bounding box center [324, 214] width 24 height 24
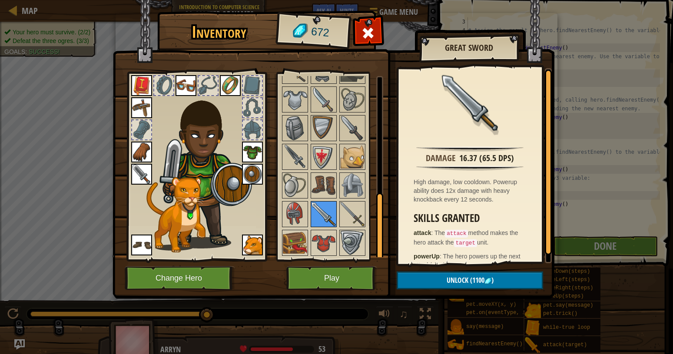
click at [330, 225] on img at bounding box center [324, 214] width 24 height 24
click at [320, 237] on img at bounding box center [324, 243] width 24 height 24
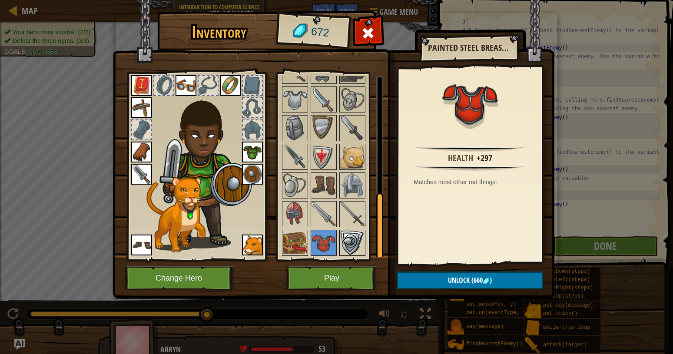
drag, startPoint x: 358, startPoint y: 235, endPoint x: 363, endPoint y: 238, distance: 5.3
click at [363, 238] on img at bounding box center [352, 243] width 24 height 24
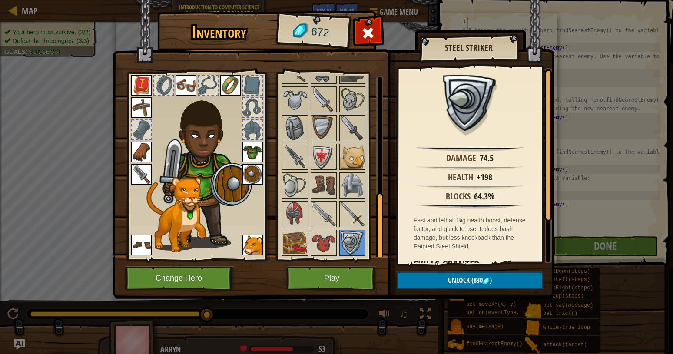
click at [332, 265] on img at bounding box center [334, 140] width 442 height 315
click at [330, 292] on img at bounding box center [334, 140] width 442 height 315
click at [361, 161] on img at bounding box center [352, 157] width 24 height 24
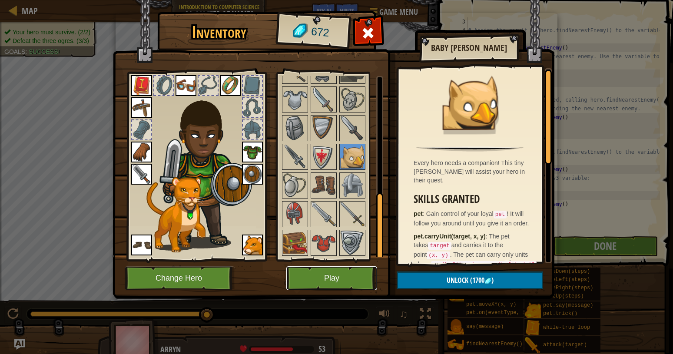
click at [339, 287] on button "Play" at bounding box center [331, 278] width 91 height 24
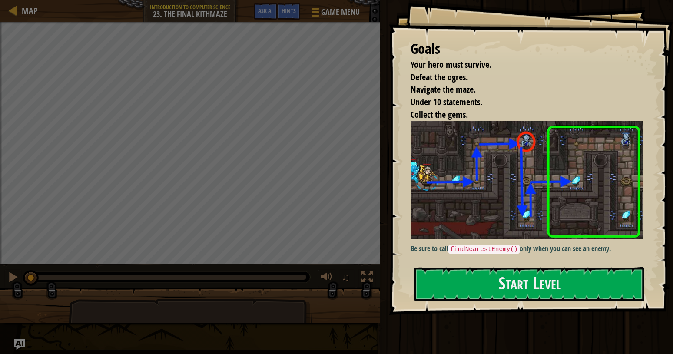
click at [496, 270] on button "Start Level" at bounding box center [530, 284] width 230 height 34
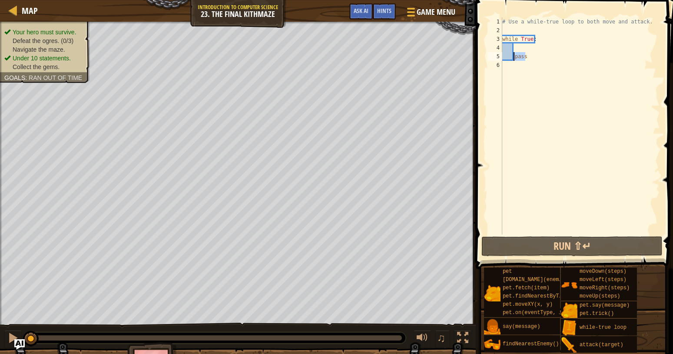
drag, startPoint x: 534, startPoint y: 60, endPoint x: 514, endPoint y: 60, distance: 20.0
click at [514, 60] on div "# Use a while-true loop to both move and attack. while True : pass" at bounding box center [580, 134] width 159 height 235
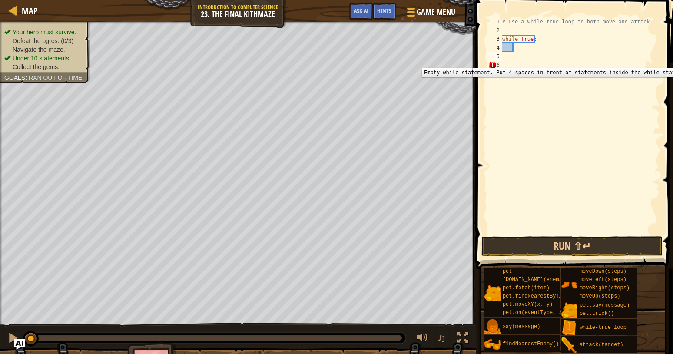
click at [500, 61] on div "6" at bounding box center [495, 65] width 14 height 9
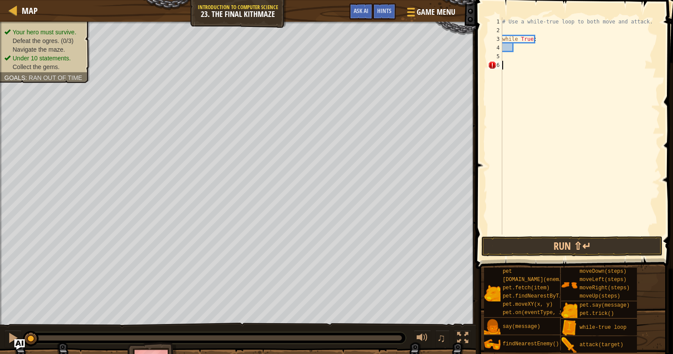
click at [503, 67] on div "# Use a while-true loop to both move and attack. while True :" at bounding box center [580, 134] width 159 height 235
click at [505, 49] on div "# Use a while-true loop to both move and attack. while True :" at bounding box center [580, 134] width 159 height 235
type textarea "b"
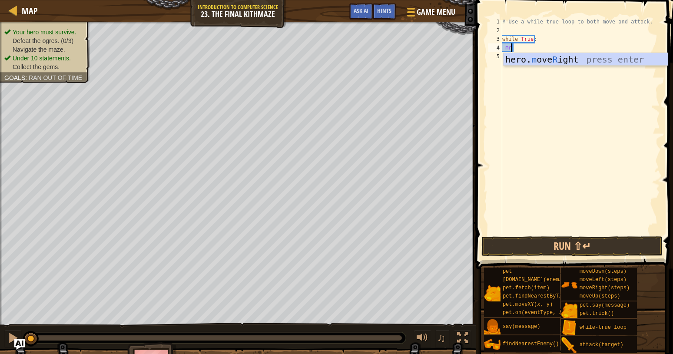
type textarea "mr"
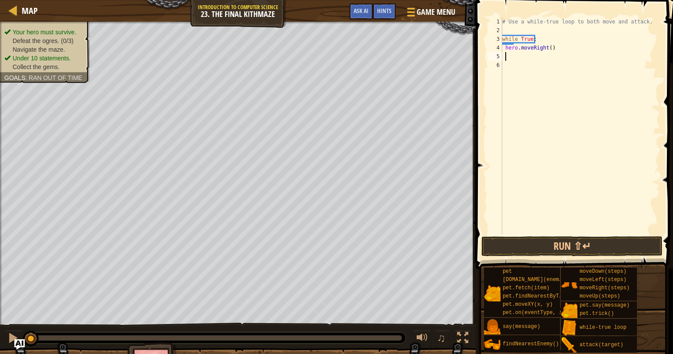
type textarea "m"
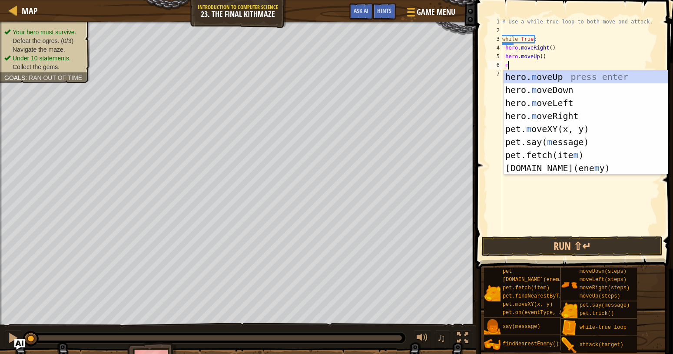
type textarea "mr"
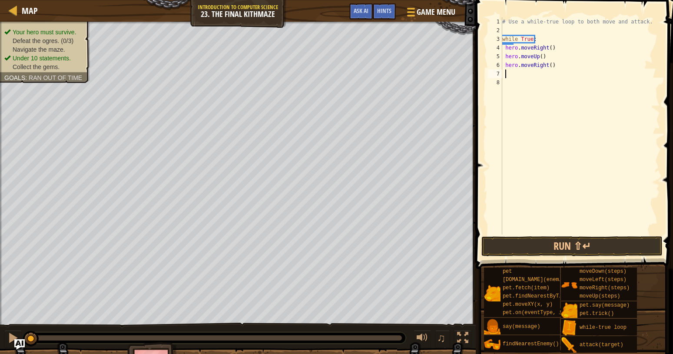
drag, startPoint x: 504, startPoint y: 46, endPoint x: 490, endPoint y: 61, distance: 20.3
click at [504, 46] on div "# Use a while-true loop to both move and attack. while True : hero . moveRight …" at bounding box center [580, 134] width 159 height 235
click at [509, 50] on div "# Use a while-true loop to both move and attack. while True : hero . moveRight …" at bounding box center [580, 134] width 159 height 235
click at [499, 48] on div "4" at bounding box center [495, 47] width 14 height 9
type textarea "hero.moveRight()"
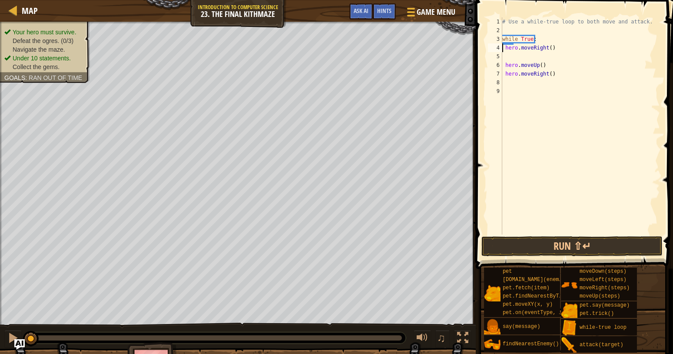
click at [504, 46] on div "# Use a while-true loop to both move and attack. while True : hero . moveRight …" at bounding box center [580, 134] width 159 height 235
click at [512, 63] on div "# Use a while-true loop to both move and attack. while True : hero . moveRight …" at bounding box center [581, 134] width 157 height 235
type textarea "hero.moveRight()"
click at [514, 53] on div "# Use a while-true loop to both move and attack. while True : hero . moveRight …" at bounding box center [580, 134] width 159 height 235
click at [516, 49] on div "# Use a while-true loop to both move and attack. while True : hero . moveRight …" at bounding box center [580, 134] width 159 height 235
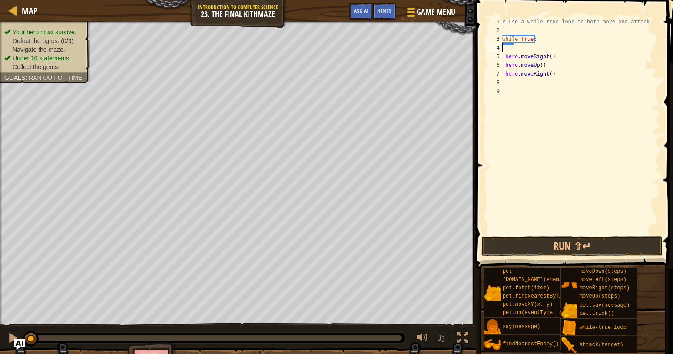
scroll to position [4, 0]
type textarea "mu"
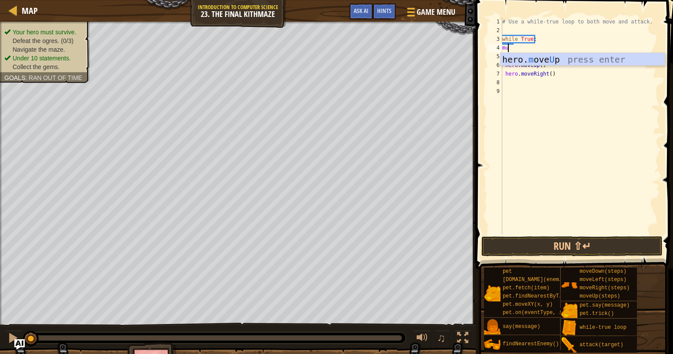
scroll to position [0, 0]
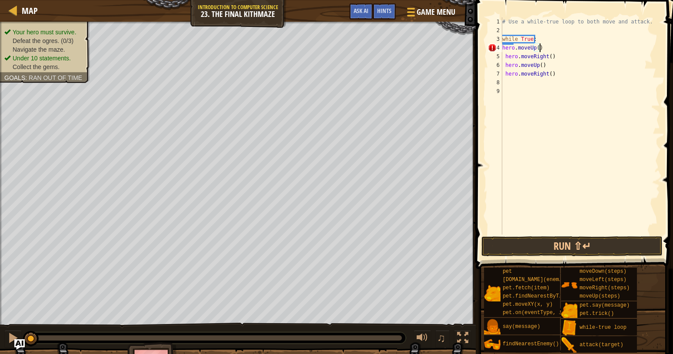
click at [504, 49] on div "# Use a while-true loop to both move and attack. while True : hero . moveUp ( )…" at bounding box center [580, 134] width 159 height 235
click at [503, 49] on div "# Use a while-true loop to both move and attack. while True : hero . moveUp ( )…" at bounding box center [580, 134] width 159 height 235
click at [504, 50] on div "# Use a while-true loop to both move and attack. while True : hero . moveUp ( )…" at bounding box center [580, 125] width 159 height 217
type textarea "hero.moveUp()"
click at [507, 86] on div "# Use a while-true loop to both move and attack. while True : hero . moveUp ( )…" at bounding box center [580, 134] width 159 height 235
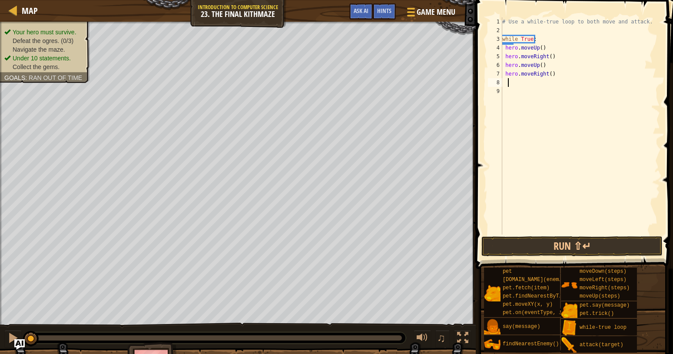
scroll to position [4, 1]
type textarea "m"
type textarea "md"
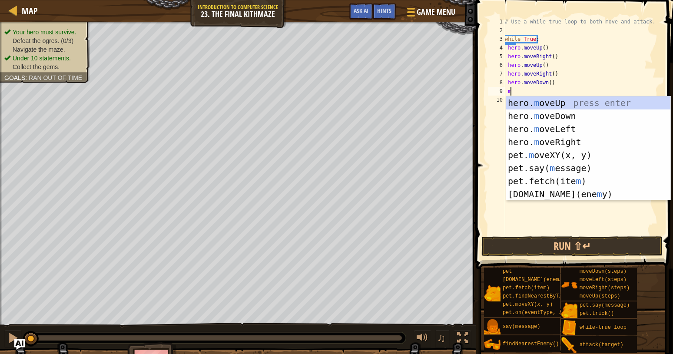
type textarea "md"
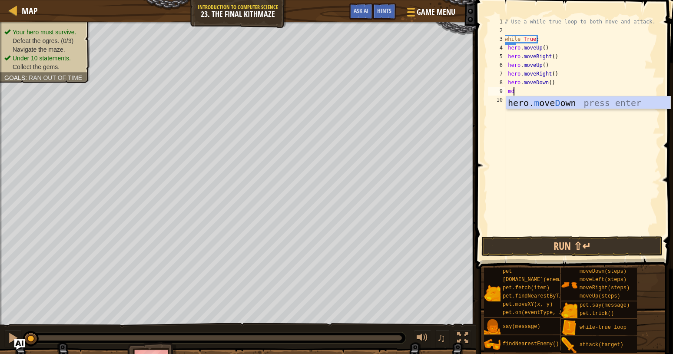
scroll to position [4, 0]
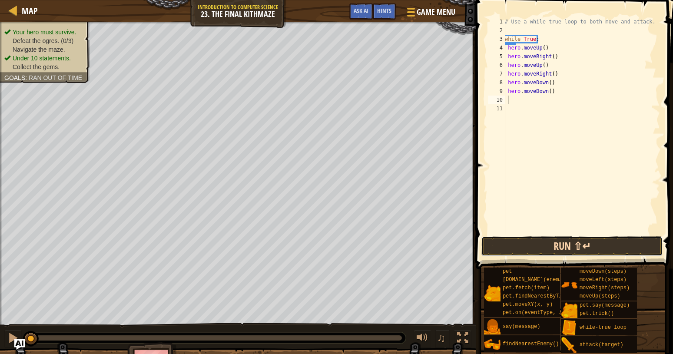
click at [583, 241] on button "Run ⇧↵" at bounding box center [571, 246] width 181 height 20
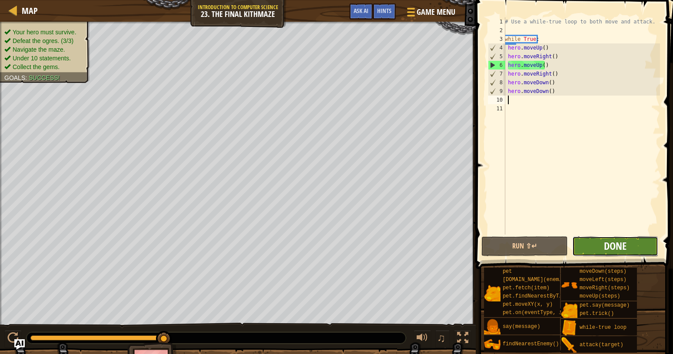
click at [605, 247] on span "Done" at bounding box center [615, 246] width 23 height 14
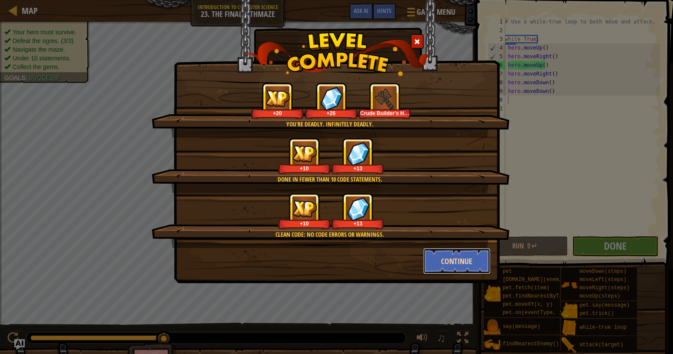
click at [467, 270] on button "Continue" at bounding box center [456, 261] width 67 height 26
click at [467, 269] on div "You're deadly. Infinitely deadly. +20 +26 Crude Builder's Hammer Done in fewer …" at bounding box center [336, 177] width 673 height 354
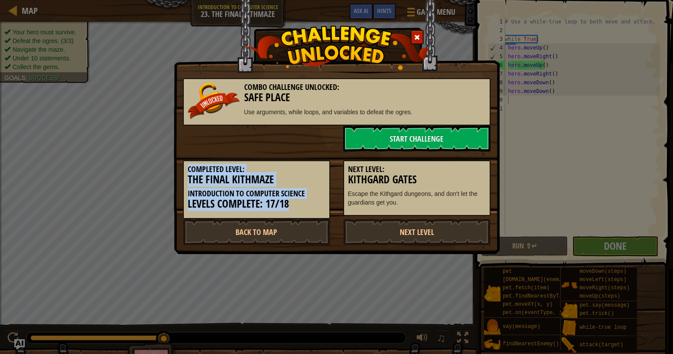
drag, startPoint x: 538, startPoint y: 172, endPoint x: 528, endPoint y: 183, distance: 15.1
click at [529, 182] on div "Combo Challenge Unlocked: Safe Place Use arguments, while loops, and variables …" at bounding box center [336, 177] width 673 height 354
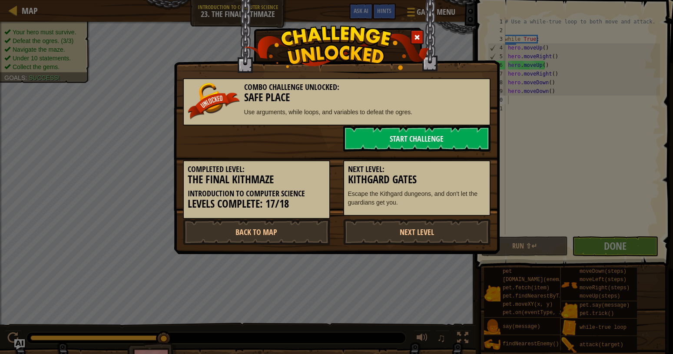
drag, startPoint x: 255, startPoint y: 131, endPoint x: 266, endPoint y: 143, distance: 16.3
click at [266, 143] on div "Combo Challenge Unlocked: Safe Place Use arguments, while loops, and variables …" at bounding box center [337, 158] width 308 height 176
click at [437, 139] on link "Start Challenge" at bounding box center [416, 139] width 147 height 26
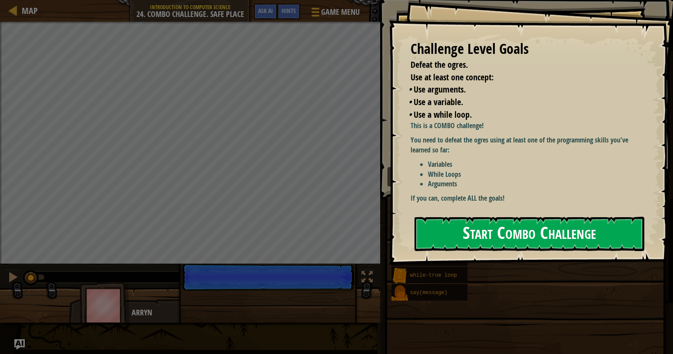
click at [533, 243] on button "Start Combo Challenge" at bounding box center [530, 234] width 230 height 34
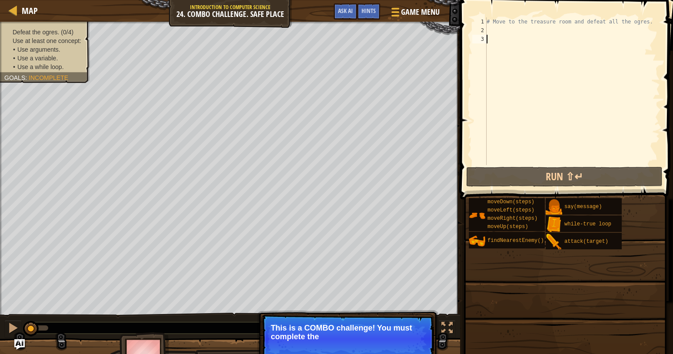
type textarea "a"
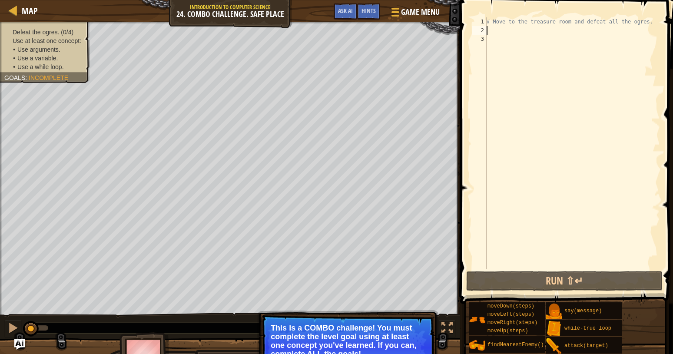
type textarea "w"
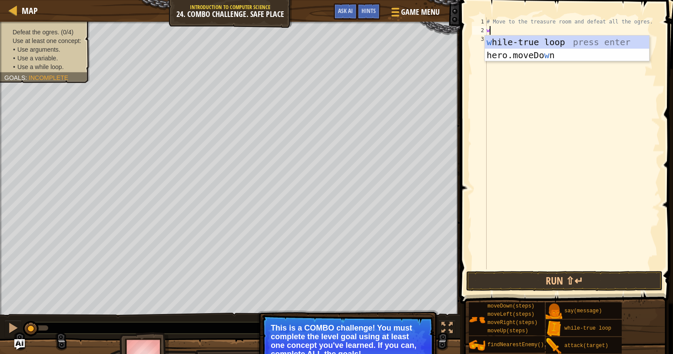
scroll to position [4, 0]
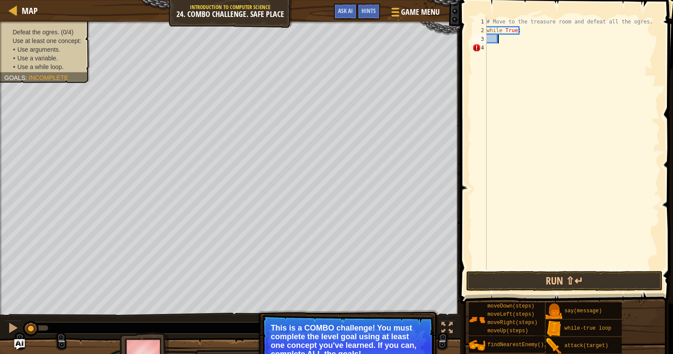
click at [489, 39] on div "# Move to the treasure room and defeat all the ogres. while True :" at bounding box center [572, 151] width 175 height 269
click at [491, 50] on div "# Move to the treasure room and defeat all the ogres. while True :" at bounding box center [572, 151] width 175 height 269
click at [493, 39] on div "# Move to the treasure room and defeat all the ogres. while True :" at bounding box center [572, 151] width 175 height 269
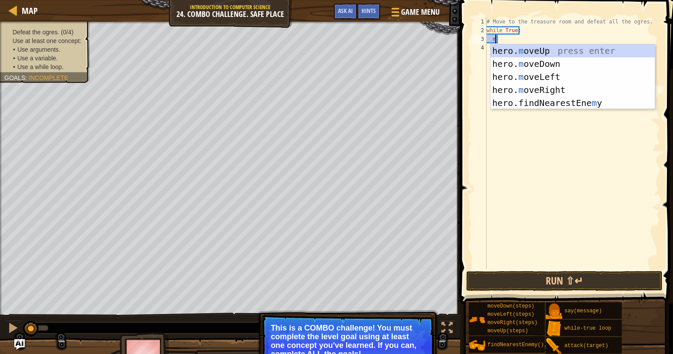
type textarea "mu"
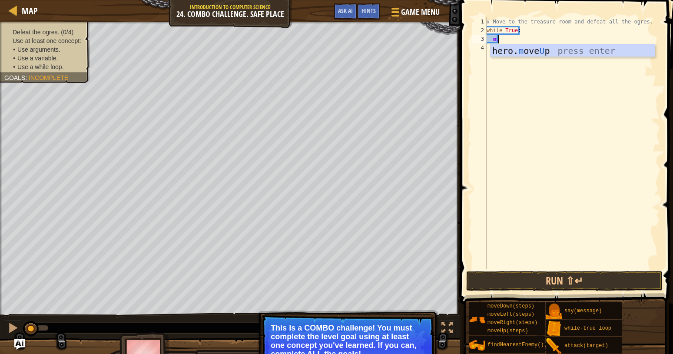
scroll to position [4, 0]
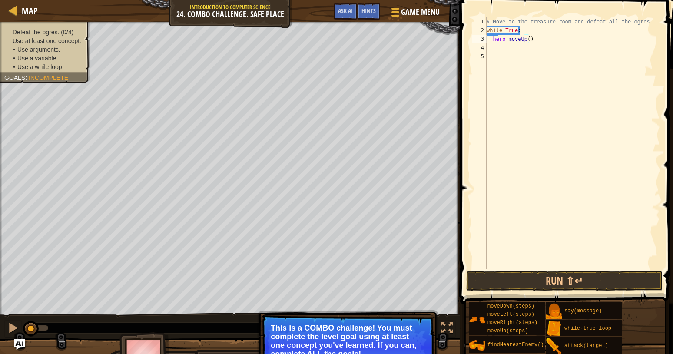
click at [527, 41] on div "# Move to the treasure room and defeat all the ogres. while True : hero . moveU…" at bounding box center [572, 151] width 175 height 269
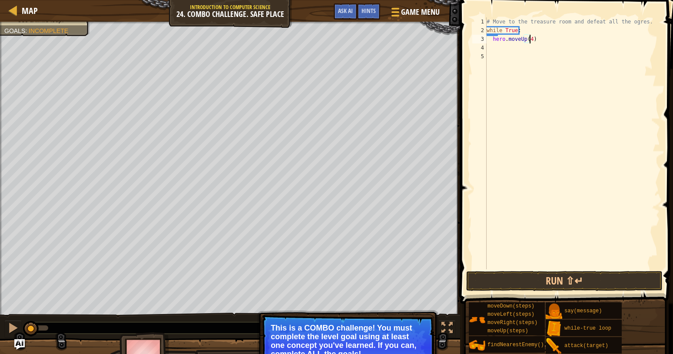
scroll to position [4, 3]
type textarea "hero.moveUp()"
click at [503, 50] on div "# Move to the treasure room and defeat all the ogres. while True : hero . moveU…" at bounding box center [572, 151] width 175 height 269
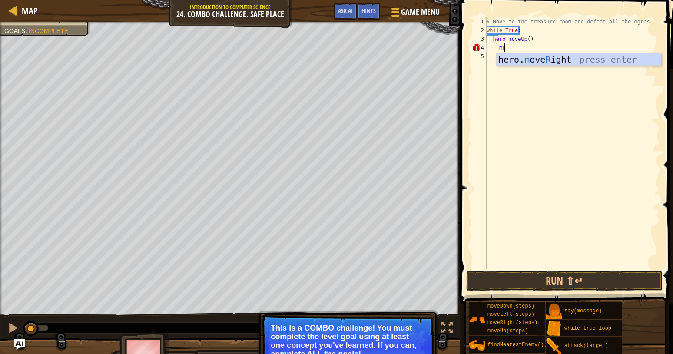
type textarea "m"
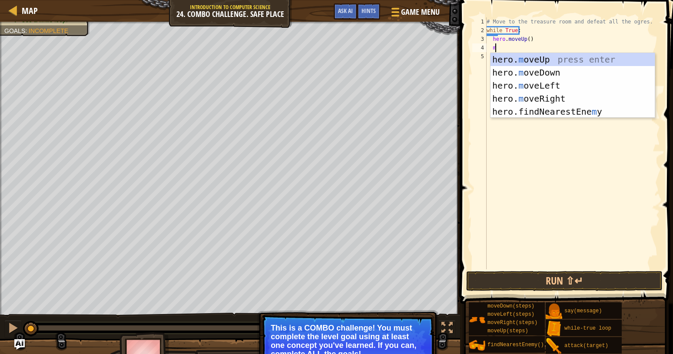
scroll to position [4, 0]
type textarea "mr"
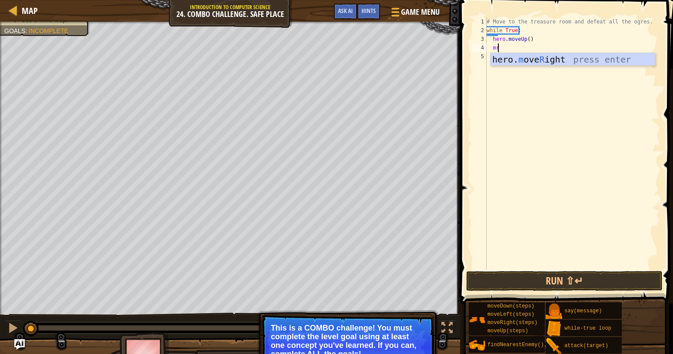
scroll to position [4, 0]
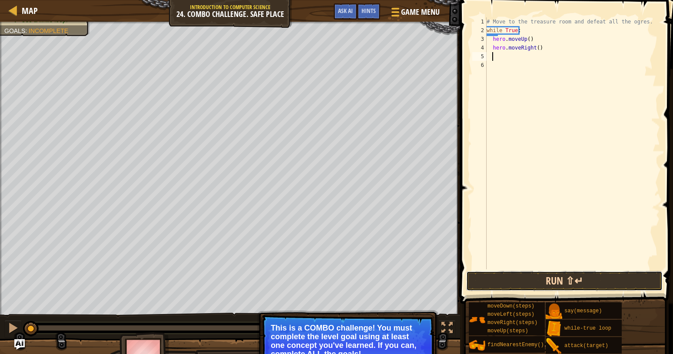
click at [508, 278] on button "Run ⇧↵" at bounding box center [564, 281] width 196 height 20
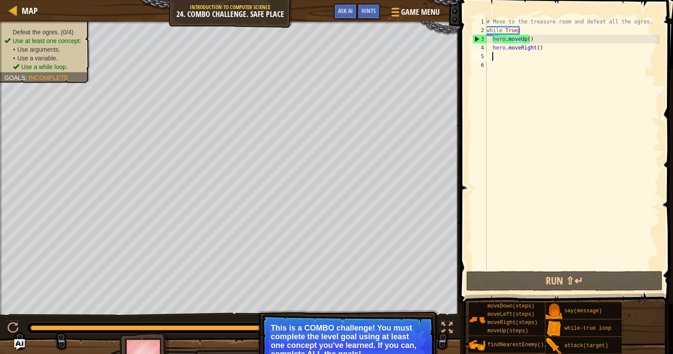
drag, startPoint x: 66, startPoint y: 325, endPoint x: 650, endPoint y: 334, distance: 584.0
click at [650, 334] on div "Map Introduction to Computer Science 24. Combo Challenge. Safe Place Game Menu …" at bounding box center [336, 177] width 673 height 354
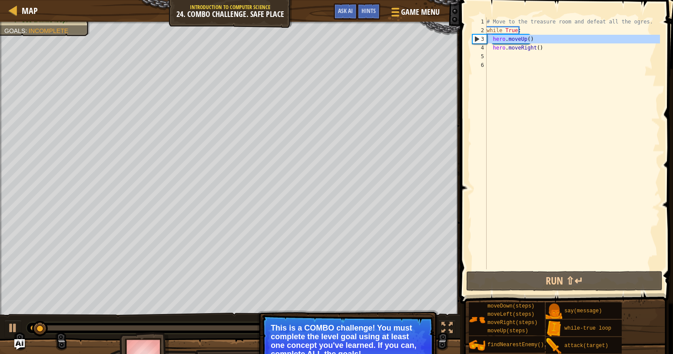
click at [477, 40] on div "3" at bounding box center [480, 39] width 14 height 9
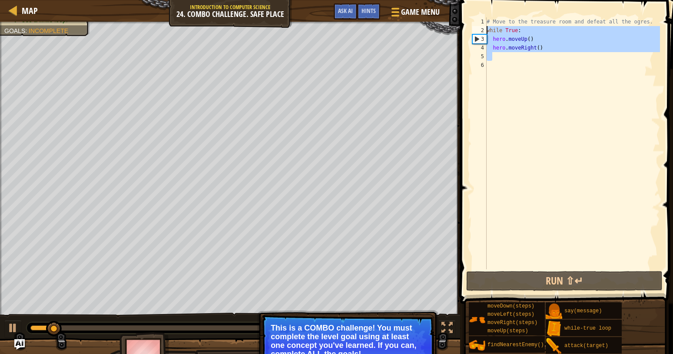
drag, startPoint x: 564, startPoint y: 57, endPoint x: 481, endPoint y: 31, distance: 86.9
click at [485, 31] on div "# Move to the treasure room and defeat all the ogres. while True : hero . moveU…" at bounding box center [572, 143] width 175 height 252
type textarea "while True: hero.moveUp()"
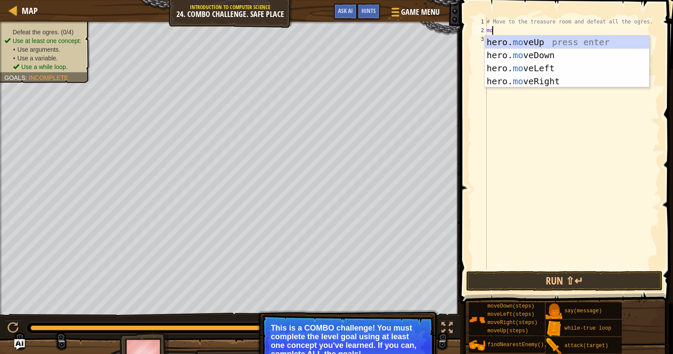
type textarea "mo"
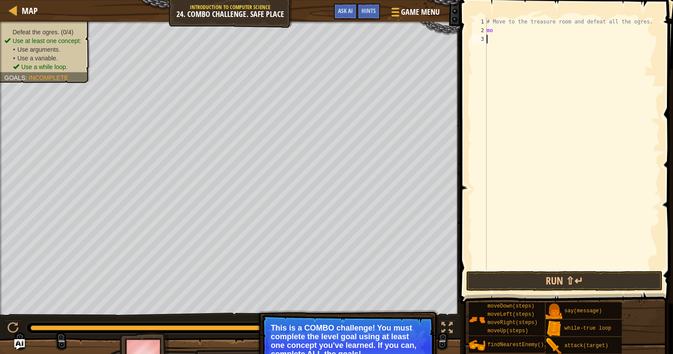
click at [495, 118] on div "# Move to the treasure room and defeat all the ogres. mo" at bounding box center [572, 151] width 175 height 269
click at [498, 286] on button "Run ⇧↵" at bounding box center [564, 281] width 196 height 20
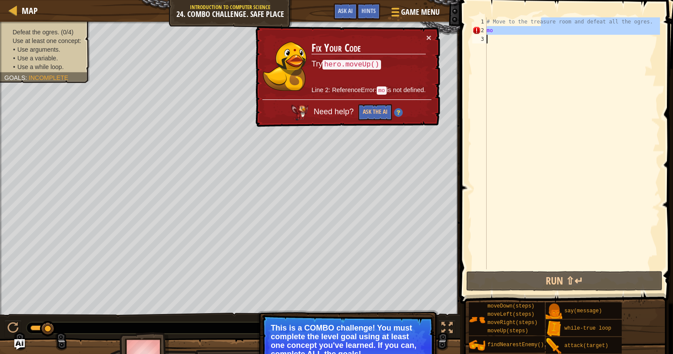
drag, startPoint x: 541, startPoint y: 23, endPoint x: 517, endPoint y: 36, distance: 27.0
click at [517, 36] on div "# Move to the treasure room and defeat all the ogres. mo" at bounding box center [572, 151] width 175 height 269
type textarea "mo"
click at [517, 36] on div "# Move to the treasure room and defeat all the ogres. mo" at bounding box center [572, 143] width 175 height 252
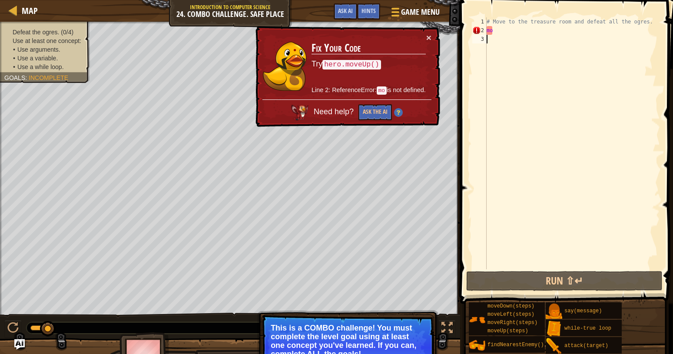
click at [514, 36] on div "# Move to the treasure room and defeat all the ogres. mo" at bounding box center [572, 151] width 175 height 269
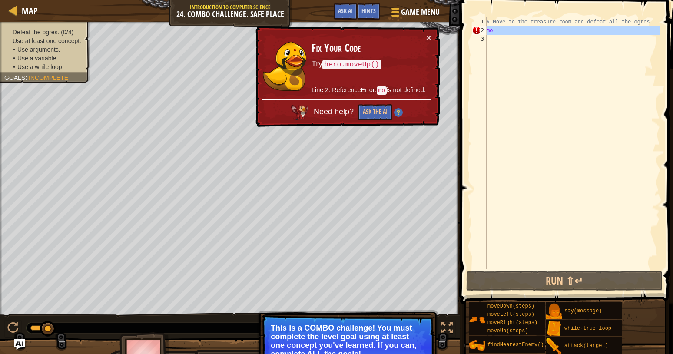
drag, startPoint x: 514, startPoint y: 36, endPoint x: 469, endPoint y: 40, distance: 45.0
click at [485, 40] on div "# Move to the treasure room and defeat all the ogres. mo" at bounding box center [572, 143] width 175 height 252
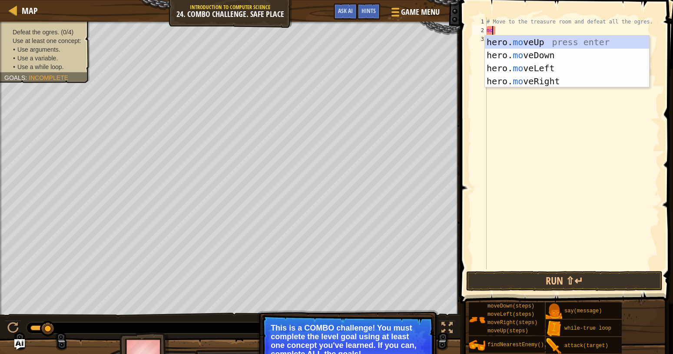
type textarea "m"
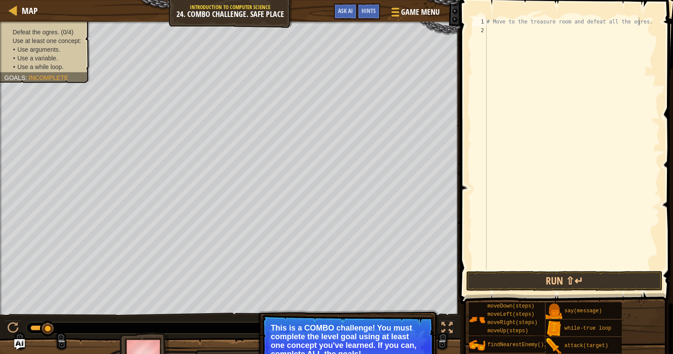
click at [469, 40] on span at bounding box center [568, 139] width 220 height 329
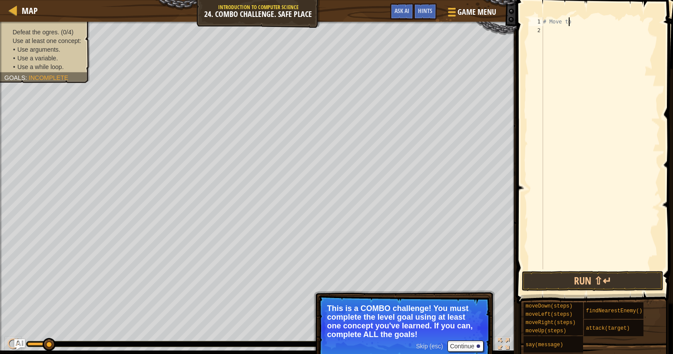
type textarea "#"
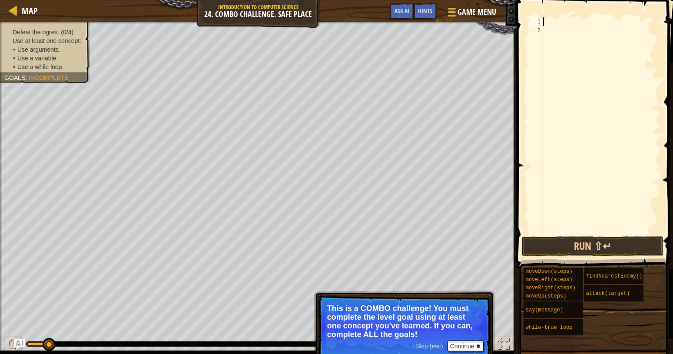
type textarea "mu"
click at [434, 348] on span "Skip (esc)" at bounding box center [429, 346] width 27 height 7
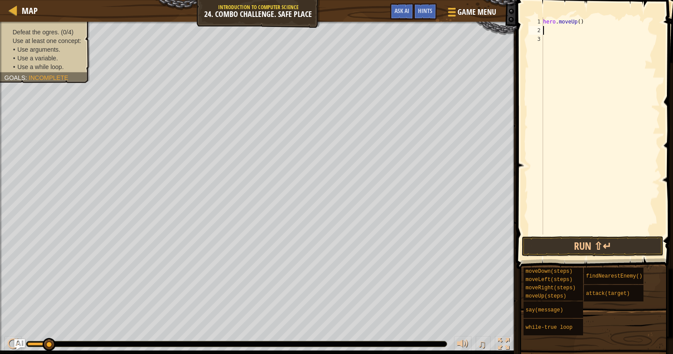
scroll to position [4, 0]
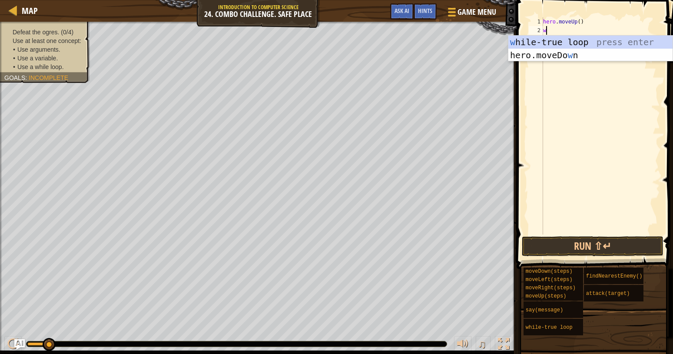
type textarea "wh"
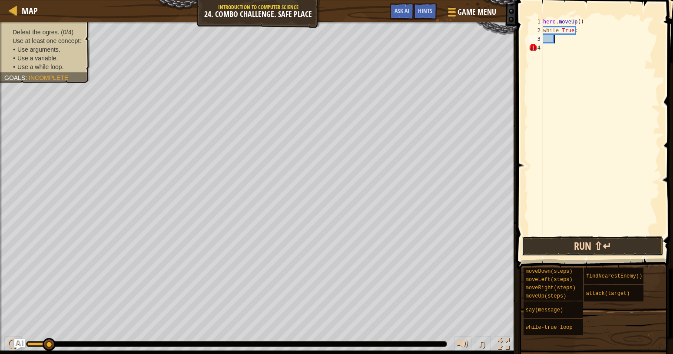
click at [552, 243] on button "Run ⇧↵" at bounding box center [593, 246] width 142 height 20
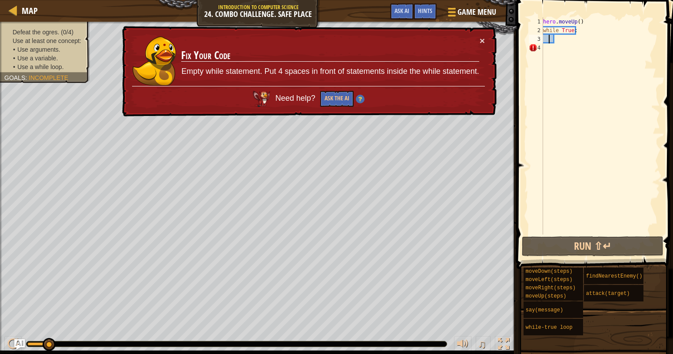
click at [548, 39] on div "hero . moveUp ( ) while True :" at bounding box center [600, 134] width 119 height 235
click at [543, 51] on div "hero . moveUp ( ) while True :" at bounding box center [600, 134] width 119 height 235
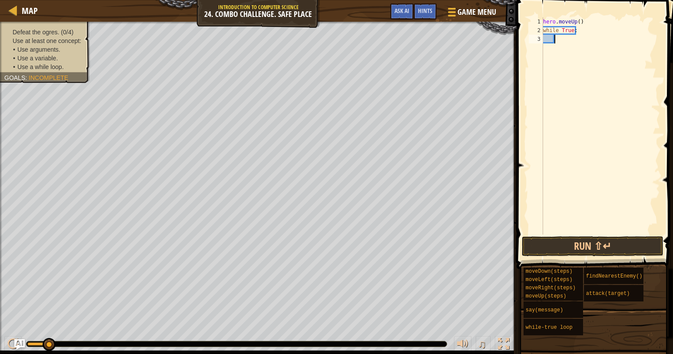
click at [576, 24] on div "hero . moveUp ( ) while True :" at bounding box center [600, 134] width 119 height 235
drag, startPoint x: 577, startPoint y: 32, endPoint x: 539, endPoint y: 43, distance: 40.0
click at [541, 43] on div "hero . moveUp ( ) while True :" at bounding box center [600, 125] width 119 height 217
type textarea "w"
